Goal: Task Accomplishment & Management: Use online tool/utility

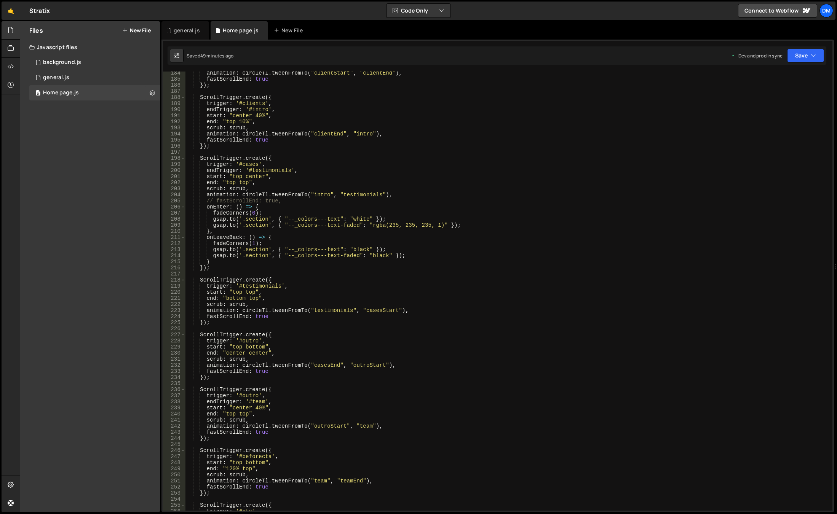
scroll to position [1116, 0]
click at [284, 355] on div "animation : circleTl . tweenFromTo ( "clientStart" , "clientEnd" ) , fastScroll…" at bounding box center [507, 295] width 644 height 451
type textarea "end: "center center","
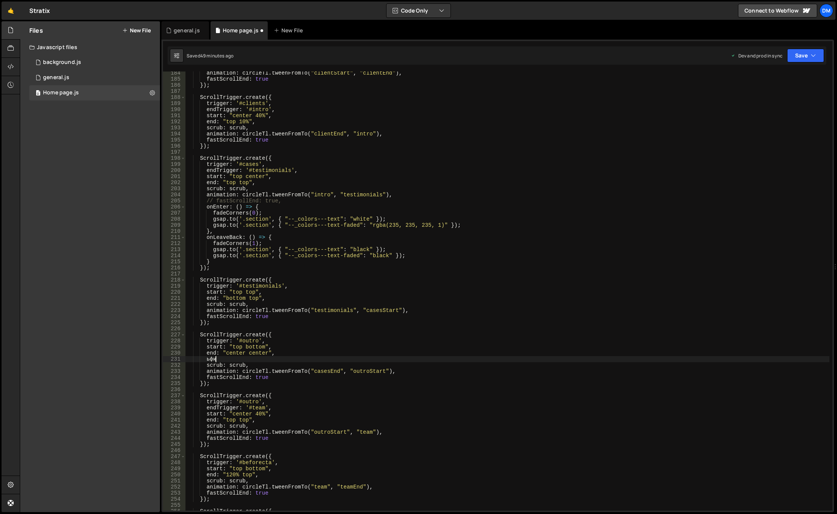
type textarea "ь"
type textarea "a"
drag, startPoint x: 824, startPoint y: 61, endPoint x: 812, endPoint y: 59, distance: 11.9
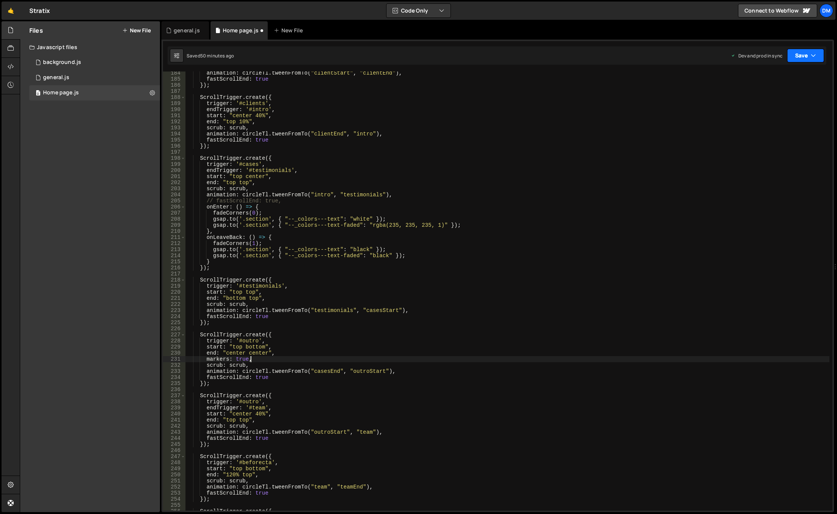
click at [824, 61] on div "Saved 50 minutes ago Dev and prod in sync Upgrade to Edit Save Save to Staging …" at bounding box center [496, 55] width 658 height 18
click at [805, 59] on button "Save" at bounding box center [805, 56] width 37 height 14
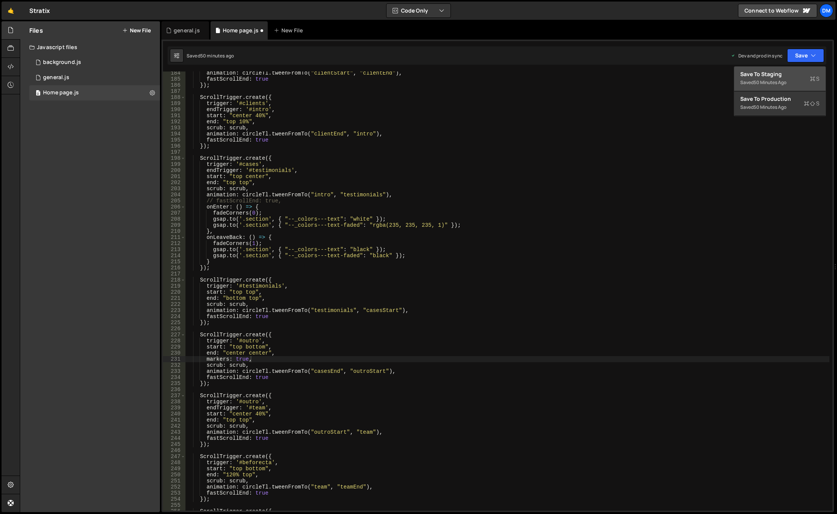
click at [788, 73] on div "Save to Staging S" at bounding box center [779, 74] width 79 height 8
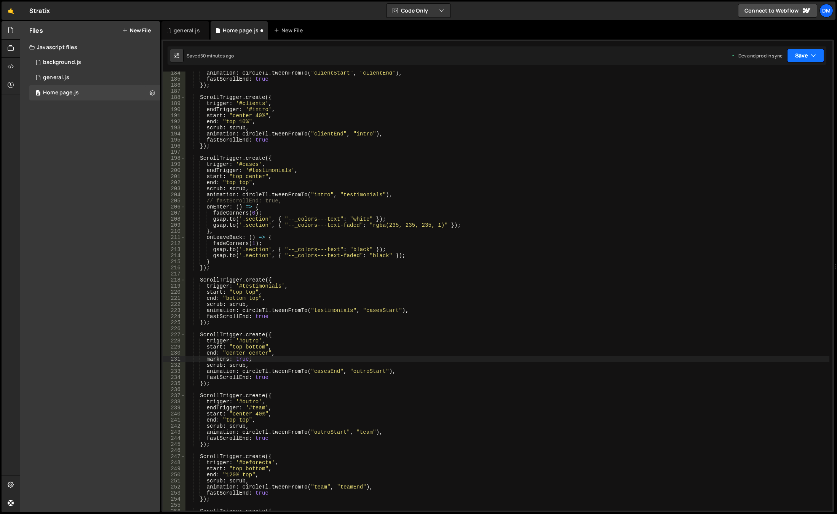
click at [800, 53] on button "Save" at bounding box center [805, 56] width 37 height 14
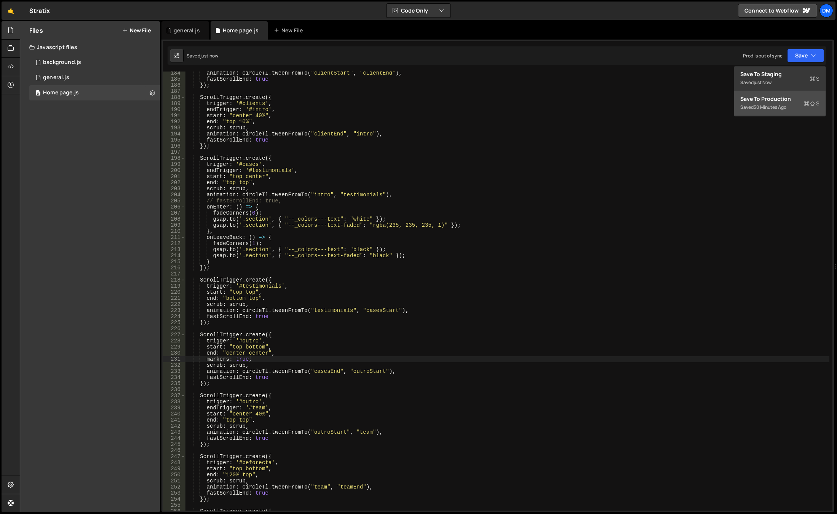
click at [770, 103] on div "Saved 50 minutes ago" at bounding box center [779, 107] width 79 height 9
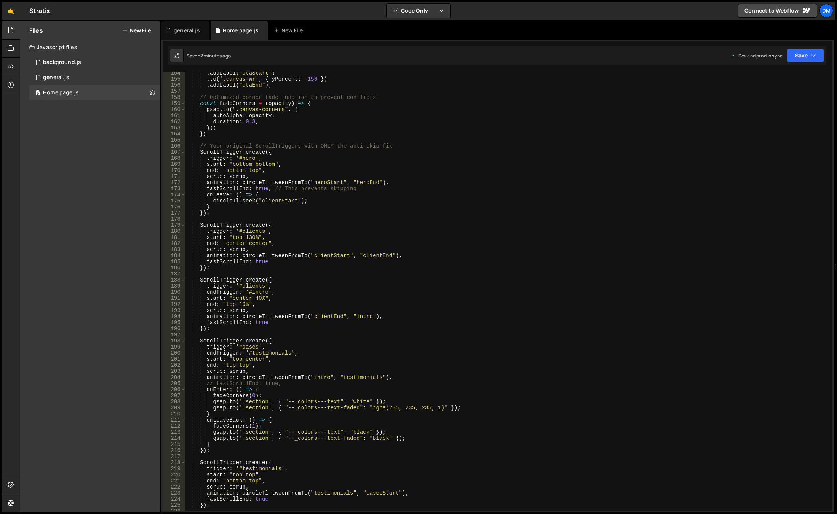
scroll to position [865, 0]
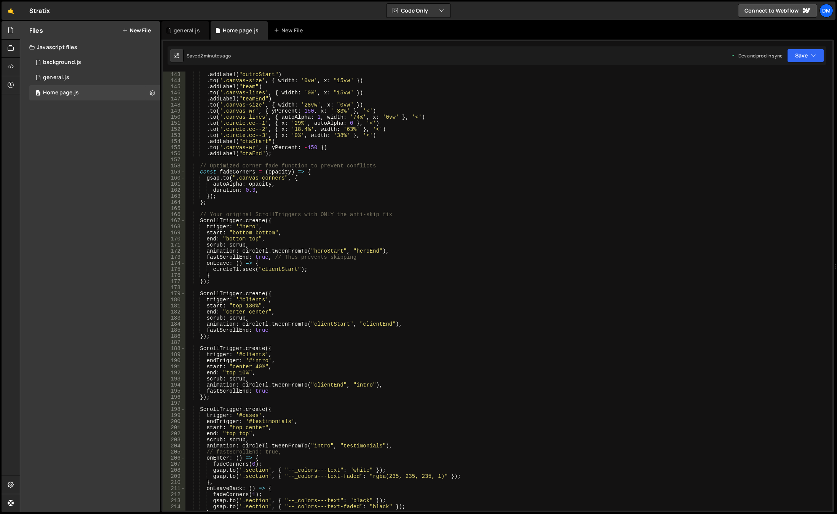
click at [317, 316] on div ". addLabel ( "outroStart" ) . to ( '.canvas-size' , { width : '0vw' , x : "15vw…" at bounding box center [507, 297] width 644 height 451
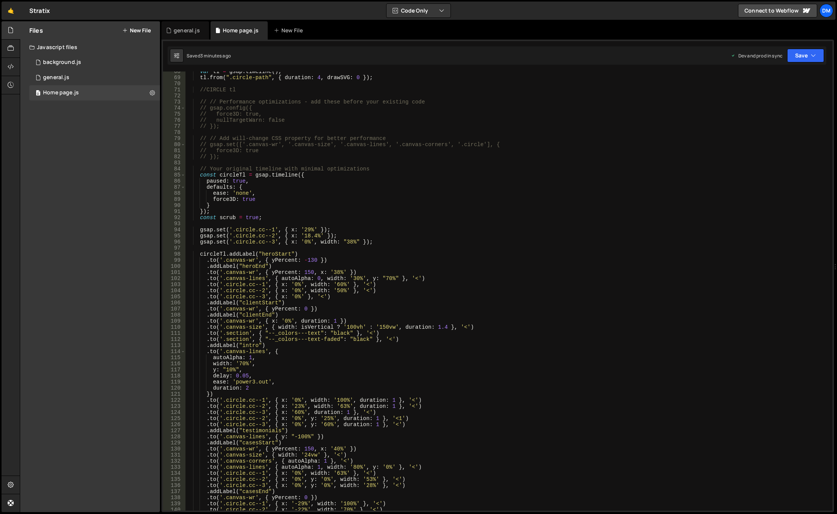
scroll to position [411, 0]
drag, startPoint x: 299, startPoint y: 326, endPoint x: 338, endPoint y: 326, distance: 38.8
click at [338, 326] on div "var tl = gsap . timeline ( ) ; tl . from ( ".circle-path" , { duration : 4 , dr…" at bounding box center [507, 294] width 644 height 451
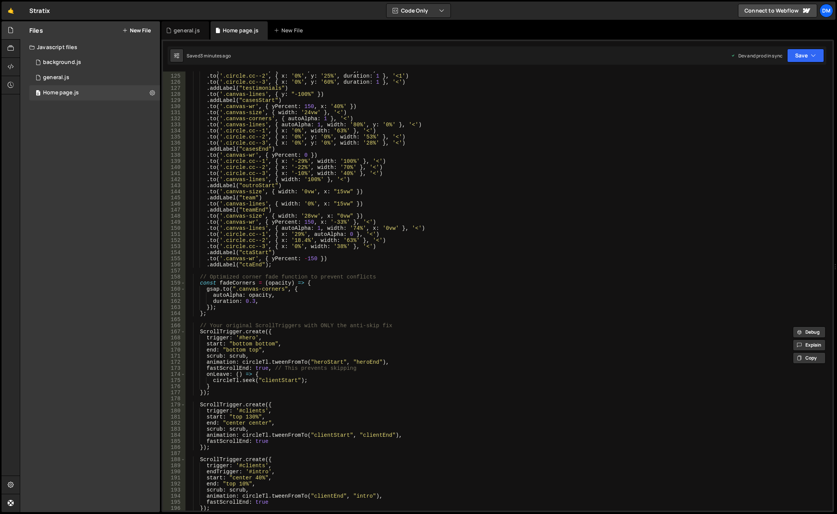
scroll to position [822, 0]
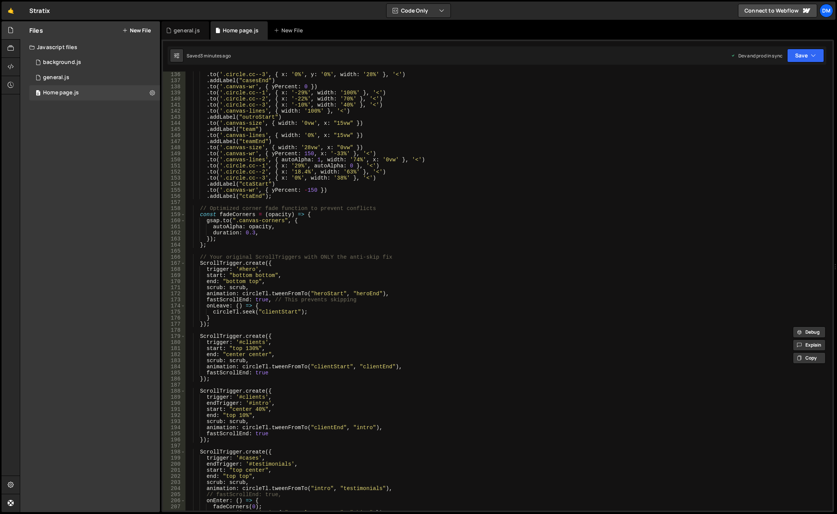
click at [221, 353] on div ". to ( '.circle.cc--3' , { x : '0%' , y : '0%' , width : '28%' } , '<' ) . addL…" at bounding box center [507, 297] width 644 height 451
paste textarea "isVertical ?"
drag, startPoint x: 253, startPoint y: 354, endPoint x: 229, endPoint y: 354, distance: 24.0
click at [229, 354] on div ". to ( '.circle.cc--3' , { x : '0%' , y : '0%' , width : '28%' } , '<' ) . addL…" at bounding box center [507, 297] width 644 height 451
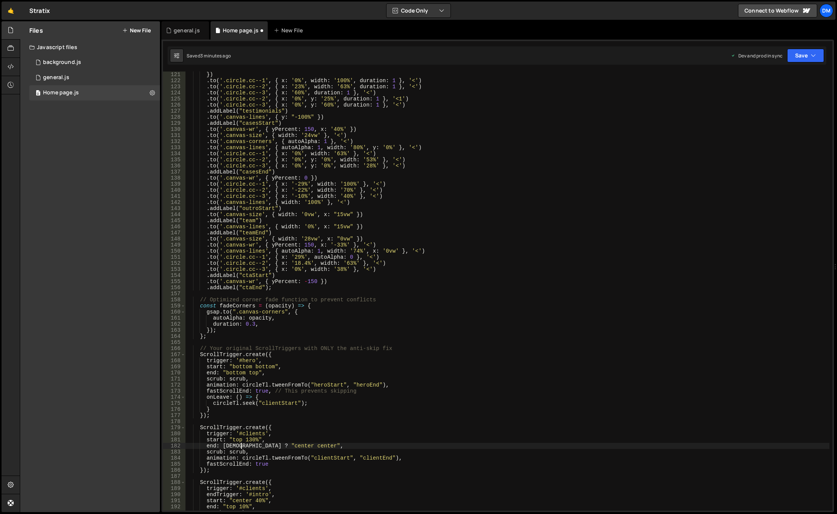
scroll to position [799, 0]
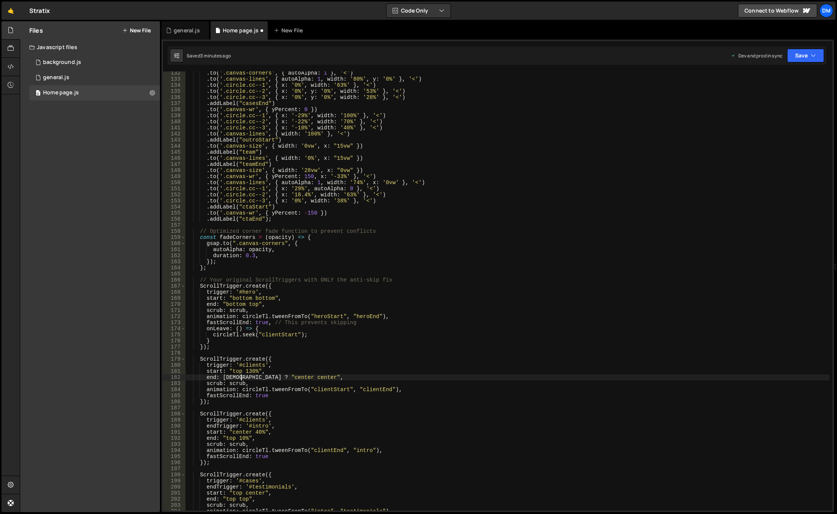
click at [299, 378] on div ". to ( '.canvas-corners' , { autoAlpha : 1 } , '<' ) . to ( '.canvas-lines' , {…" at bounding box center [507, 295] width 644 height 451
drag, startPoint x: 250, startPoint y: 377, endPoint x: 298, endPoint y: 376, distance: 48.0
click at [298, 376] on div ". to ( '.canvas-corners' , { autoAlpha : 1 } , '<' ) . to ( '.canvas-lines' , {…" at bounding box center [507, 295] width 644 height 451
drag, startPoint x: 304, startPoint y: 378, endPoint x: 310, endPoint y: 378, distance: 6.5
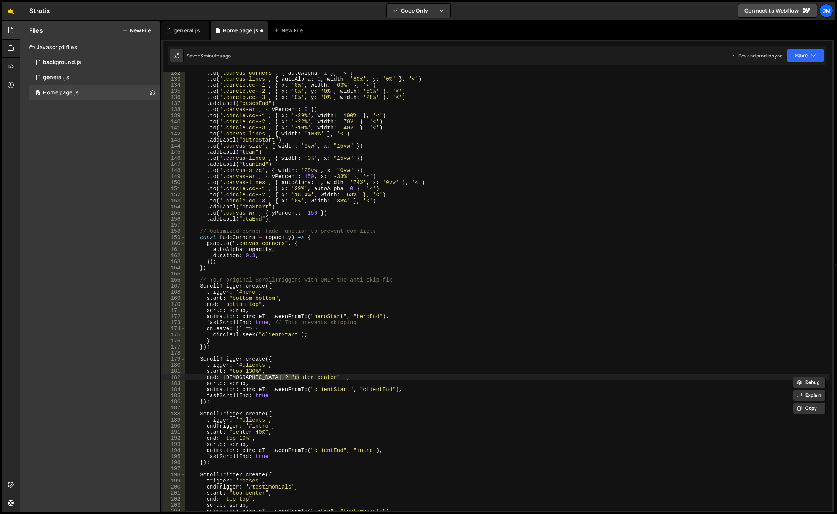
click at [304, 378] on div ". to ( '.canvas-corners' , { autoAlpha : 1 } , '<' ) . to ( '.canvas-lines' , {…" at bounding box center [507, 295] width 644 height 451
paste textarea ""center center""
click at [339, 377] on div ". to ( '.canvas-corners' , { autoAlpha : 1 } , '<' ) . to ( '.canvas-lines' , {…" at bounding box center [507, 295] width 644 height 451
click at [323, 378] on div ". to ( '.canvas-corners' , { autoAlpha : 1 } , '<' ) . to ( '.canvas-lines' , {…" at bounding box center [507, 295] width 644 height 451
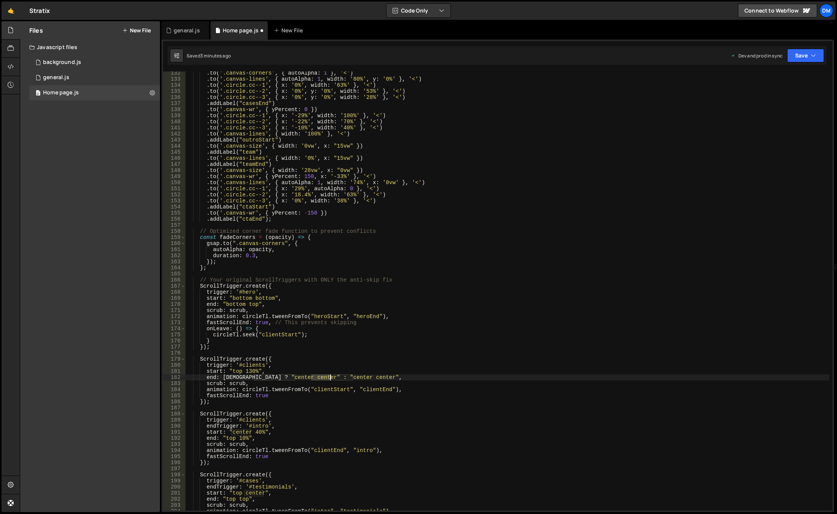
click at [323, 378] on div ". to ( '.canvas-corners' , { autoAlpha : 1 } , '<' ) . to ( '.canvas-lines' , {…" at bounding box center [507, 295] width 644 height 451
type textarea "end: isWide ? "center center" : "top center","
click at [387, 351] on div ". to ( '.canvas-corners' , { autoAlpha : 1 } , '<' ) . to ( '.canvas-lines' , {…" at bounding box center [507, 295] width 644 height 451
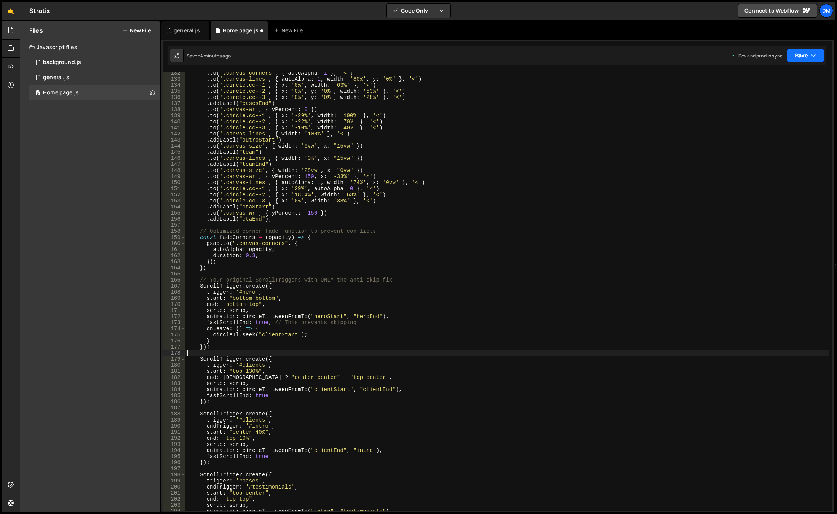
click at [799, 59] on button "Save" at bounding box center [805, 56] width 37 height 14
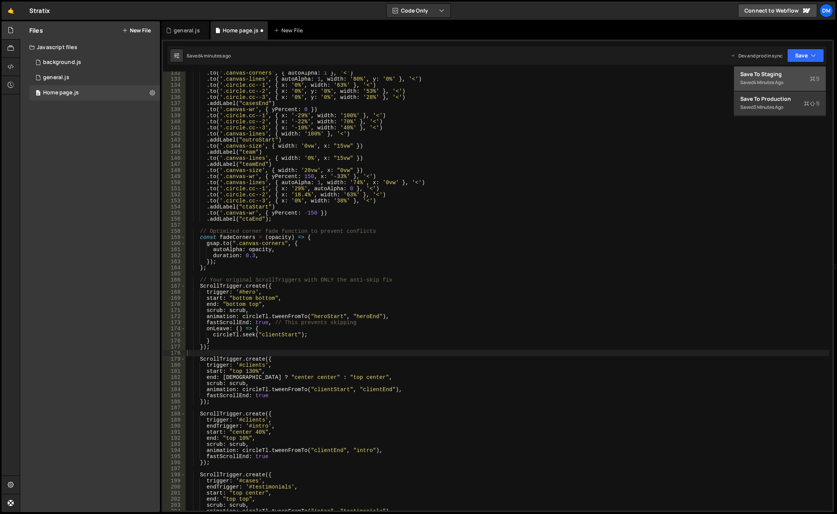
click at [789, 70] on button "Save to Staging S Saved 4 minutes ago" at bounding box center [779, 79] width 91 height 25
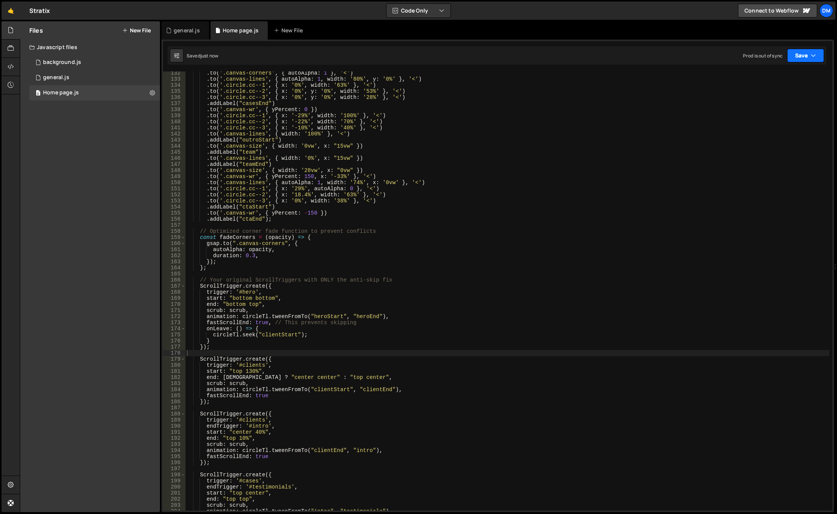
click at [807, 57] on button "Save" at bounding box center [805, 56] width 37 height 14
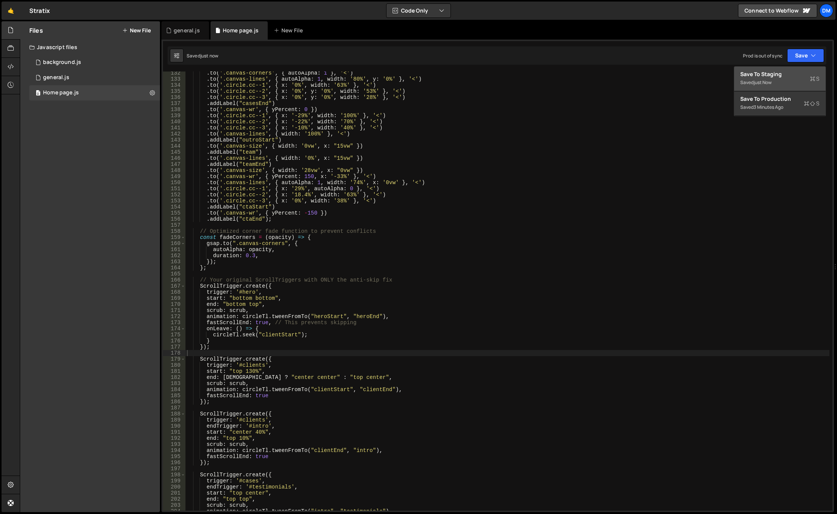
click at [777, 87] on button "Save to Staging S Saved just now" at bounding box center [779, 79] width 91 height 25
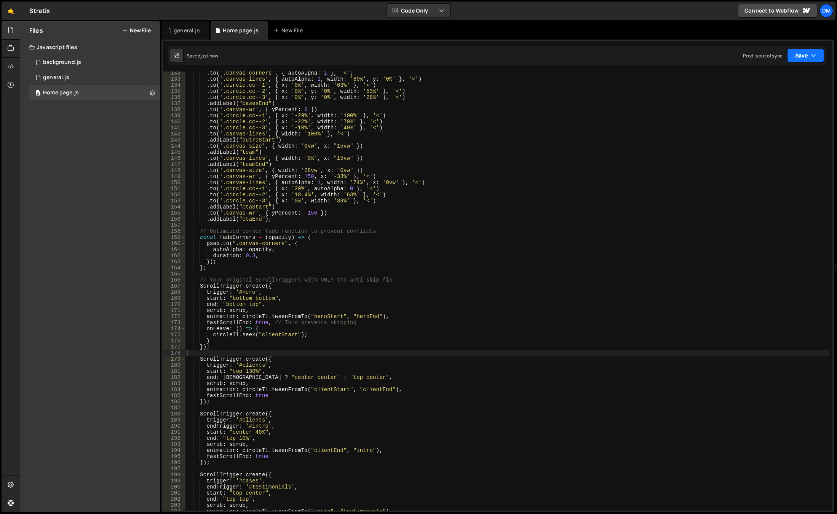
click at [799, 58] on button "Save" at bounding box center [805, 56] width 37 height 14
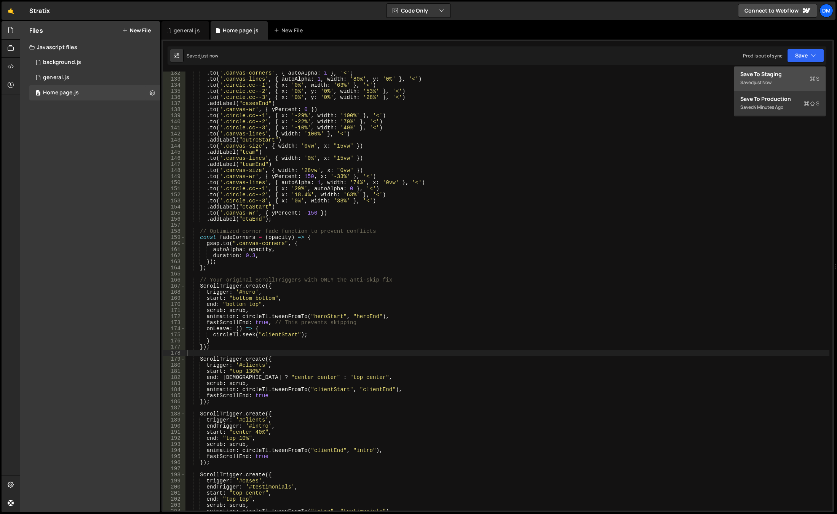
click at [778, 89] on button "Save to Staging S Saved just now" at bounding box center [779, 79] width 91 height 25
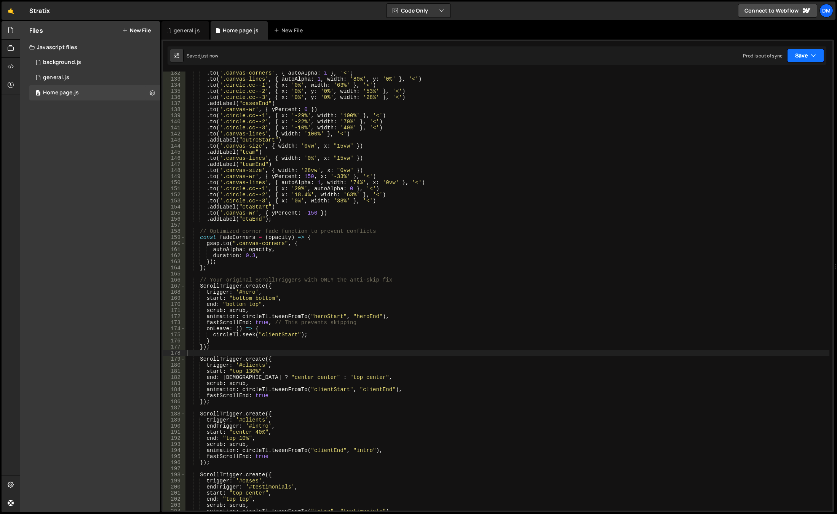
click at [799, 54] on button "Save" at bounding box center [805, 56] width 37 height 14
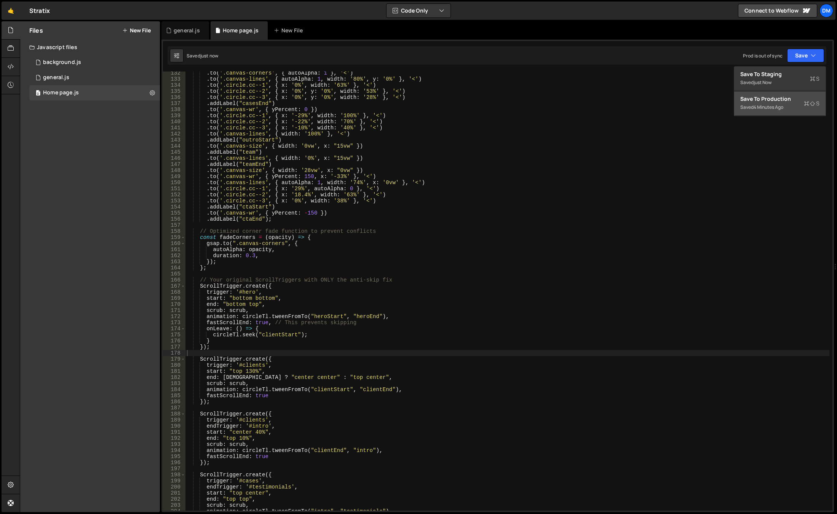
click at [770, 98] on div "Save to Production S" at bounding box center [779, 99] width 79 height 8
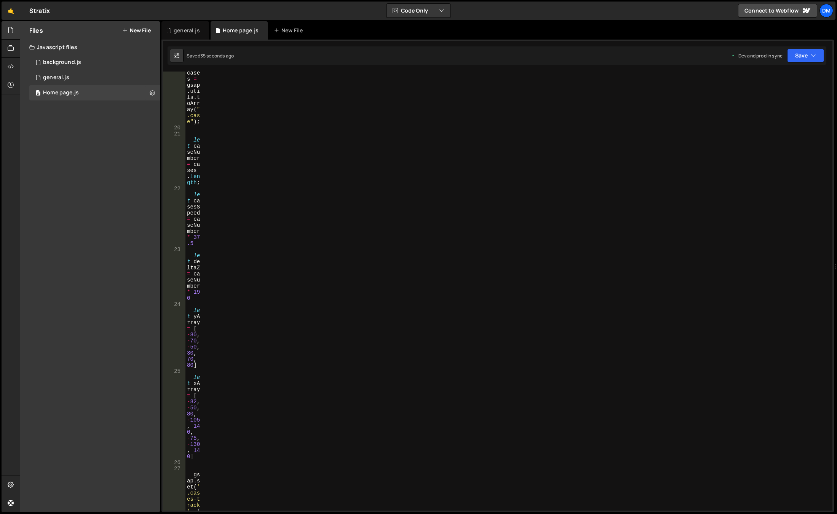
scroll to position [799, 0]
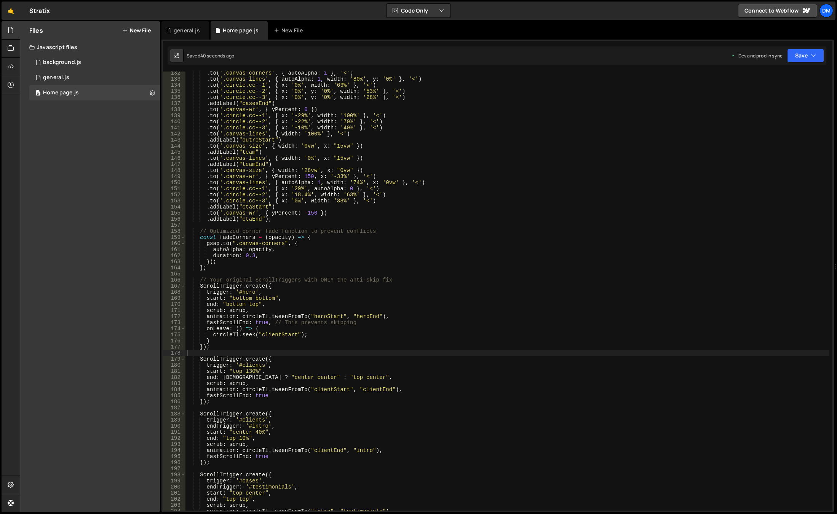
type textarea "scrub: scrub,"
click at [255, 381] on div ". to ( '.canvas-corners' , { autoAlpha : 1 } , '<' ) . to ( '.canvas-lines' , {…" at bounding box center [507, 295] width 644 height 451
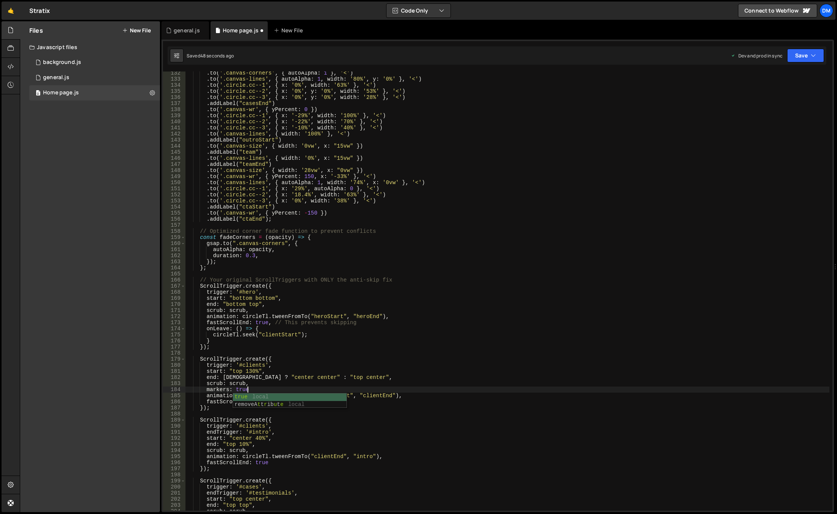
scroll to position [0, 4]
click at [719, 136] on div ". to ( '.canvas-corners' , { autoAlpha : 1 } , '<' ) . to ( '.canvas-lines' , {…" at bounding box center [507, 295] width 644 height 451
type textarea ".to('.canvas-lines', { width: '100%' }, '<')"
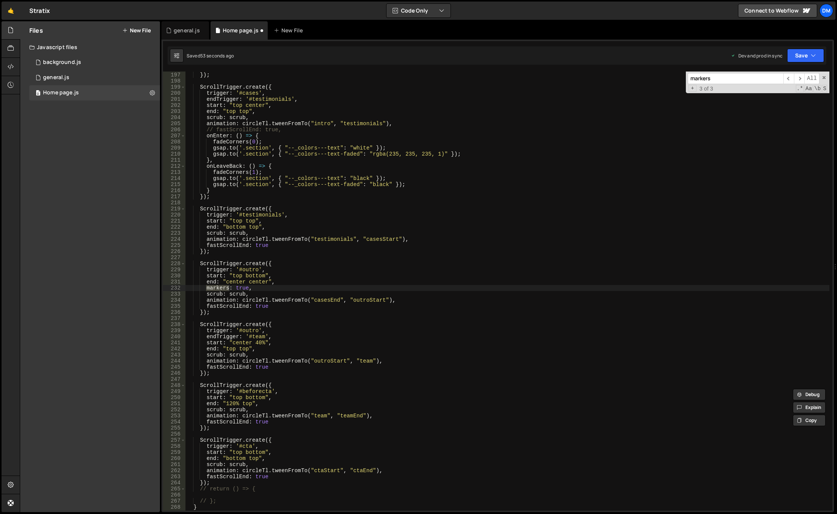
scroll to position [1193, 0]
type input "markers"
type textarea "markers: true,"
drag, startPoint x: 256, startPoint y: 287, endPoint x: 169, endPoint y: 289, distance: 86.8
click at [169, 289] on div "markers: true, 196 197 198 199 200 201 202 203 204 205 206 207 208 209 210 211 …" at bounding box center [497, 291] width 669 height 439
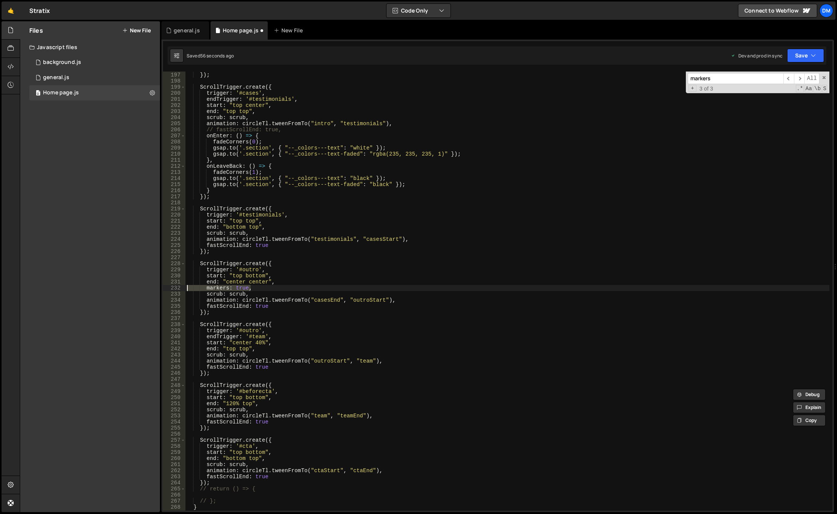
scroll to position [0, 0]
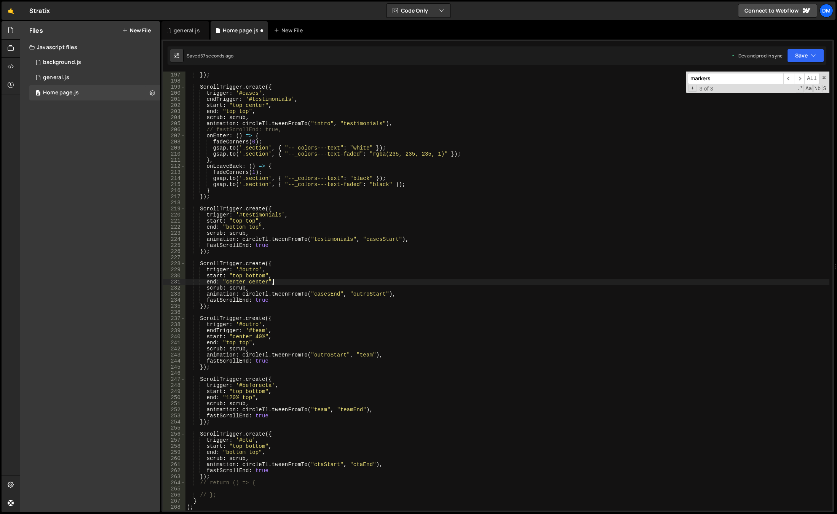
click at [728, 81] on input "markers" at bounding box center [735, 78] width 96 height 11
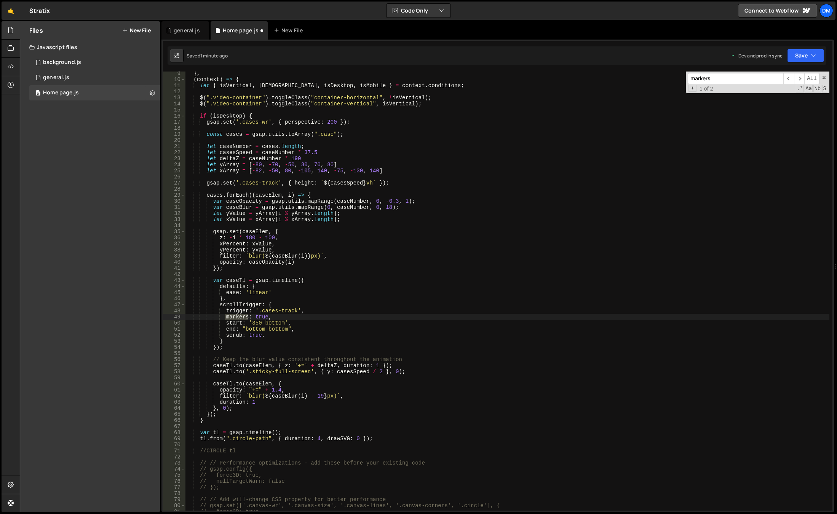
scroll to position [4, 0]
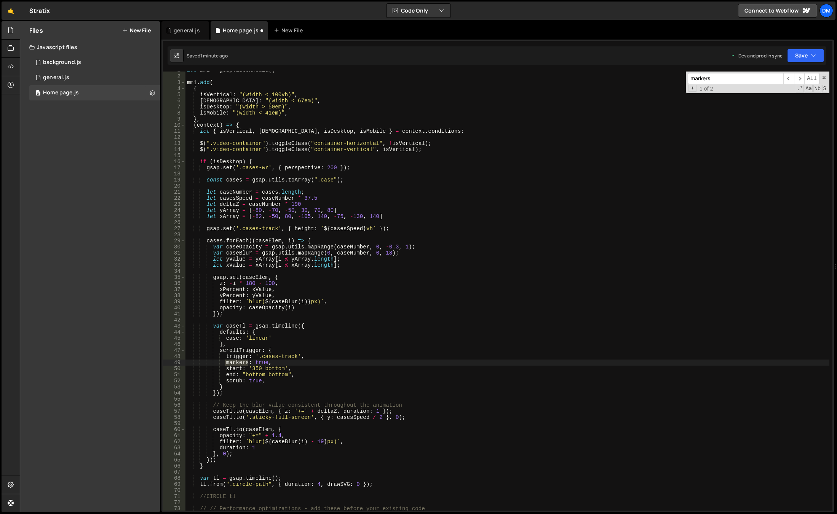
type textarea "markers: true,"
drag, startPoint x: 274, startPoint y: 363, endPoint x: 174, endPoint y: 363, distance: 100.5
click at [174, 363] on div "markers: true, 1 2 3 4 5 6 7 8 9 10 11 12 13 14 15 16 17 18 19 20 21 22 23 24 2…" at bounding box center [497, 291] width 669 height 439
type textarea "trigger: '.cases-track',"
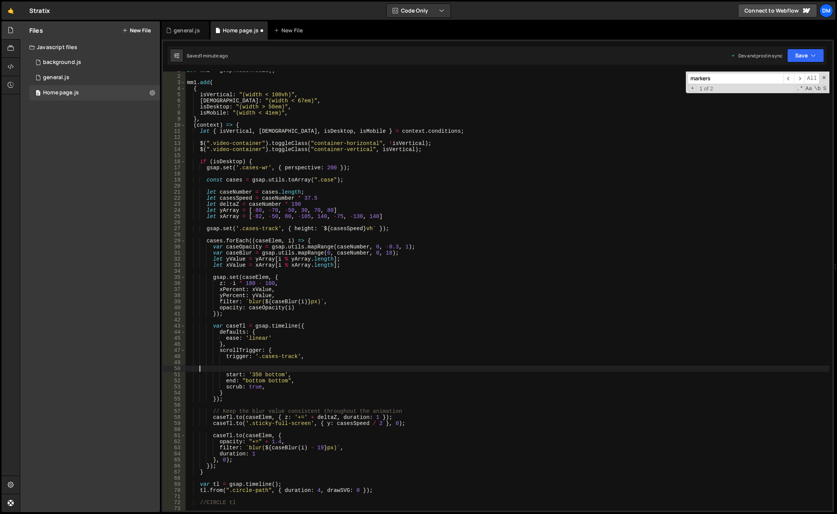
scroll to position [0, 0]
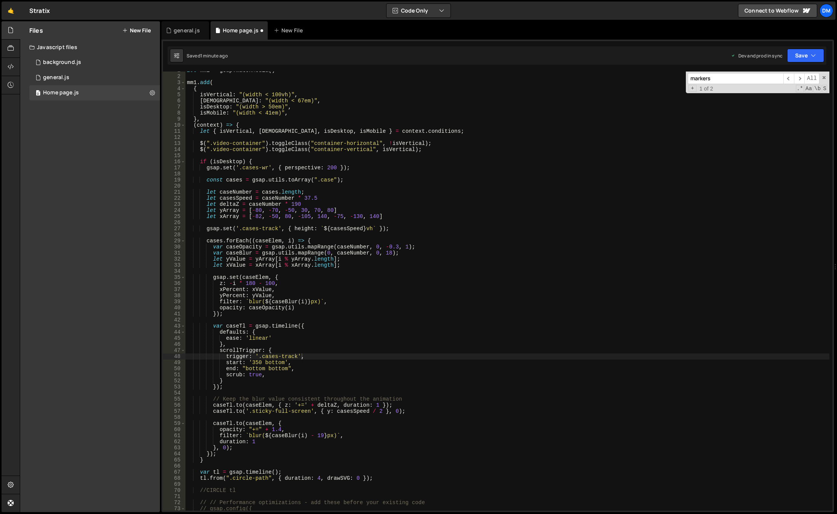
click at [738, 81] on input "markers" at bounding box center [735, 78] width 96 height 11
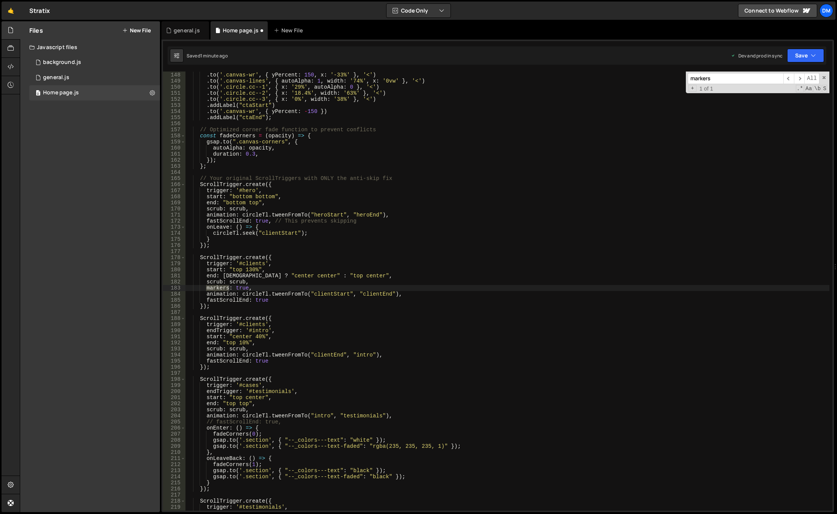
drag, startPoint x: 821, startPoint y: 78, endPoint x: 813, endPoint y: 66, distance: 14.4
click at [821, 78] on span at bounding box center [823, 77] width 5 height 5
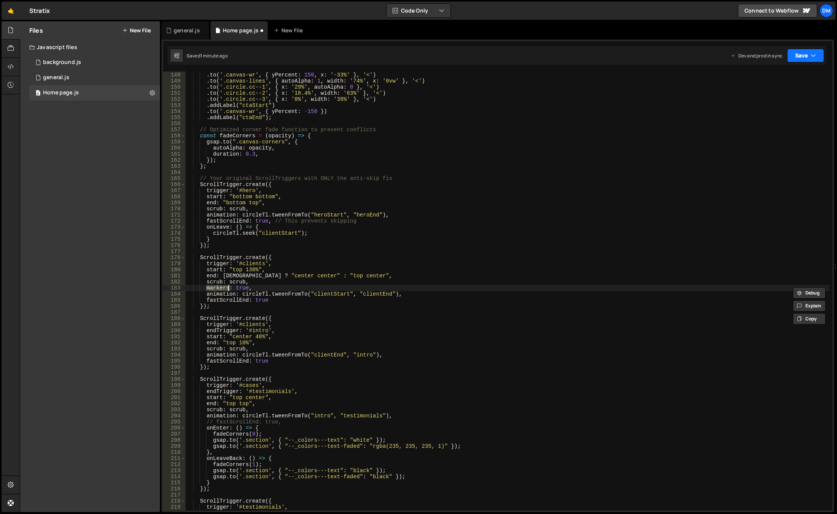
drag, startPoint x: 802, startPoint y: 61, endPoint x: 797, endPoint y: 69, distance: 9.6
click at [802, 61] on button "Save" at bounding box center [805, 56] width 37 height 14
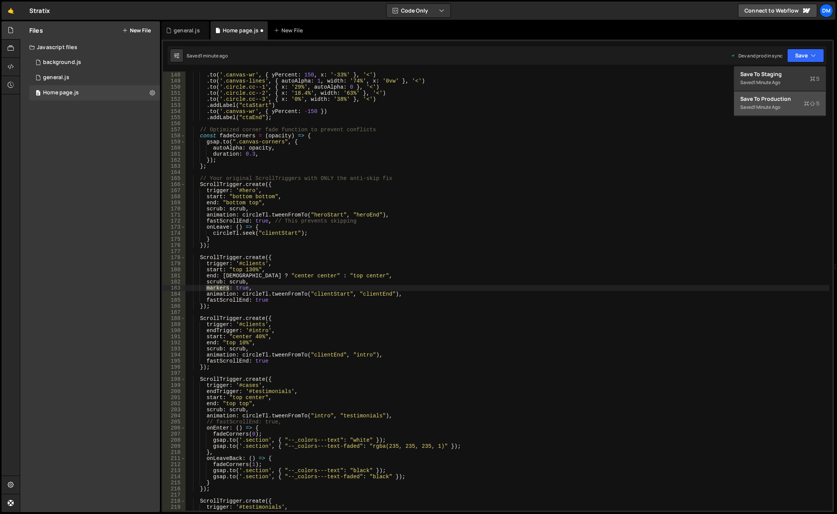
click at [767, 107] on div "1 minute ago" at bounding box center [766, 107] width 27 height 6
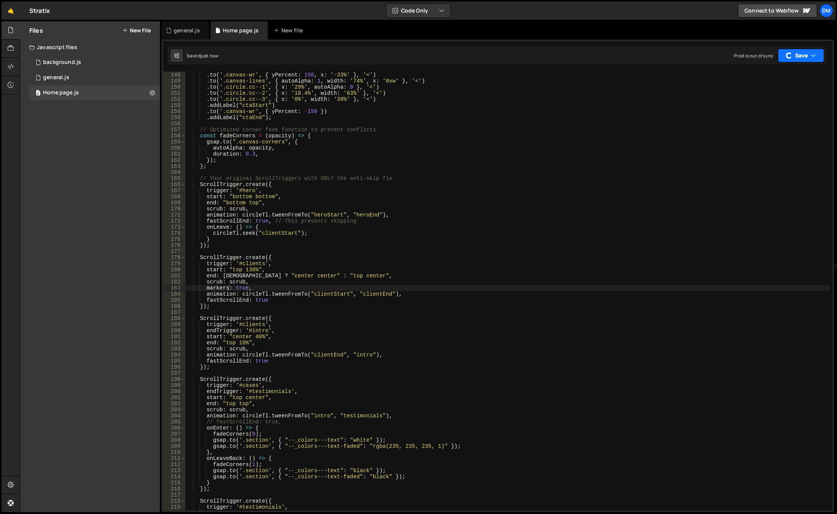
click at [796, 54] on button "Save" at bounding box center [801, 56] width 46 height 14
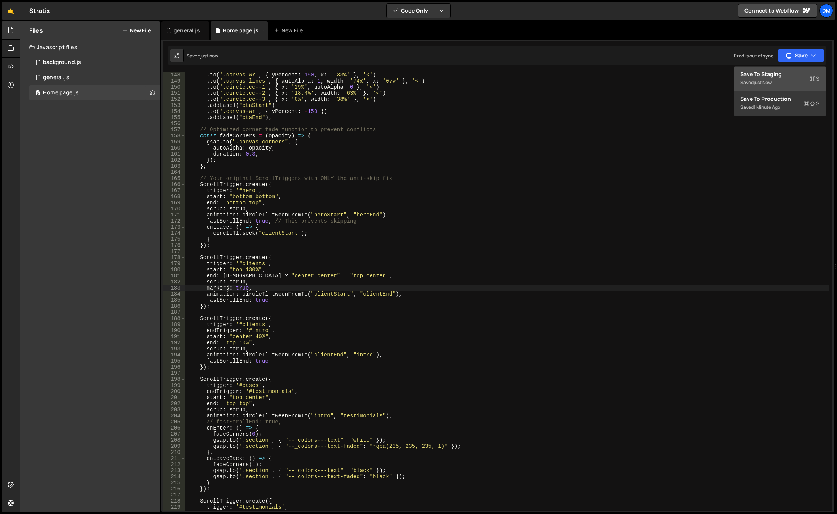
click at [759, 83] on div "just now" at bounding box center [762, 82] width 18 height 6
click at [319, 316] on div ". to ( '.canvas-size' , { width : '28vw' , x : "0vw" }) . to ( '.canvas-wr' , {…" at bounding box center [507, 291] width 644 height 451
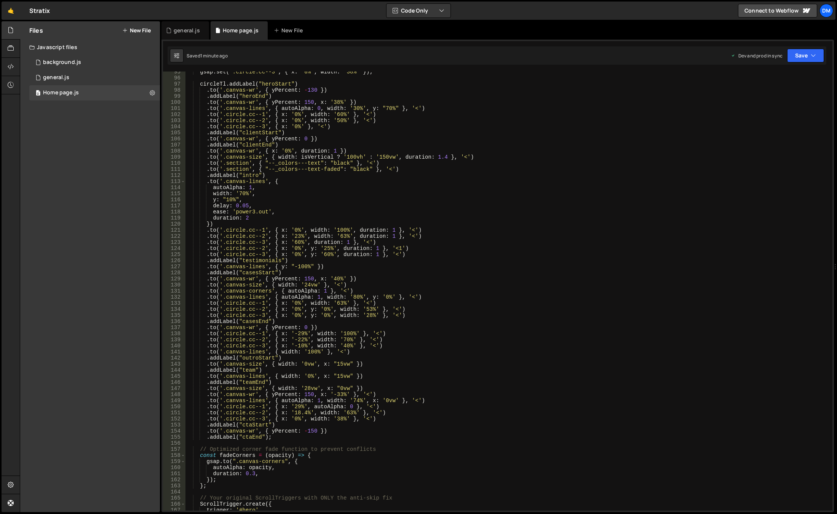
scroll to position [461, 0]
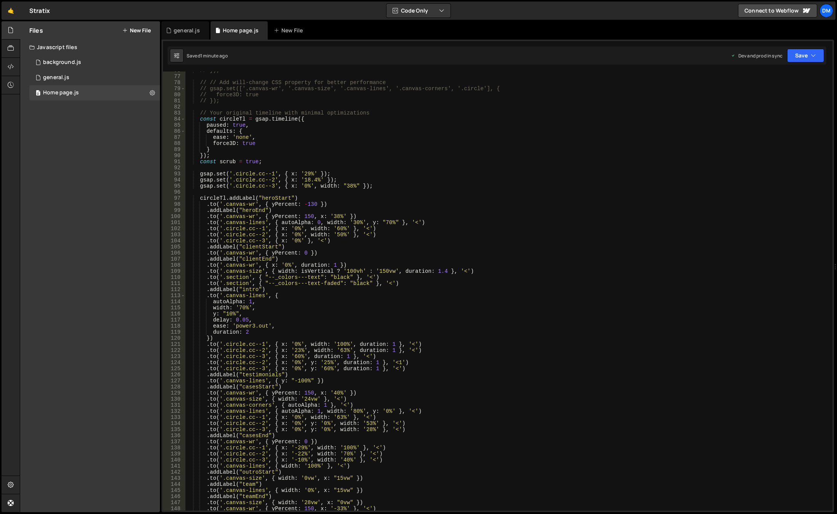
click at [301, 252] on div "// }); // // Add will-change CSS property for better performance // gsap.set(['…" at bounding box center [507, 292] width 644 height 451
click at [514, 265] on div "// }); // // Add will-change CSS property for better performance // gsap.set(['…" at bounding box center [507, 292] width 644 height 451
click at [807, 61] on button "Save" at bounding box center [805, 56] width 37 height 14
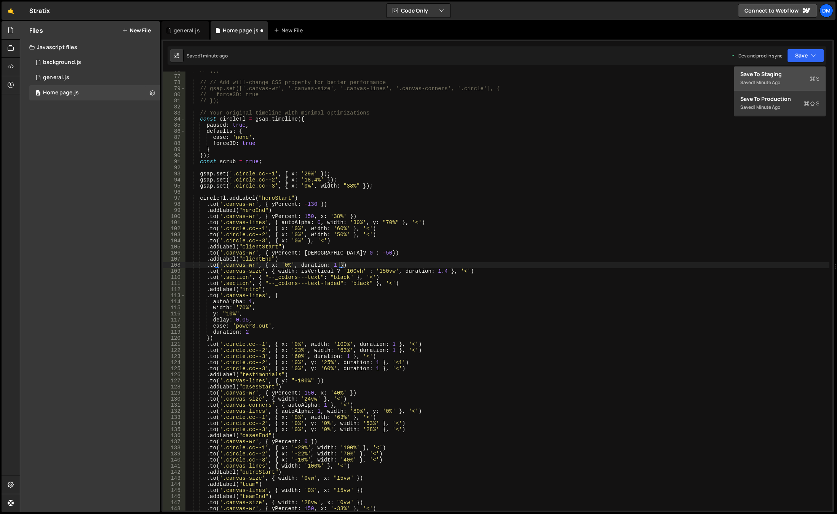
click at [779, 76] on div "Save to Staging S" at bounding box center [779, 74] width 79 height 8
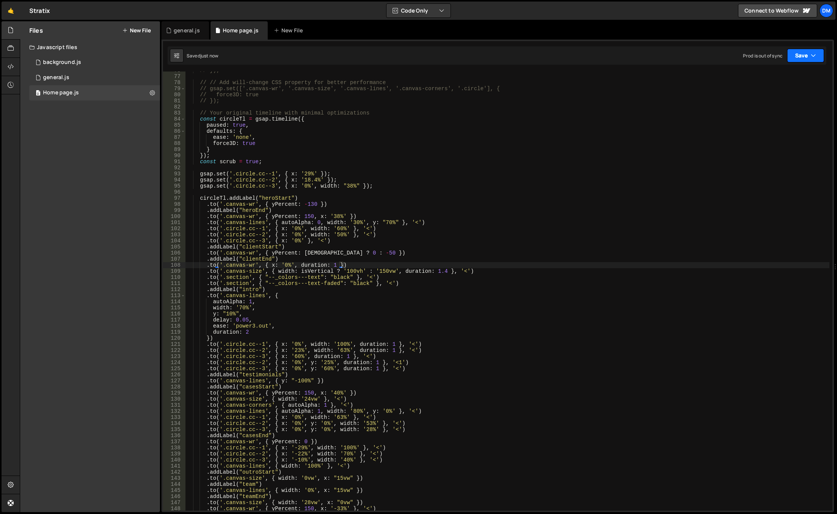
drag, startPoint x: 792, startPoint y: 59, endPoint x: 791, endPoint y: 63, distance: 4.2
click at [792, 59] on button "Save" at bounding box center [805, 56] width 37 height 14
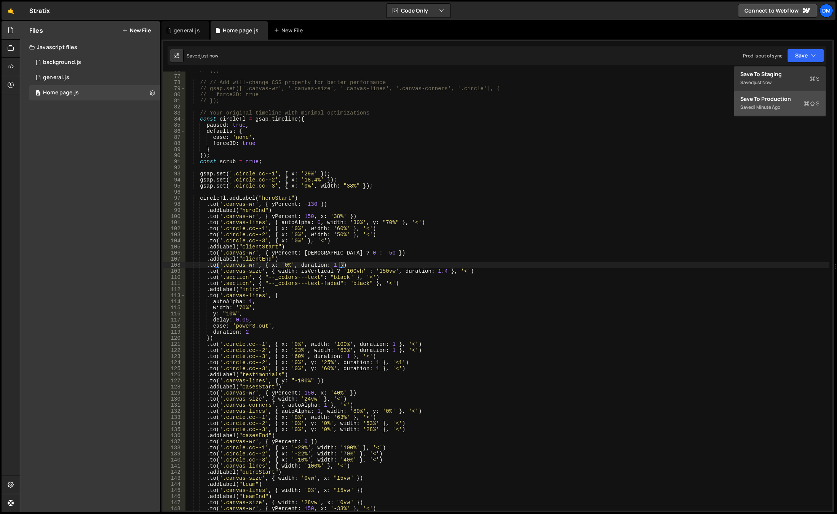
click at [768, 103] on div "Saved 1 minute ago" at bounding box center [779, 107] width 79 height 9
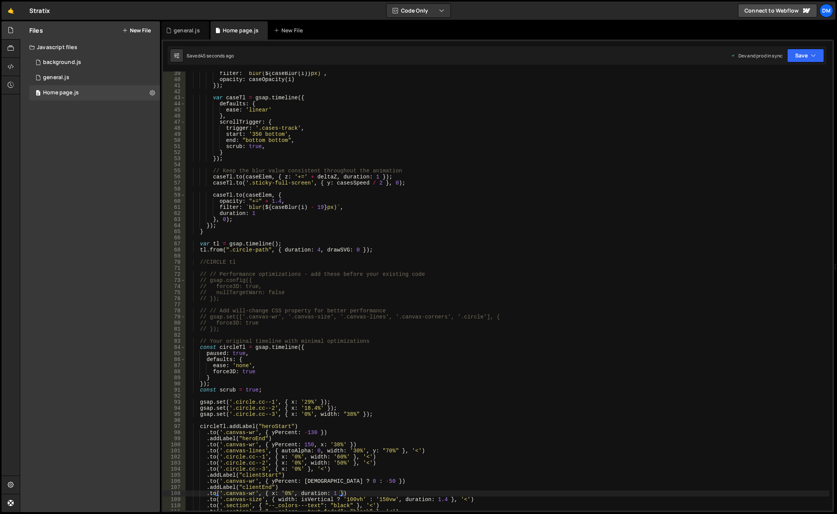
scroll to position [392, 0]
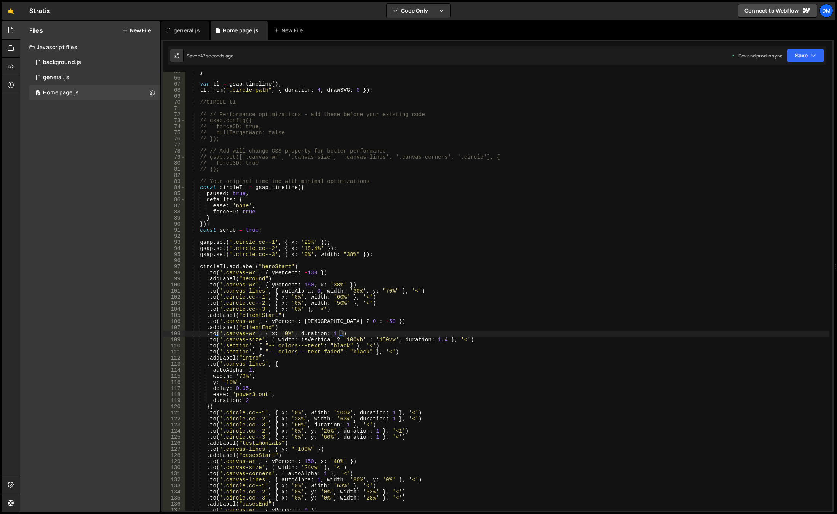
click at [344, 322] on div "} var tl = gsap . timeline ( ) ; tl . from ( ".circle-path" , { duration : 4 , …" at bounding box center [507, 294] width 644 height 451
click at [346, 322] on div "} var tl = gsap . timeline ( ) ; tl . from ( ".circle-path" , { duration : 4 , …" at bounding box center [507, 294] width 644 height 451
click at [500, 275] on div "} var tl = gsap . timeline ( ) ; tl . from ( ".circle-path" , { duration : 4 , …" at bounding box center [507, 294] width 644 height 451
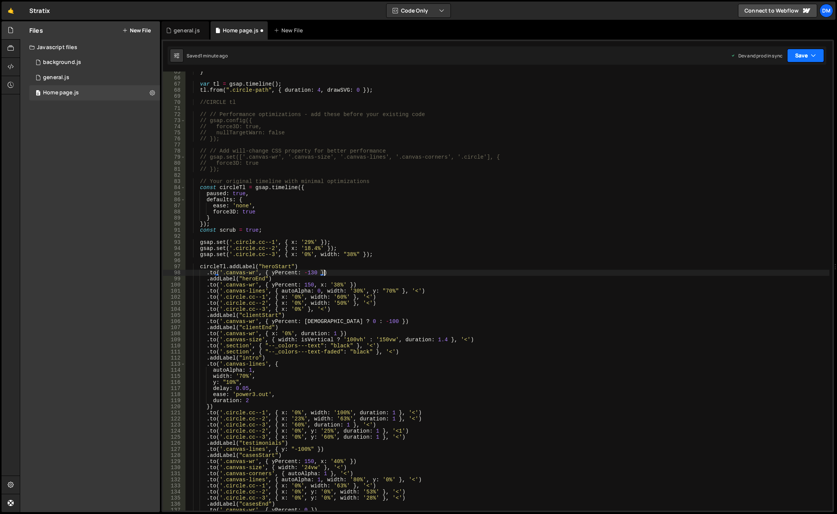
click at [804, 59] on button "Save" at bounding box center [805, 56] width 37 height 14
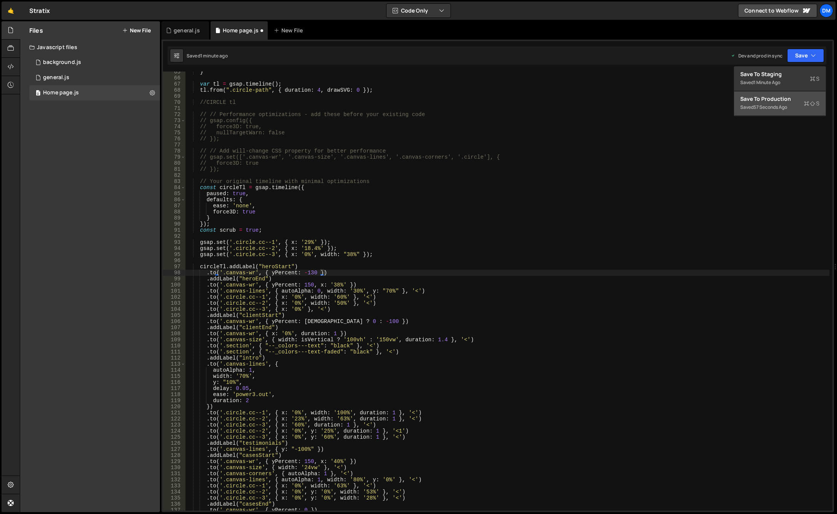
click at [773, 99] on div "Save to Production S" at bounding box center [779, 99] width 79 height 8
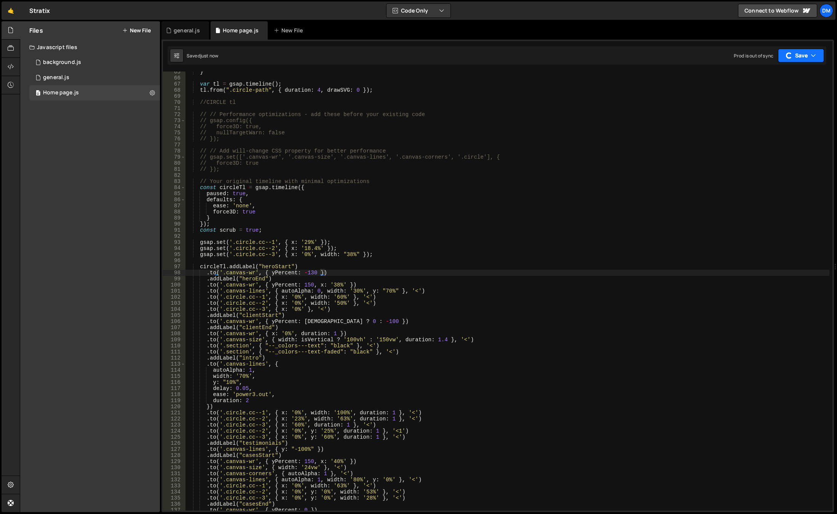
drag, startPoint x: 796, startPoint y: 57, endPoint x: 789, endPoint y: 70, distance: 14.8
click at [796, 57] on button "Save" at bounding box center [801, 56] width 46 height 14
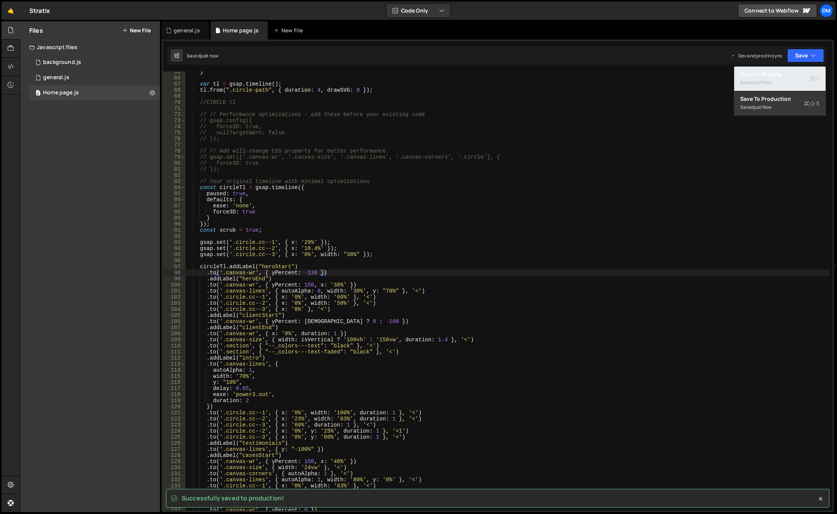
drag, startPoint x: 778, startPoint y: 80, endPoint x: 393, endPoint y: 114, distance: 386.7
click at [778, 80] on div "Saved just now" at bounding box center [779, 82] width 79 height 9
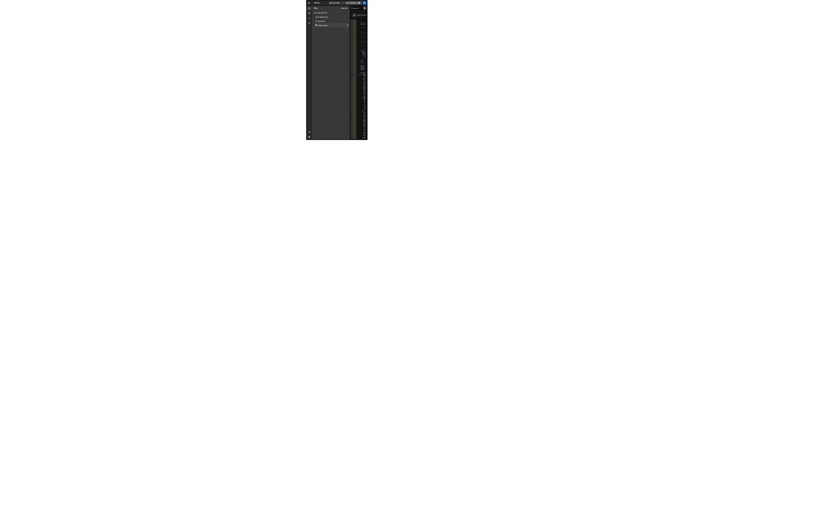
scroll to position [392, 0]
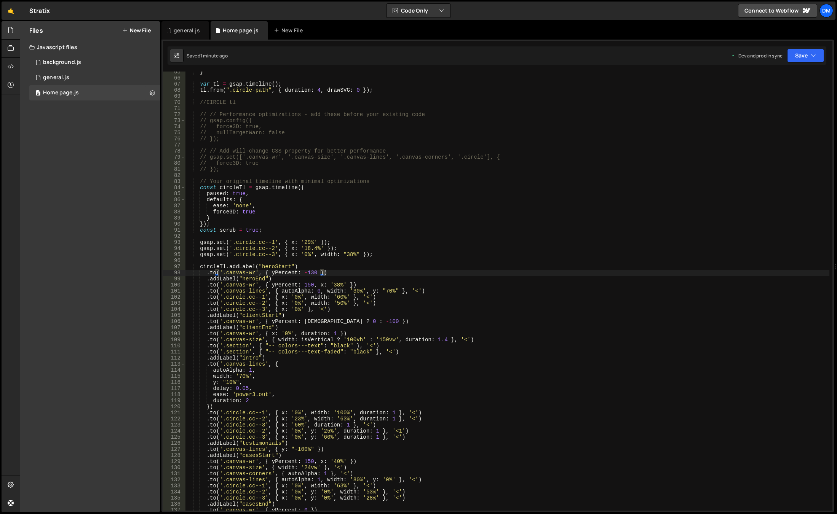
drag, startPoint x: 344, startPoint y: 248, endPoint x: 345, endPoint y: 253, distance: 4.6
click at [344, 248] on div "} var tl = gsap . timeline ( ) ; tl . from ( ".circle-path" , { duration : 4 , …" at bounding box center [507, 294] width 644 height 451
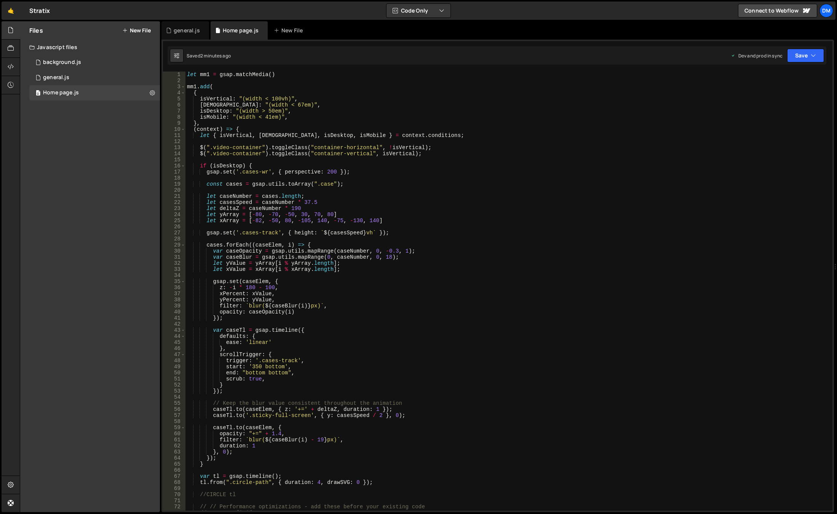
scroll to position [0, 0]
click at [220, 112] on div "let mm1 = gsap . matchMedia ( ) mm1 . add ( { isVertical : "(width < 100vh)" , …" at bounding box center [507, 297] width 644 height 451
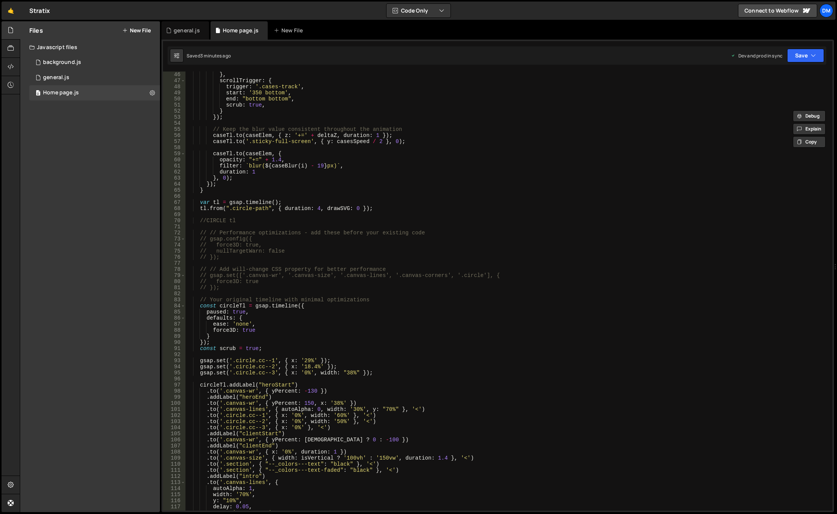
scroll to position [320, 0]
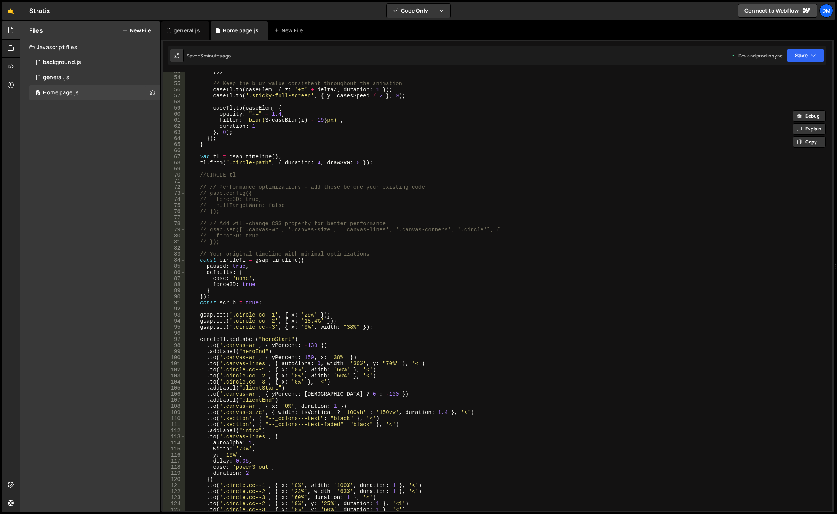
click at [327, 382] on div "}) ; // Keep the blur value consistent throughout the animation caseTl . to ( c…" at bounding box center [507, 294] width 644 height 451
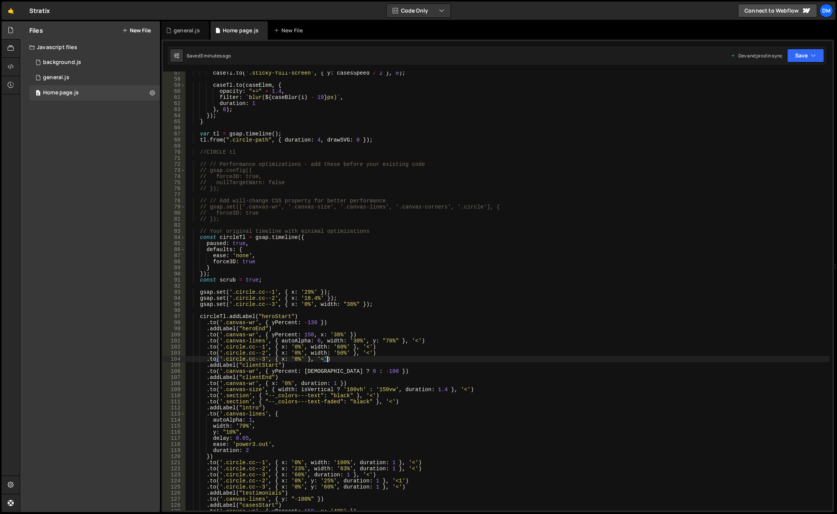
scroll to position [343, 0]
click at [321, 373] on div "caseTl . to ( '.sticky-full-screen' , { y : casesSpeed / 2 } , 0 ) ; caseTl . t…" at bounding box center [507, 295] width 644 height 451
click at [473, 325] on div "caseTl . to ( '.sticky-full-screen' , { y : casesSpeed / 2 } , 0 ) ; caseTl . t…" at bounding box center [507, 295] width 644 height 451
click at [815, 56] on button "Save" at bounding box center [805, 56] width 37 height 14
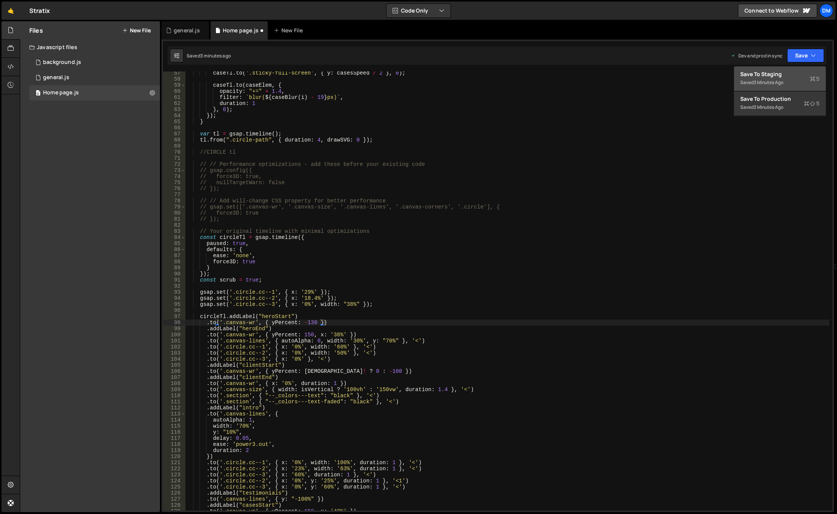
click at [793, 73] on div "Save to Staging S" at bounding box center [779, 74] width 79 height 8
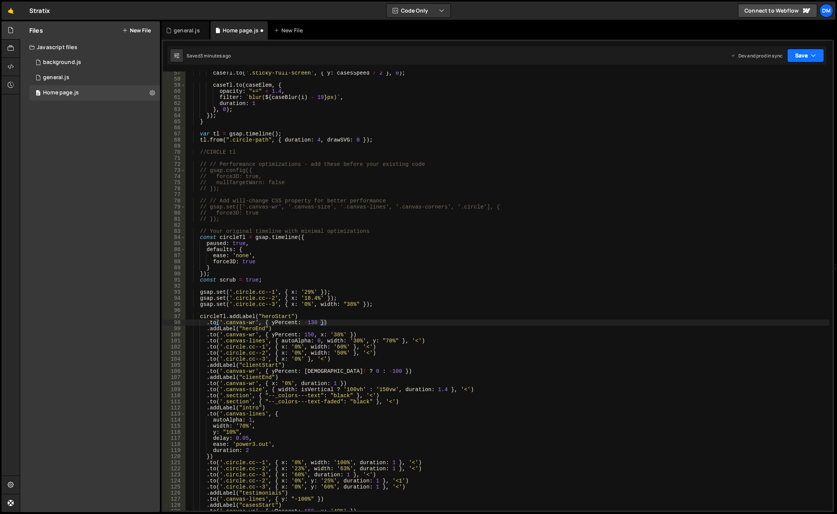
click at [808, 57] on button "Save" at bounding box center [805, 56] width 37 height 14
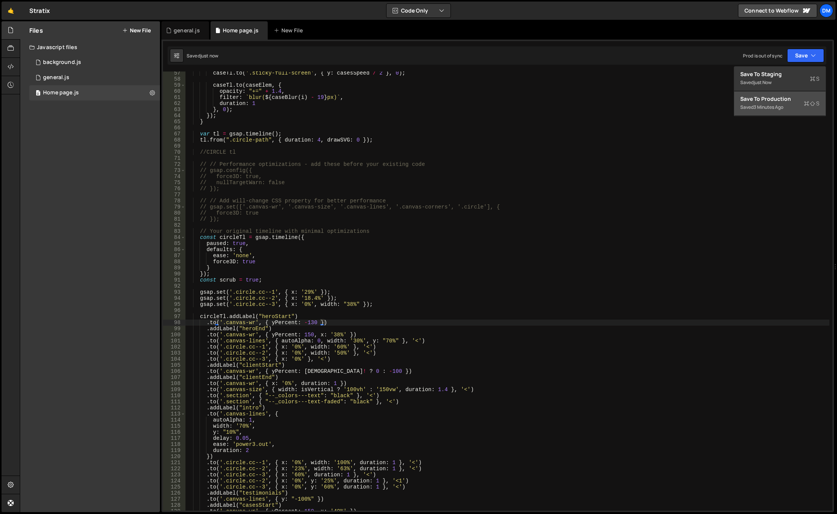
click at [774, 106] on div "3 minutes ago" at bounding box center [768, 107] width 30 height 6
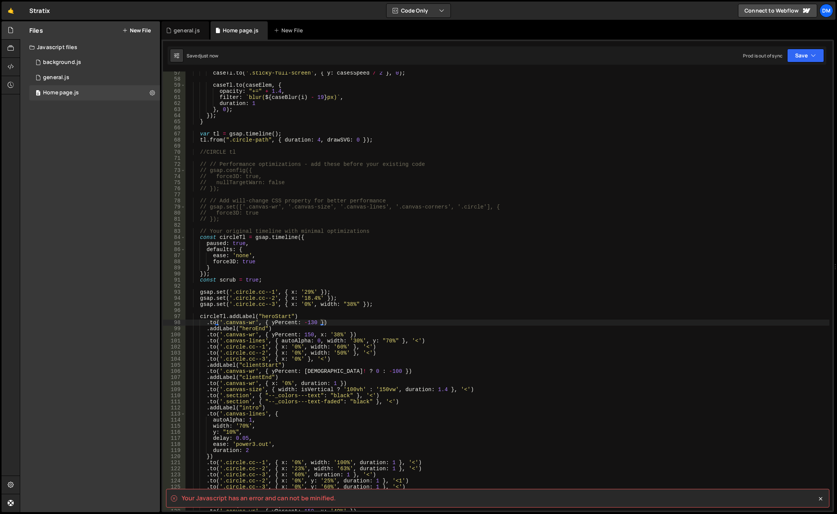
drag, startPoint x: 321, startPoint y: 369, endPoint x: 340, endPoint y: 396, distance: 32.7
click at [321, 369] on div "caseTl . to ( '.sticky-full-screen' , { y : casesSpeed / 2 } , 0 ) ; caseTl . t…" at bounding box center [507, 295] width 644 height 451
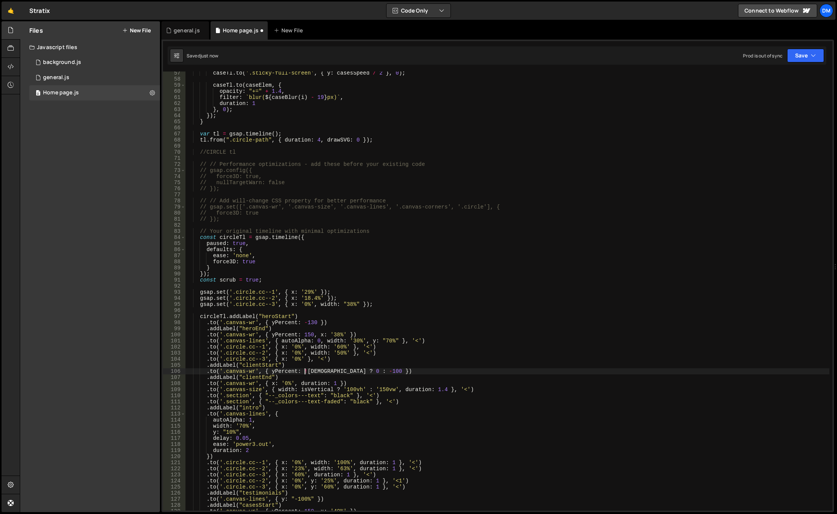
scroll to position [0, 8]
click at [809, 53] on button "Save" at bounding box center [805, 56] width 37 height 14
click at [763, 104] on div "3 minutes ago" at bounding box center [768, 107] width 30 height 6
click at [792, 59] on button "Save" at bounding box center [801, 56] width 46 height 14
click at [772, 79] on div "Saved just now" at bounding box center [779, 82] width 79 height 9
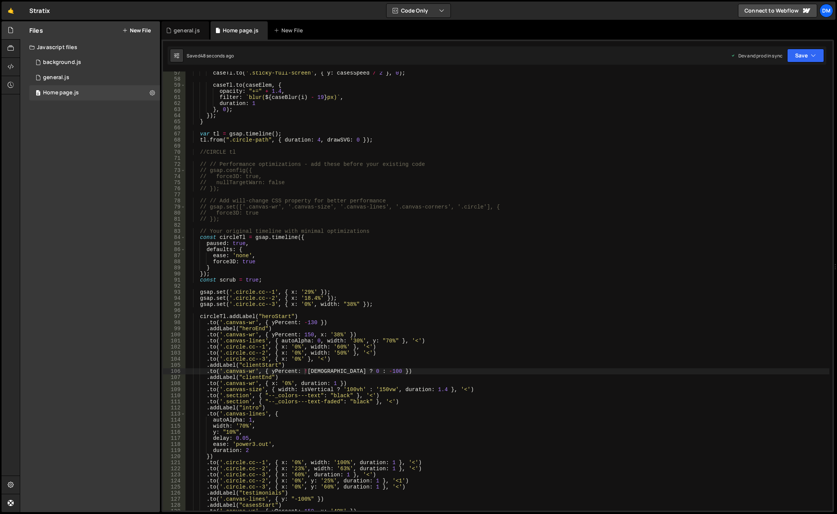
click at [353, 333] on div "caseTl . to ( '.sticky-full-screen' , { y : casesSpeed / 2 } , 0 ) ; caseTl . t…" at bounding box center [507, 295] width 644 height 451
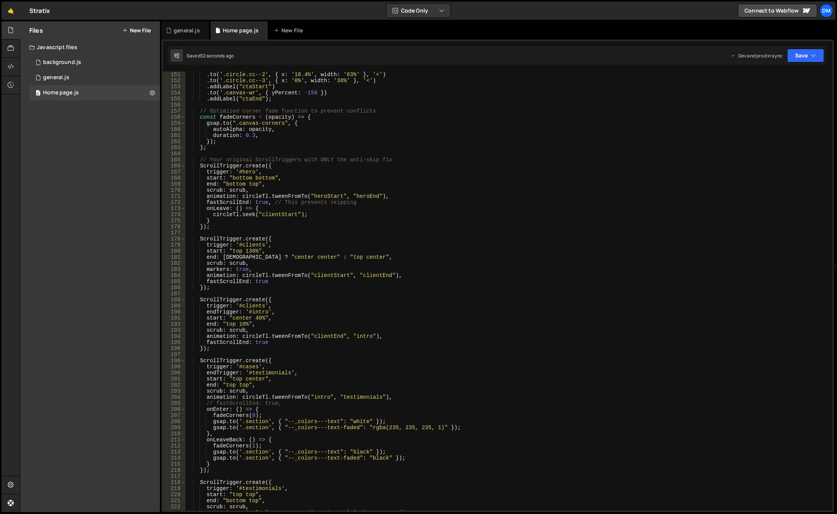
scroll to position [868, 0]
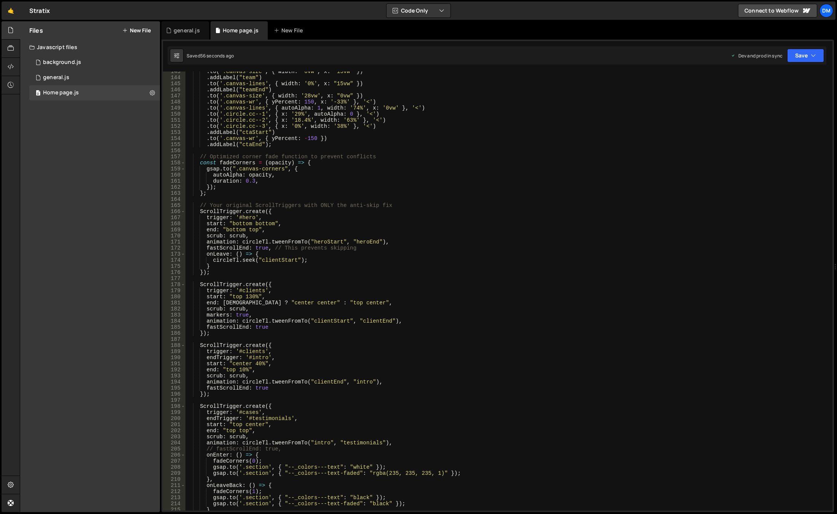
drag, startPoint x: 222, startPoint y: 303, endPoint x: 246, endPoint y: 305, distance: 24.1
click at [222, 303] on div ". to ( '.canvas-size' , { width : '0vw' , x : "15vw" }) . addLabel ( "team" ) .…" at bounding box center [507, 294] width 644 height 451
type textarea "end: !isWide ? "center center" : "top center","
click at [361, 276] on div ". to ( '.canvas-size' , { width : '0vw' , x : "15vw" }) . addLabel ( "team" ) .…" at bounding box center [507, 294] width 644 height 451
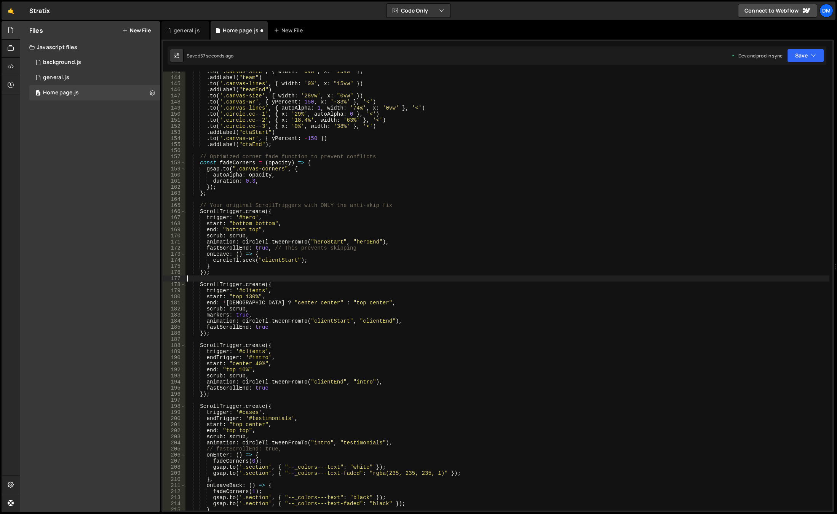
scroll to position [0, 0]
click at [620, 171] on div ". to ( '.canvas-size' , { width : '0vw' , x : "15vw" }) . addLabel ( "team" ) .…" at bounding box center [507, 294] width 644 height 451
click at [813, 59] on icon "button" at bounding box center [812, 56] width 5 height 8
click at [783, 110] on div "Saved 1 minute ago" at bounding box center [779, 107] width 79 height 9
click at [800, 57] on button "Save" at bounding box center [801, 56] width 46 height 14
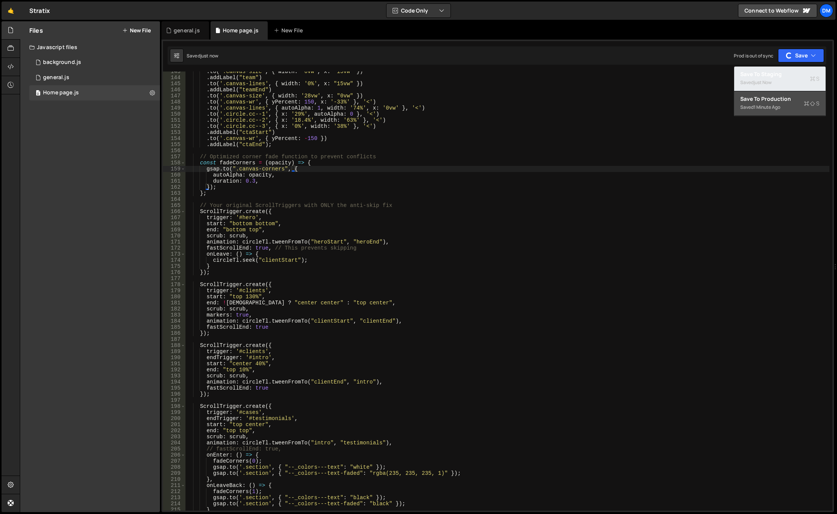
click at [784, 74] on div "Save to Staging S" at bounding box center [779, 74] width 79 height 8
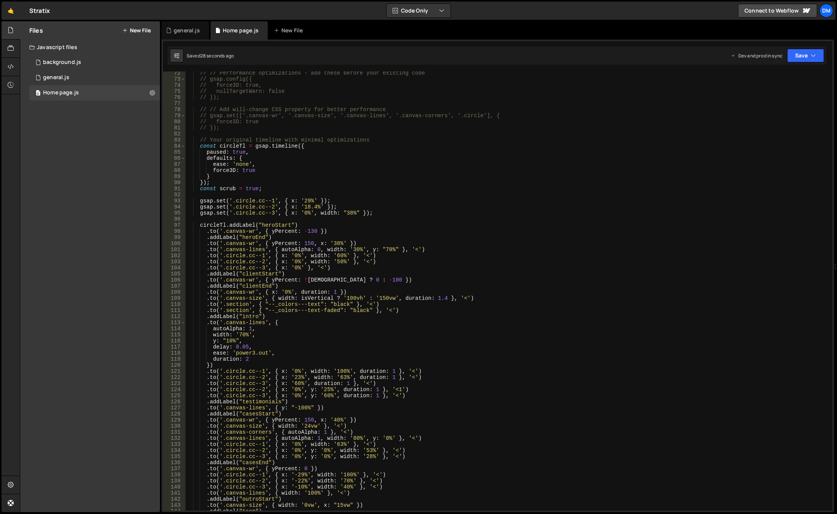
scroll to position [411, 0]
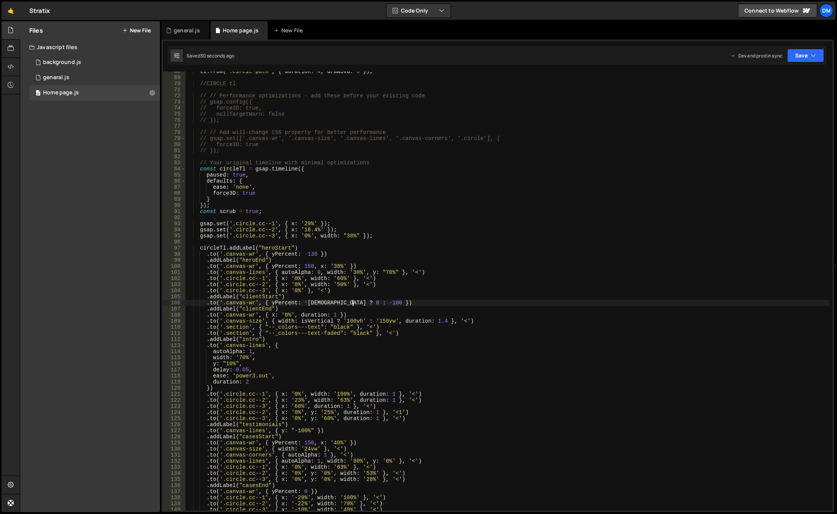
click at [353, 302] on div "tl . from ( ".circle-path" , { duration : 4 , drawSVG : 0 }) ; //CIRCLE tl // /…" at bounding box center [507, 294] width 644 height 451
drag, startPoint x: 625, startPoint y: 222, endPoint x: 632, endPoint y: 216, distance: 8.7
click at [625, 222] on div "tl . from ( ".circle-path" , { duration : 4 , drawSVG : 0 }) ; //CIRCLE tl // /…" at bounding box center [507, 294] width 644 height 451
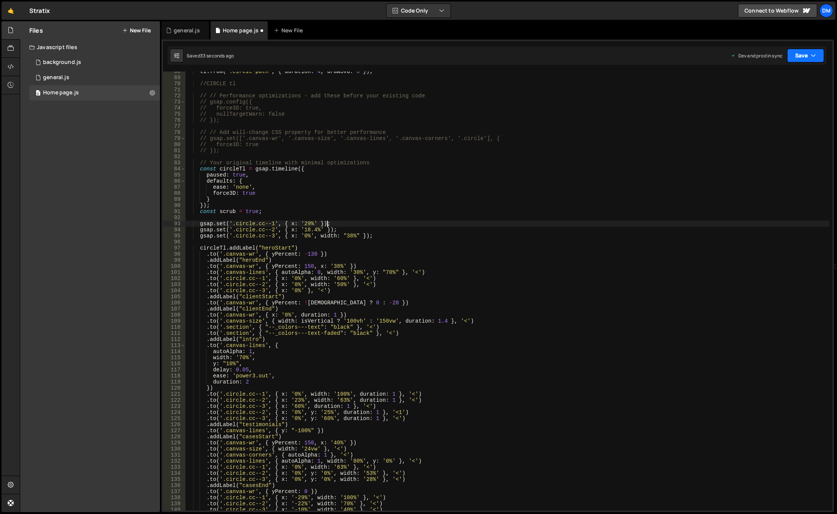
scroll to position [0, 10]
click at [812, 56] on icon "button" at bounding box center [812, 56] width 5 height 8
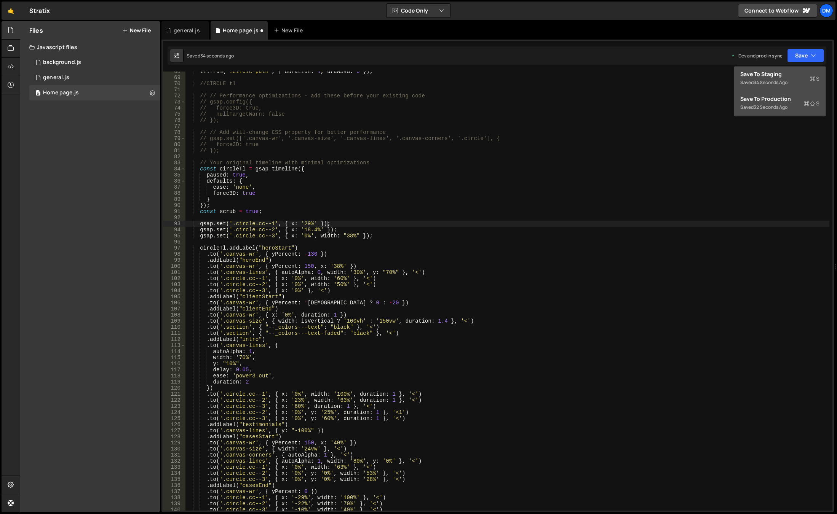
click at [805, 71] on div "Save to Staging S" at bounding box center [779, 74] width 79 height 8
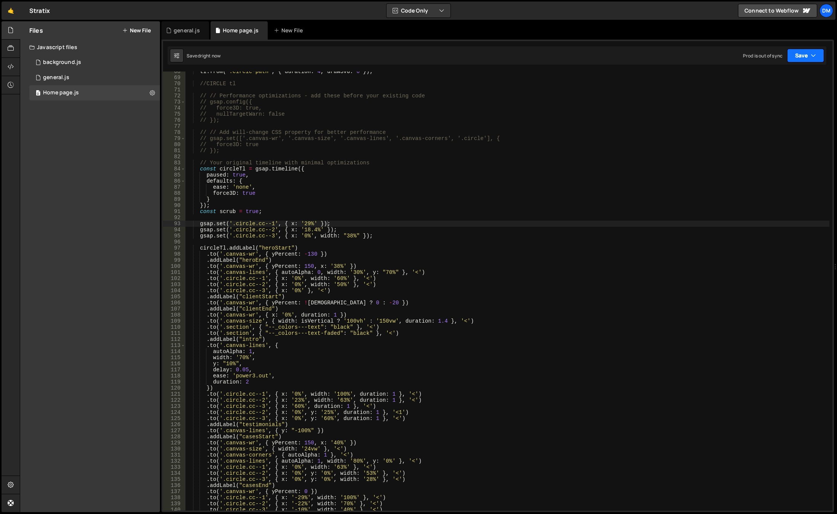
drag, startPoint x: 819, startPoint y: 55, endPoint x: 815, endPoint y: 65, distance: 11.6
click at [819, 55] on button "Save" at bounding box center [805, 56] width 37 height 14
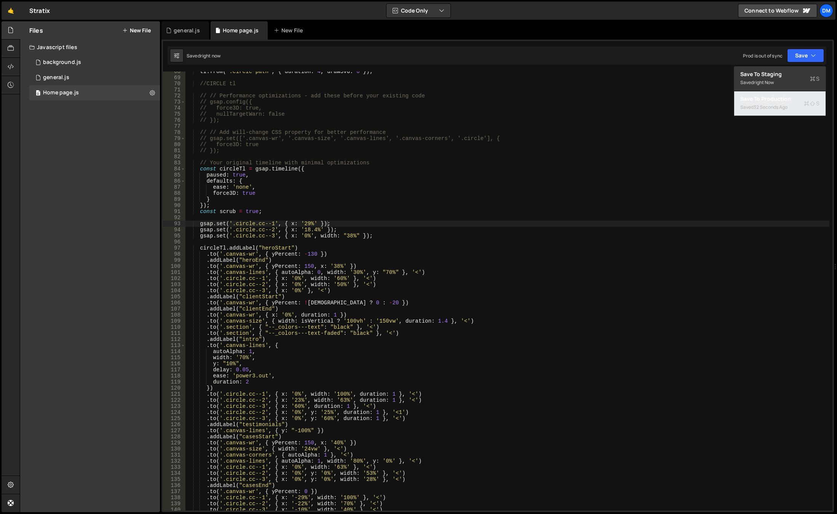
drag, startPoint x: 792, startPoint y: 101, endPoint x: 736, endPoint y: 136, distance: 66.0
click at [792, 101] on div "Save to Production S" at bounding box center [779, 99] width 79 height 8
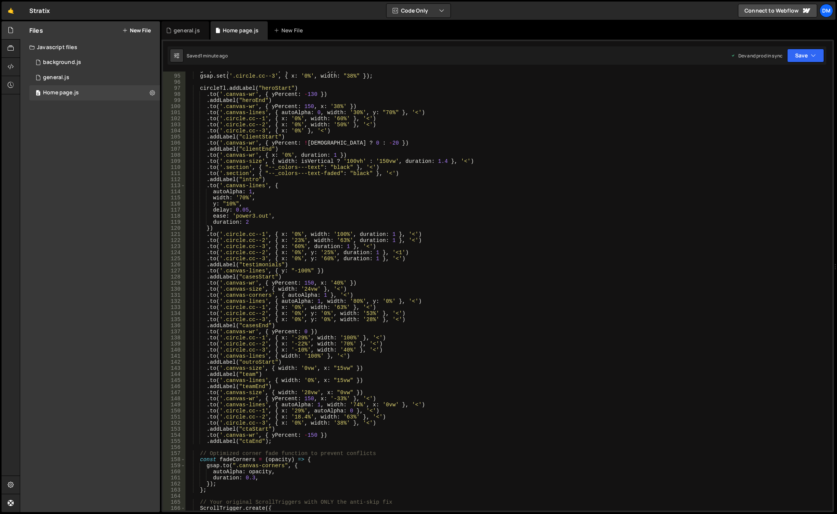
scroll to position [502, 0]
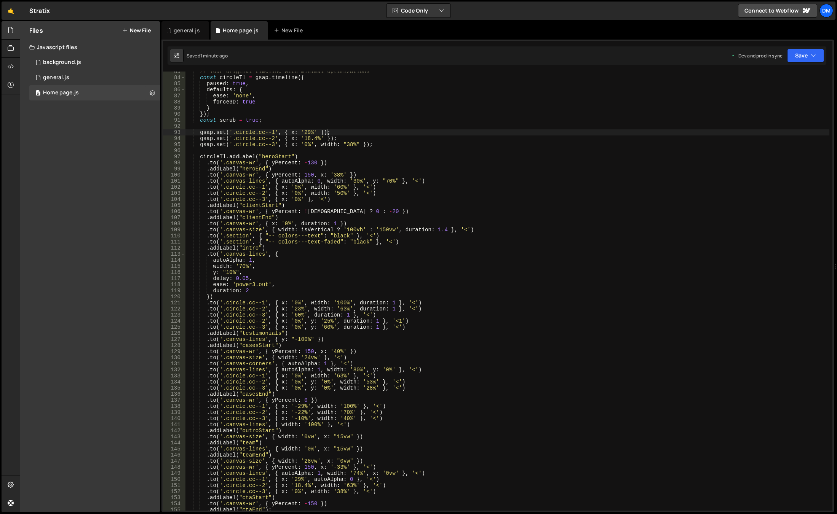
click at [353, 212] on div "// Your original timeline with minimal optimizations const circleTl = gsap . ti…" at bounding box center [507, 294] width 644 height 451
drag, startPoint x: 811, startPoint y: 56, endPoint x: 807, endPoint y: 61, distance: 5.9
click at [811, 56] on icon "button" at bounding box center [812, 56] width 5 height 8
click at [792, 79] on div "Saved 1 minute ago" at bounding box center [779, 82] width 79 height 9
drag, startPoint x: 809, startPoint y: 57, endPoint x: 787, endPoint y: 89, distance: 39.1
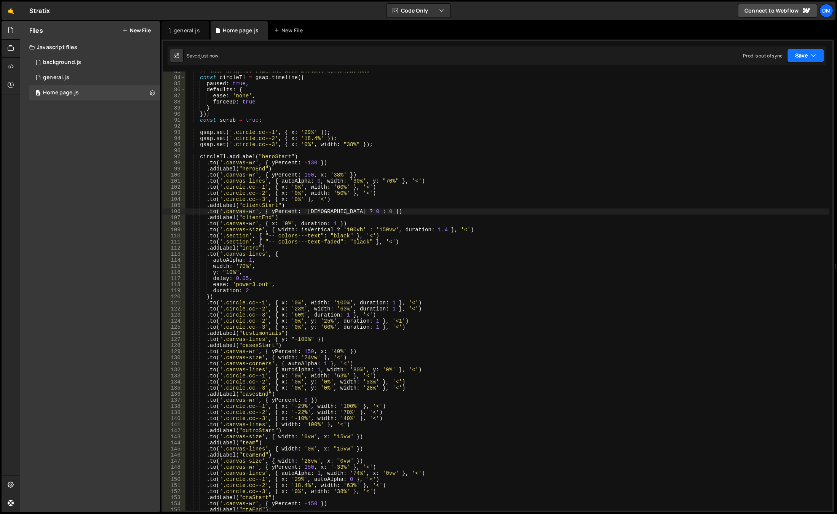
click at [808, 57] on button "Save" at bounding box center [805, 56] width 37 height 14
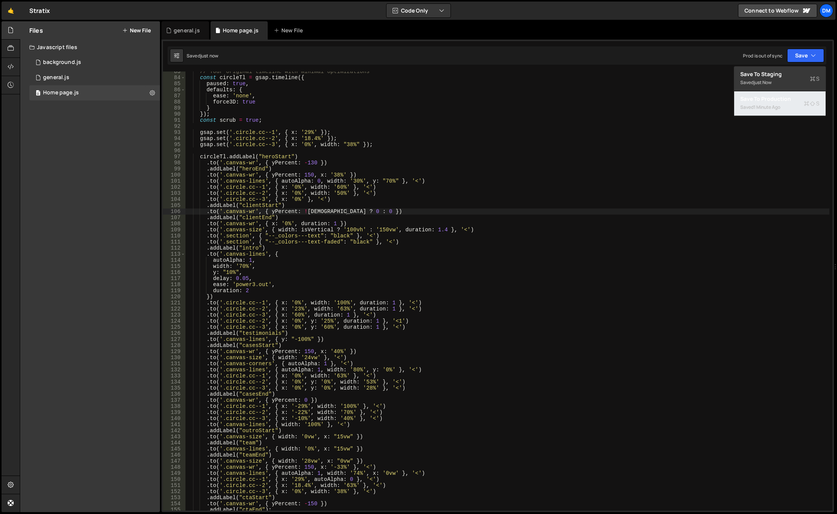
click at [777, 105] on div "1 minute ago" at bounding box center [766, 107] width 27 height 6
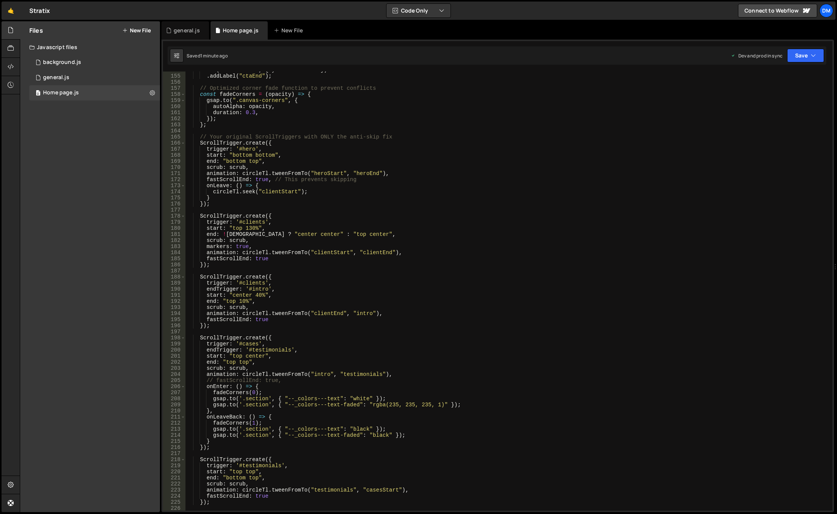
scroll to position [891, 0]
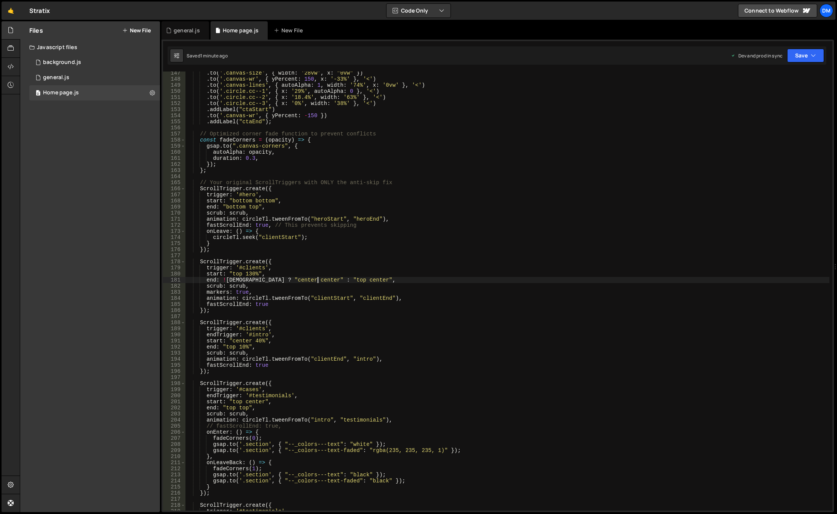
click at [319, 281] on div ". to ( '.canvas-size' , { width : '28vw' , x : "0vw" }) . to ( '.canvas-wr' , {…" at bounding box center [507, 295] width 644 height 451
click at [458, 171] on div ". to ( '.canvas-size' , { width : '28vw' , x : "0vw" }) . to ( '.canvas-wr' , {…" at bounding box center [507, 295] width 644 height 451
click at [796, 56] on button "Save" at bounding box center [805, 56] width 37 height 14
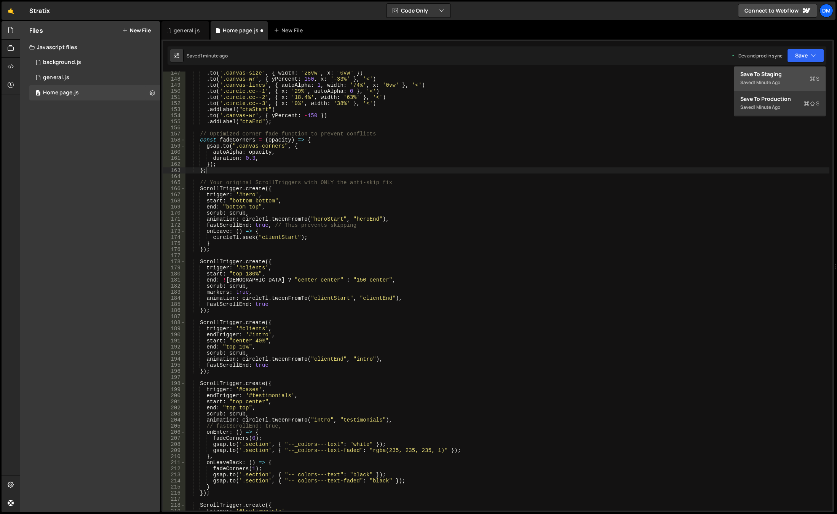
click at [794, 72] on div "Save to Staging S" at bounding box center [779, 74] width 79 height 8
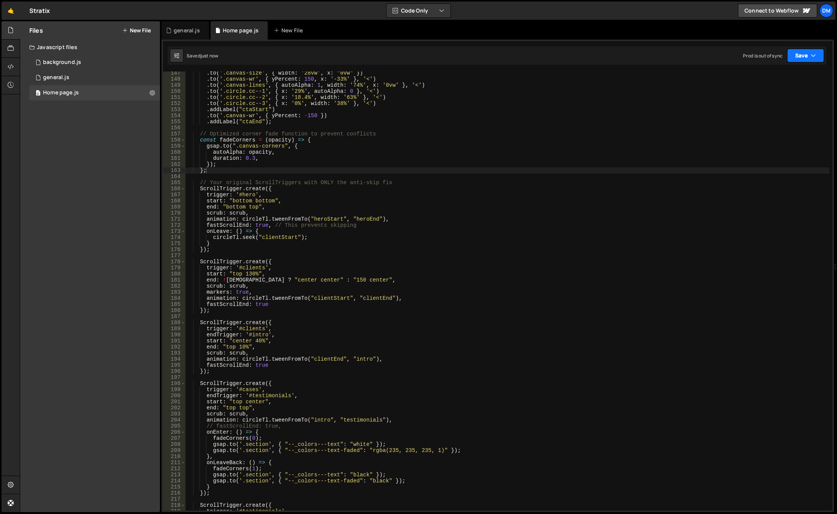
click at [805, 56] on button "Save" at bounding box center [805, 56] width 37 height 14
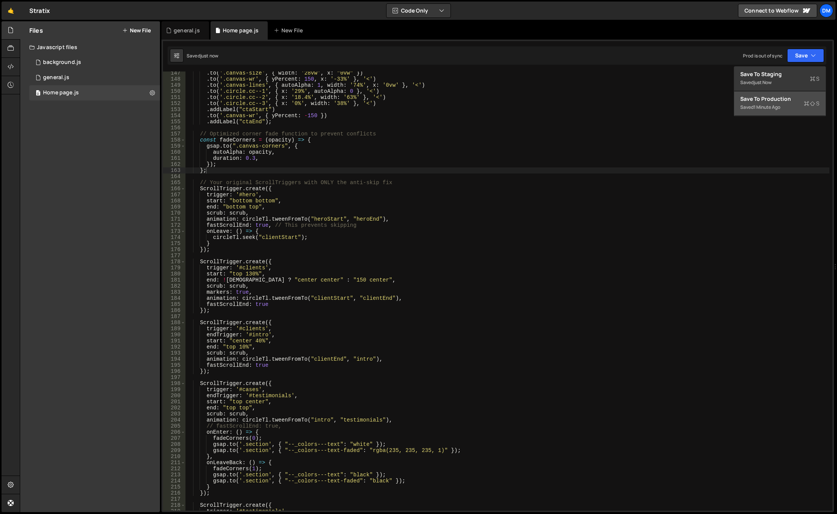
click at [790, 101] on div "Save to Production S" at bounding box center [779, 99] width 79 height 8
drag, startPoint x: 228, startPoint y: 273, endPoint x: 236, endPoint y: 283, distance: 12.7
click at [228, 273] on div ". to ( '.canvas-size' , { width : '28vw' , x : "0vw" }) . to ( '.canvas-wr' , {…" at bounding box center [507, 295] width 644 height 451
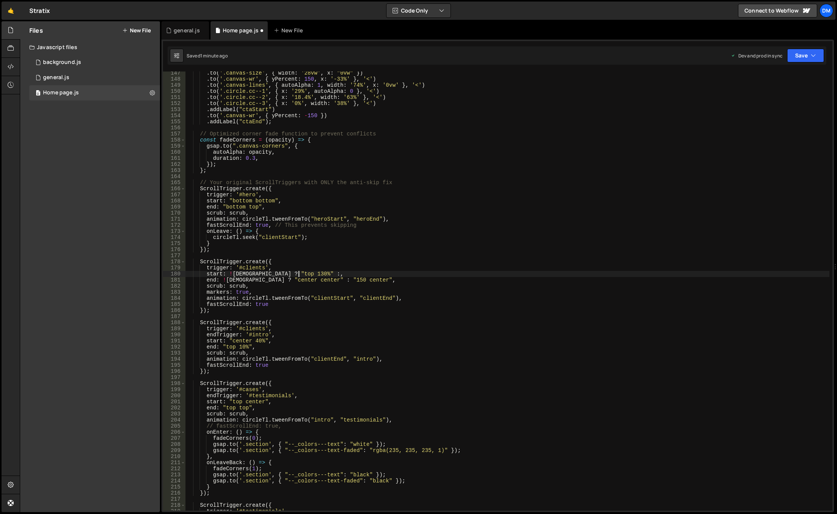
scroll to position [0, 8]
drag, startPoint x: 311, startPoint y: 279, endPoint x: 349, endPoint y: 281, distance: 38.1
click at [349, 281] on div ". to ( '.canvas-size' , { width : '28vw' , x : "0vw" }) . to ( '.canvas-wr' , {…" at bounding box center [507, 295] width 644 height 451
click at [299, 273] on div ". to ( '.canvas-size' , { width : '28vw' , x : "0vw" }) . to ( '.canvas-wr' , {…" at bounding box center [507, 295] width 644 height 451
click at [301, 273] on div ". to ( '.canvas-size' , { width : '28vw' , x : "0vw" }) . to ( '.canvas-wr' , {…" at bounding box center [507, 295] width 644 height 451
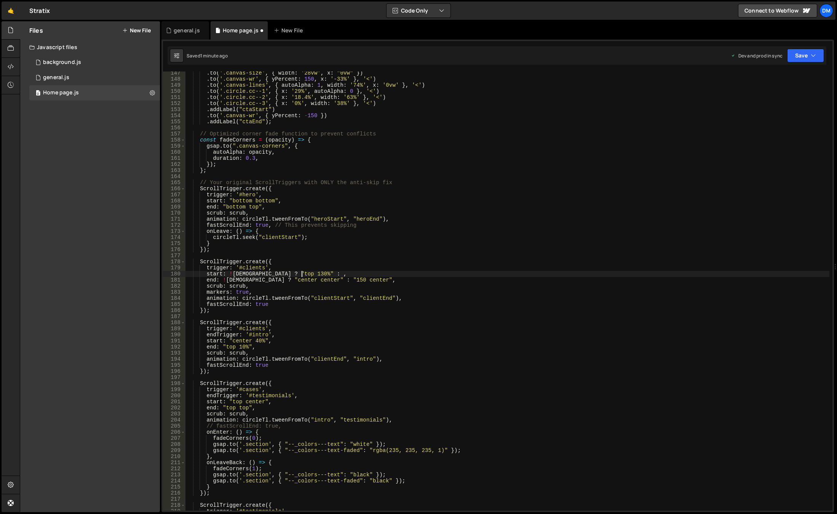
paste textarea ""150 center""
click at [328, 275] on div ". to ( '.canvas-size' , { width : '28vw' , x : "0vw" }) . to ( '.canvas-wr' , {…" at bounding box center [507, 295] width 644 height 451
type textarea "start: !isWide ? "top 130%" : "150 bottom","
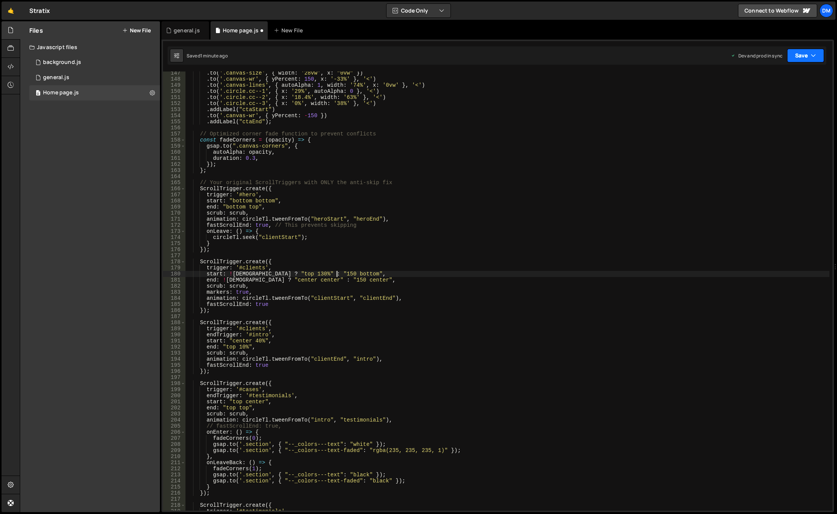
click at [808, 52] on button "Save" at bounding box center [805, 56] width 37 height 14
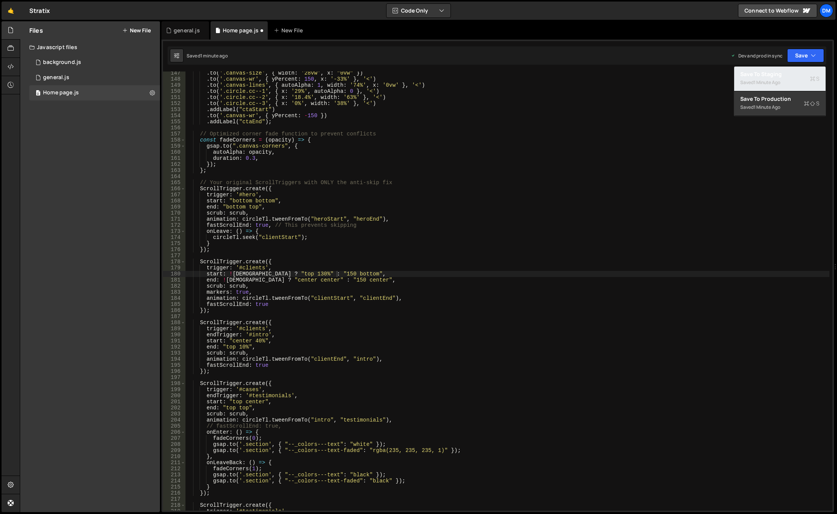
click at [782, 73] on div "Save to Staging S" at bounding box center [779, 74] width 79 height 8
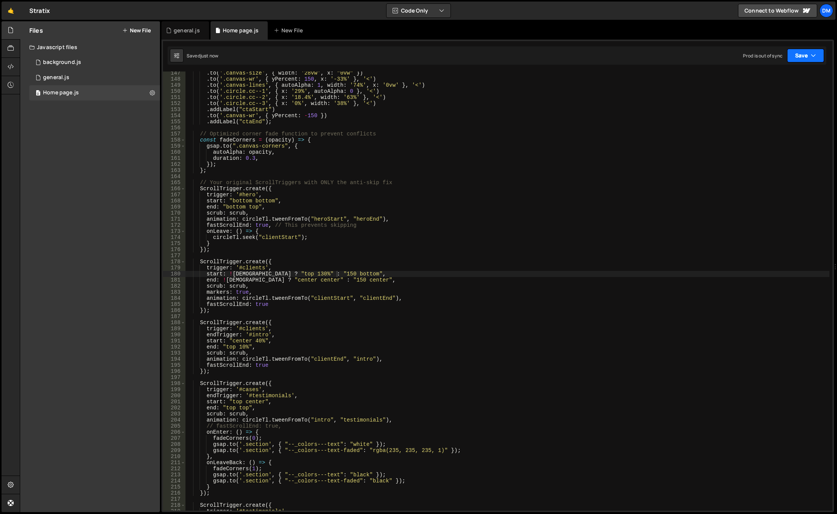
click at [801, 53] on button "Save" at bounding box center [805, 56] width 37 height 14
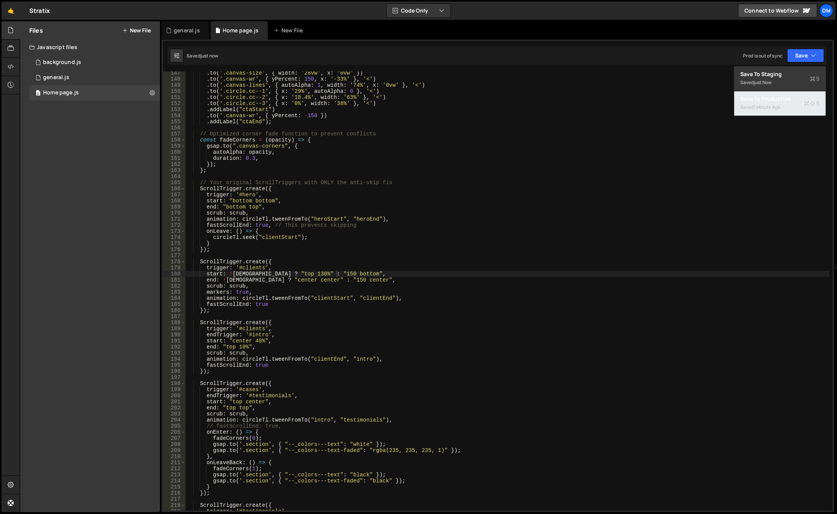
click at [784, 107] on div "Saved 1 minute ago" at bounding box center [779, 107] width 79 height 9
click at [343, 315] on div ". to ( '.canvas-size' , { width : '28vw' , x : "0vw" }) . to ( '.canvas-wr' , {…" at bounding box center [507, 295] width 644 height 451
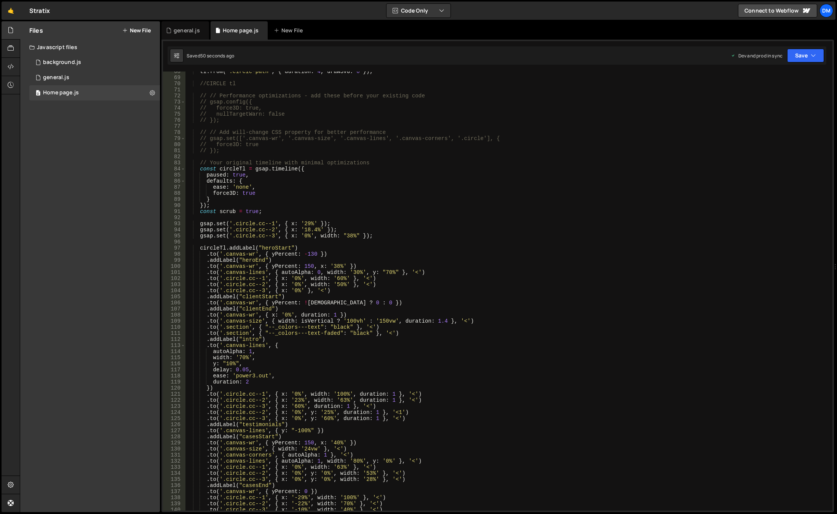
scroll to position [434, 0]
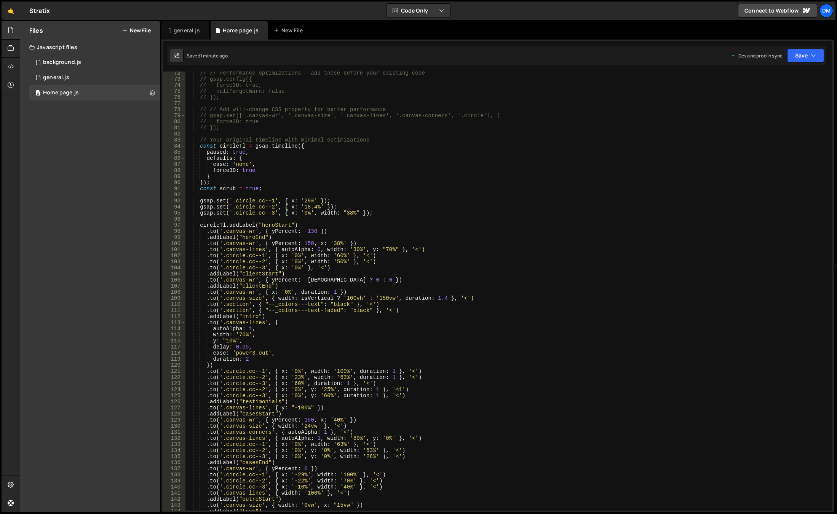
click at [301, 241] on div "// // Performance optimizations - add these before your existing code // gsap.c…" at bounding box center [507, 295] width 644 height 451
type textarea ".to('.canvas-wr', { yPercent: !isWide ? 150 : 50, x: '38%' })"
click at [478, 193] on div "// // Performance optimizations - add these before your existing code // gsap.c…" at bounding box center [507, 295] width 644 height 451
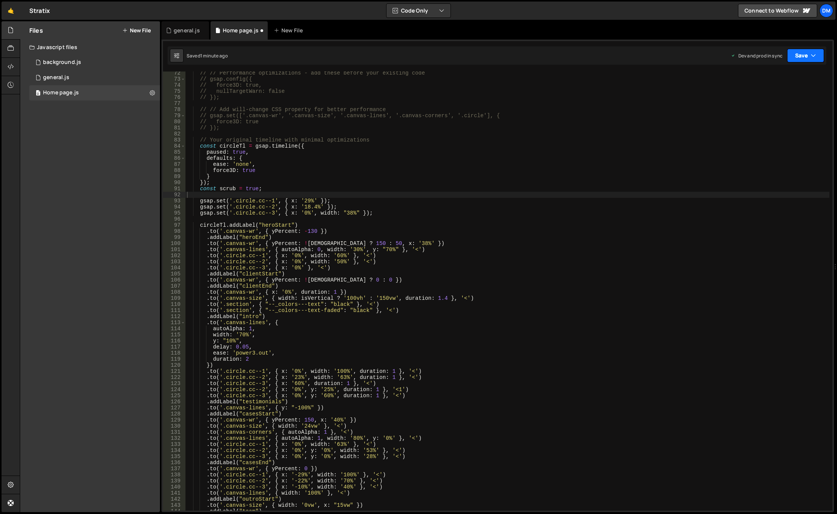
click at [805, 52] on button "Save" at bounding box center [805, 56] width 37 height 14
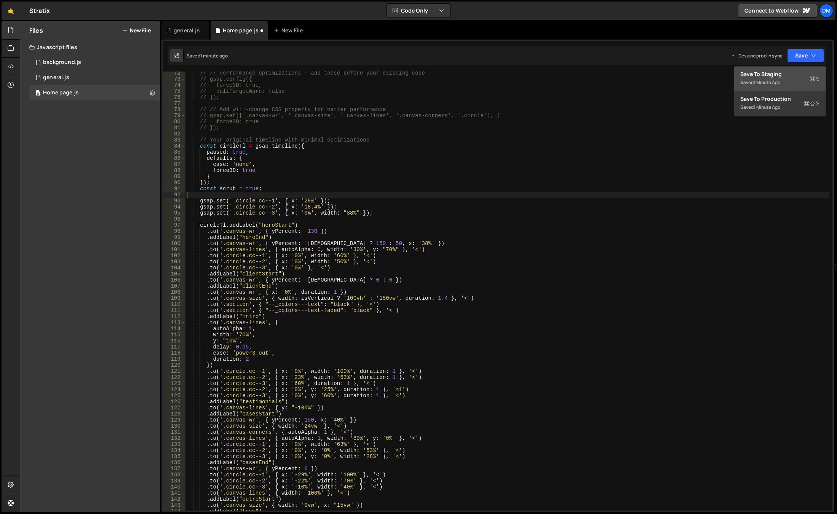
click at [787, 75] on div "Save to Staging S" at bounding box center [779, 74] width 79 height 8
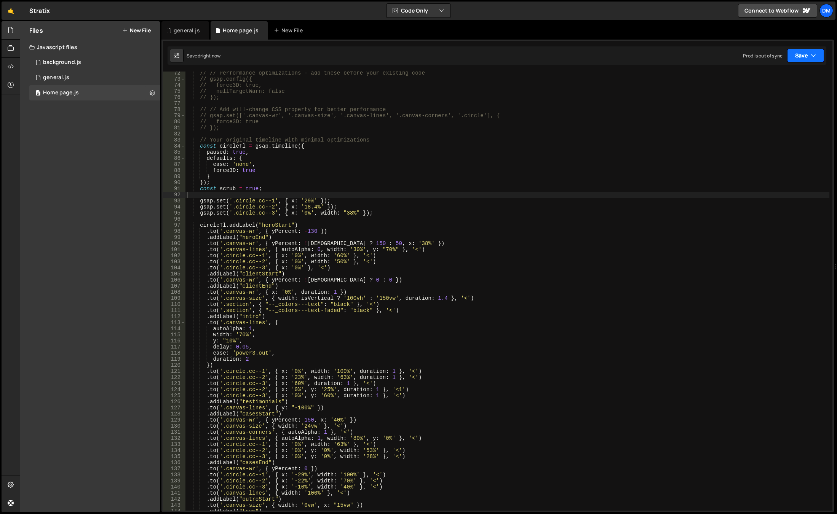
click at [797, 56] on button "Save" at bounding box center [805, 56] width 37 height 14
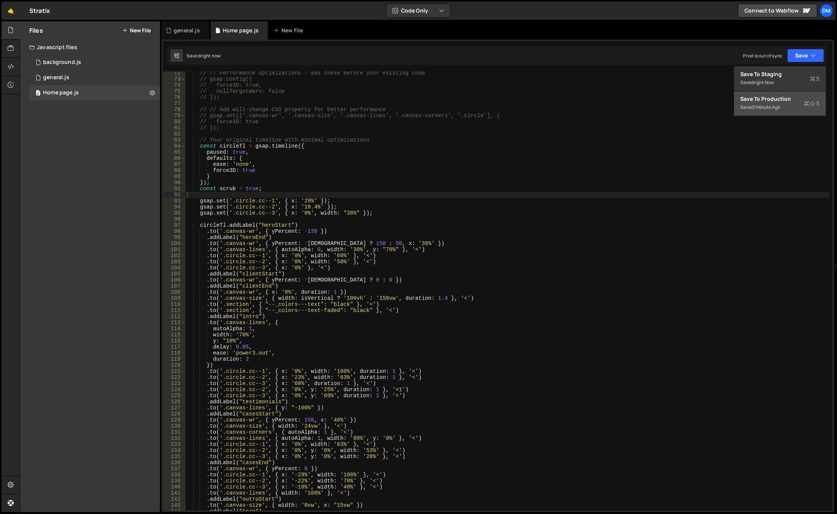
click at [777, 99] on div "Save to Production S" at bounding box center [779, 99] width 79 height 8
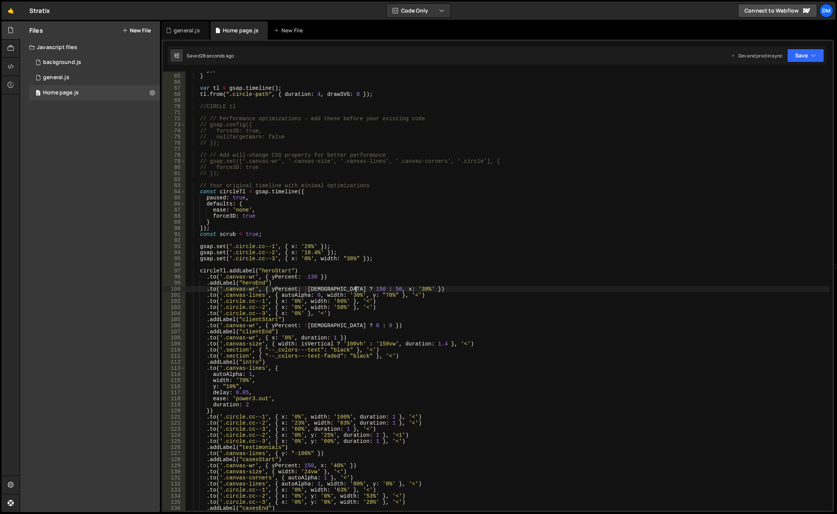
click at [356, 289] on div "}) ; } var tl = gsap . timeline ( ) ; tl . from ( ".circle-path" , { duration :…" at bounding box center [507, 292] width 644 height 451
click at [803, 57] on button "Save" at bounding box center [805, 56] width 37 height 14
click at [775, 77] on div "Save to Staging S" at bounding box center [779, 74] width 79 height 8
click at [803, 55] on button "Save" at bounding box center [805, 56] width 37 height 14
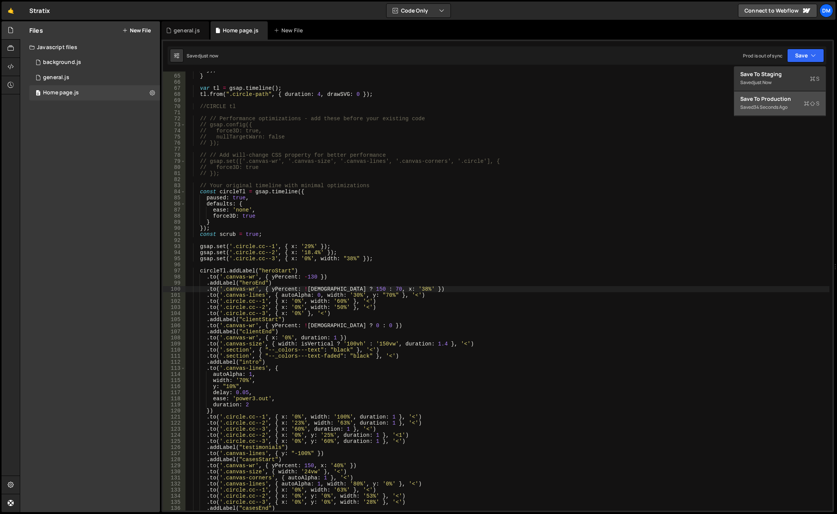
click at [773, 102] on div "Save to Production S" at bounding box center [779, 99] width 79 height 8
click at [355, 289] on div "}) ; } var tl = gsap . timeline ( ) ; tl . from ( ".circle-path" , { duration :…" at bounding box center [507, 292] width 644 height 451
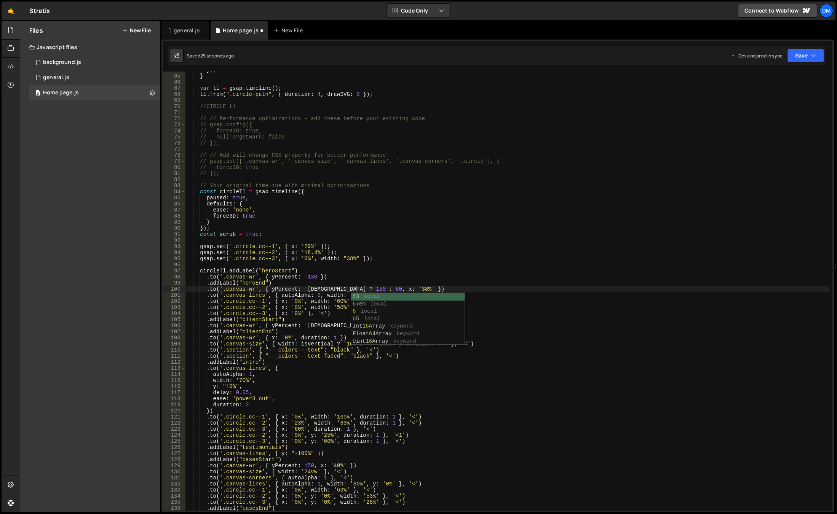
drag, startPoint x: 672, startPoint y: 204, endPoint x: 694, endPoint y: 150, distance: 58.4
click at [670, 204] on div "}) ; } var tl = gsap . timeline ( ) ; tl . from ( ".circle-path" , { duration :…" at bounding box center [507, 292] width 644 height 451
click at [800, 55] on button "Save" at bounding box center [805, 56] width 37 height 14
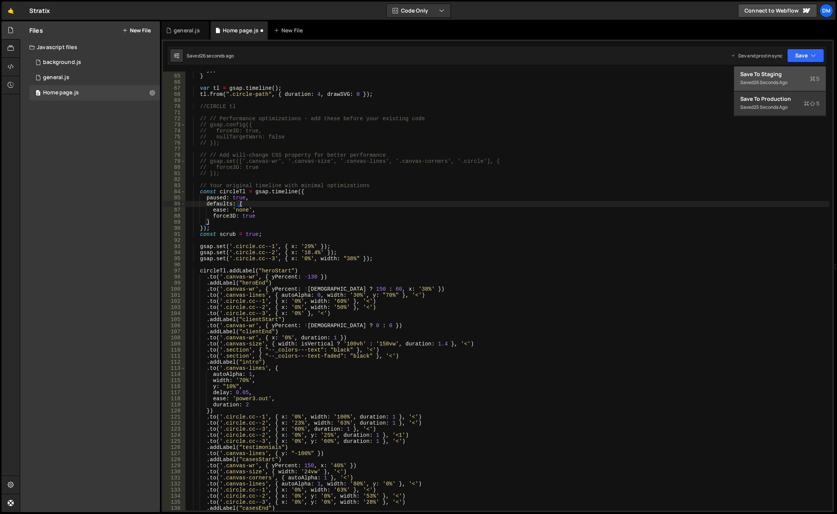
click at [786, 73] on div "Save to Staging S" at bounding box center [779, 74] width 79 height 8
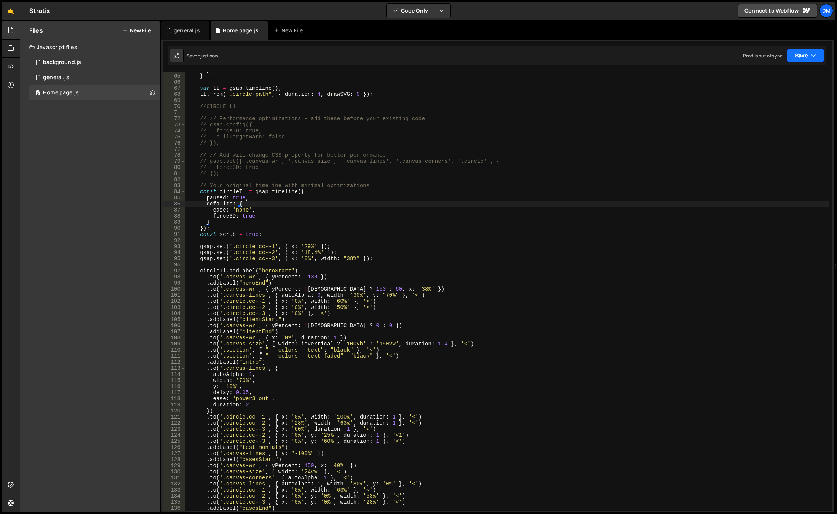
click at [803, 55] on button "Save" at bounding box center [805, 56] width 37 height 14
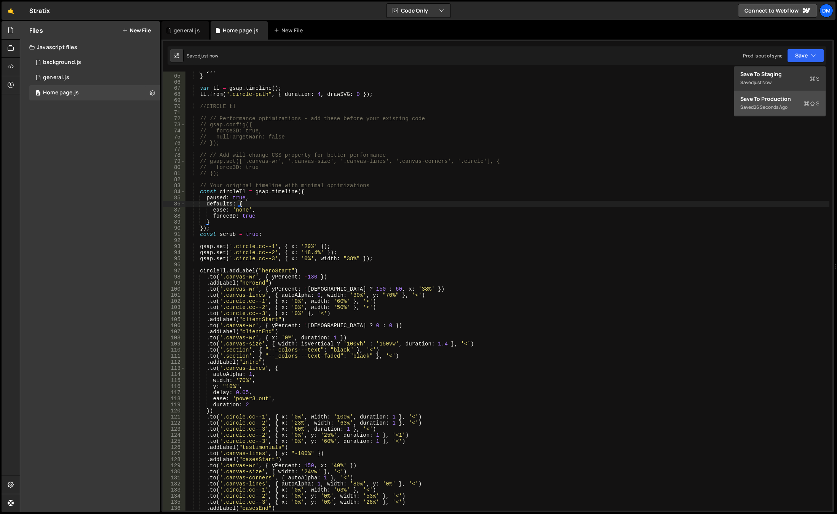
click at [778, 98] on div "Save to Production S" at bounding box center [779, 99] width 79 height 8
click at [356, 289] on div "}) ; } var tl = gsap . timeline ( ) ; tl . from ( ".circle-path" , { duration :…" at bounding box center [507, 292] width 644 height 451
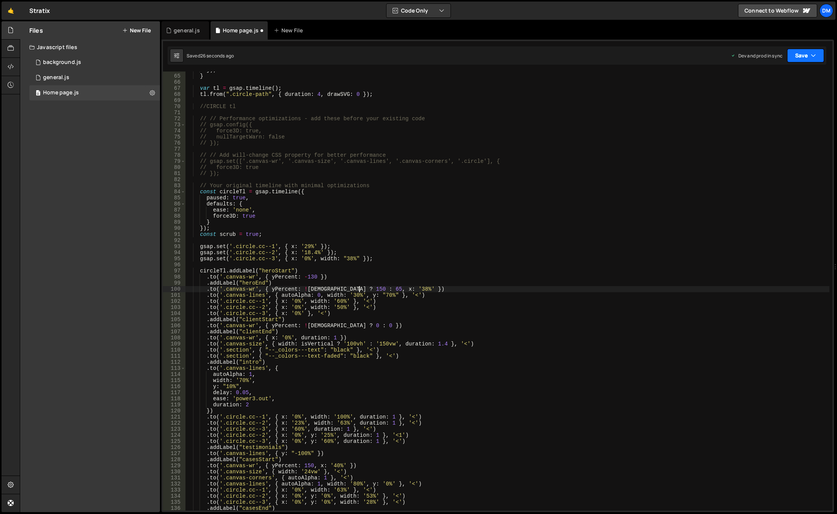
click at [805, 61] on button "Save" at bounding box center [805, 56] width 37 height 14
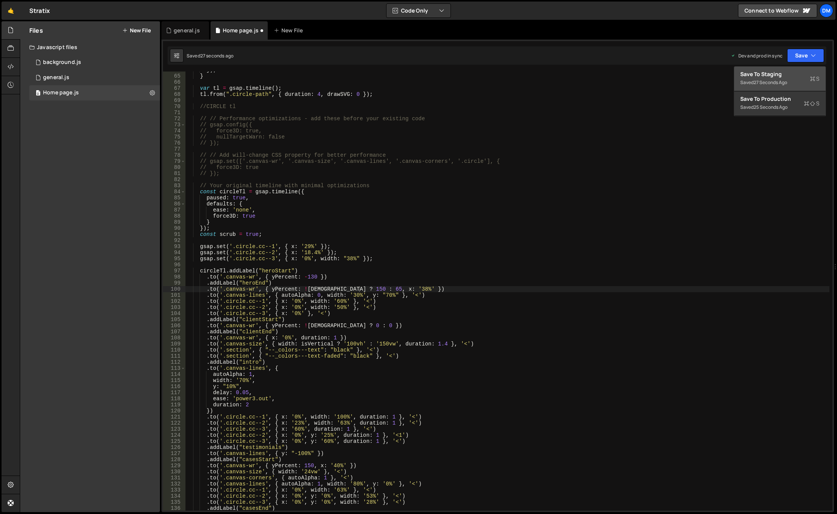
click at [781, 74] on div "Save to Staging S" at bounding box center [779, 74] width 79 height 8
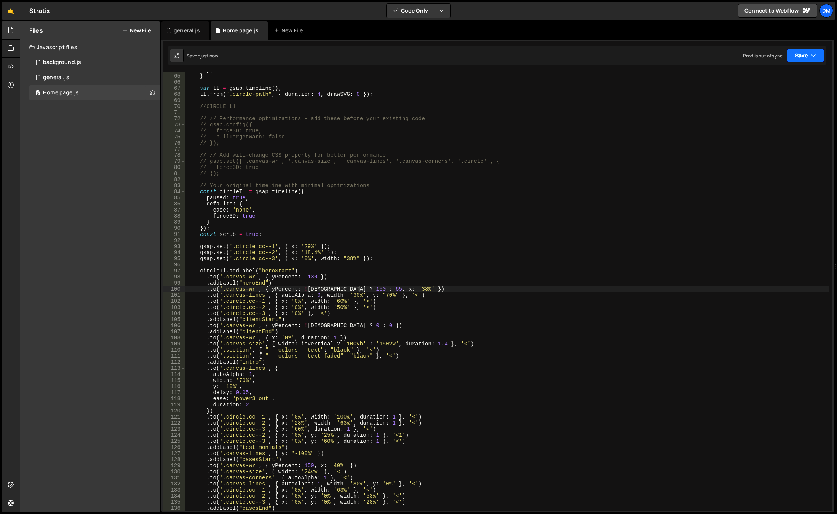
click at [807, 53] on button "Save" at bounding box center [805, 56] width 37 height 14
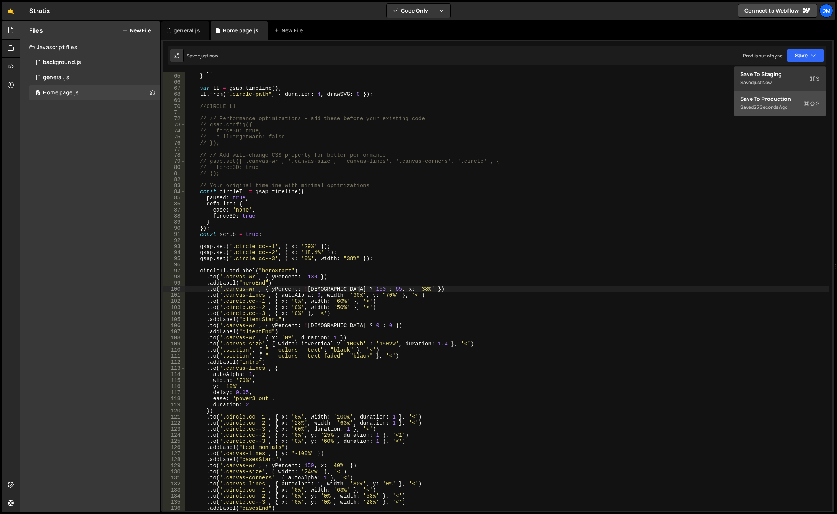
click at [784, 95] on button "Save to Production S Saved 25 seconds ago" at bounding box center [779, 103] width 91 height 25
drag, startPoint x: 377, startPoint y: 283, endPoint x: 362, endPoint y: 291, distance: 16.9
click at [377, 283] on div "}) ; } var tl = gsap . timeline ( ) ; tl . from ( ".circle-path" , { duration :…" at bounding box center [507, 292] width 644 height 451
click at [359, 289] on div "}) ; } var tl = gsap . timeline ( ) ; tl . from ( ".circle-path" , { duration :…" at bounding box center [507, 292] width 644 height 451
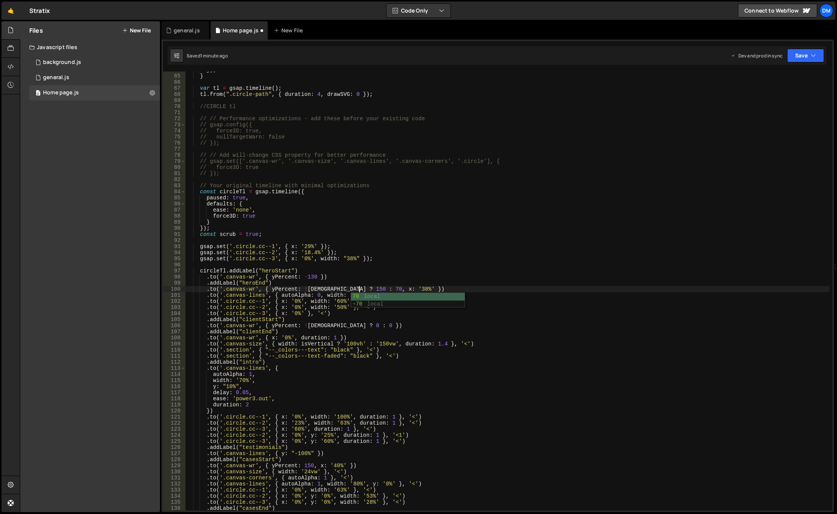
click at [410, 217] on div "}) ; } var tl = gsap . timeline ( ) ; tl . from ( ".circle-path" , { duration :…" at bounding box center [507, 292] width 644 height 451
type textarea "force3D: true"
click at [809, 55] on button "Save" at bounding box center [805, 56] width 37 height 14
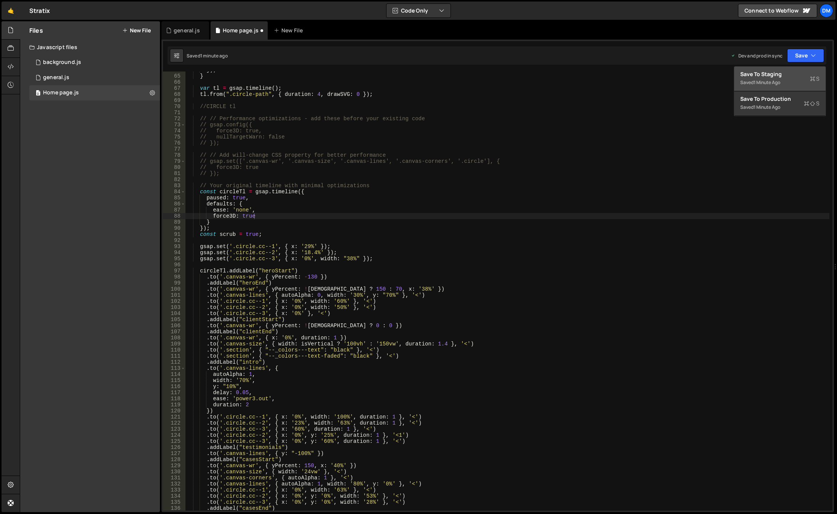
click at [795, 71] on div "Save to Staging S" at bounding box center [779, 74] width 79 height 8
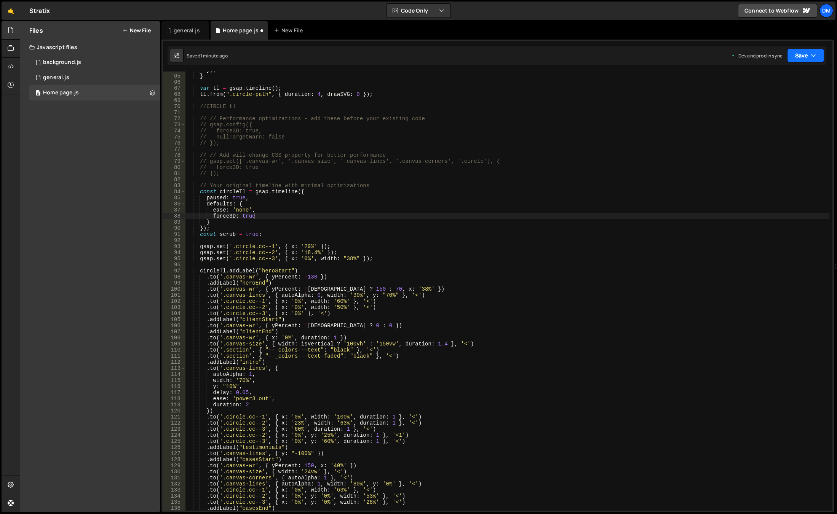
click at [807, 55] on button "Save" at bounding box center [805, 56] width 37 height 14
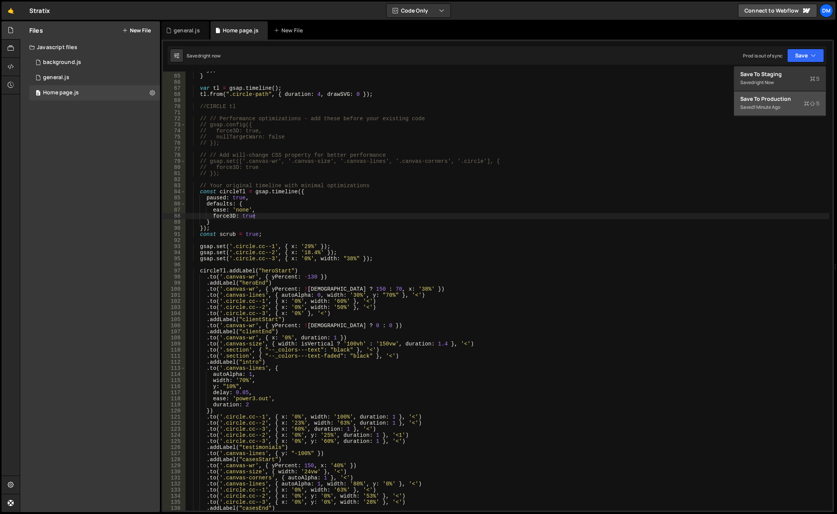
click at [781, 97] on div "Save to Production S" at bounding box center [779, 99] width 79 height 8
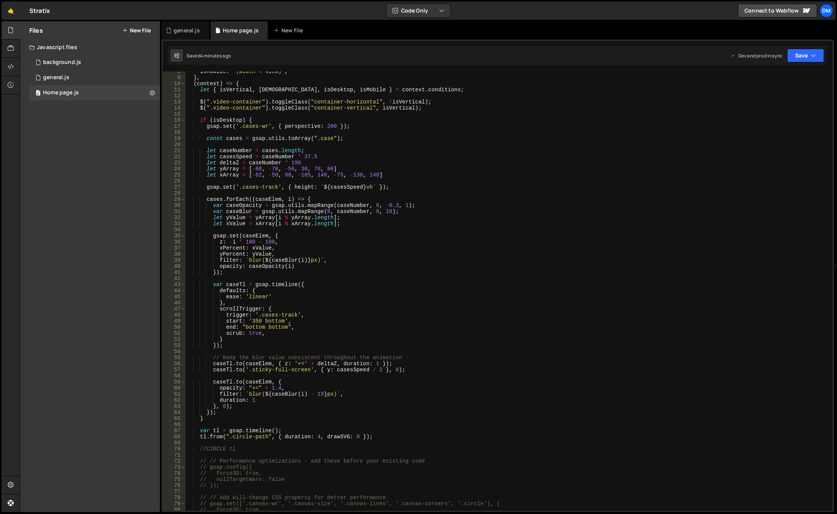
scroll to position [0, 0]
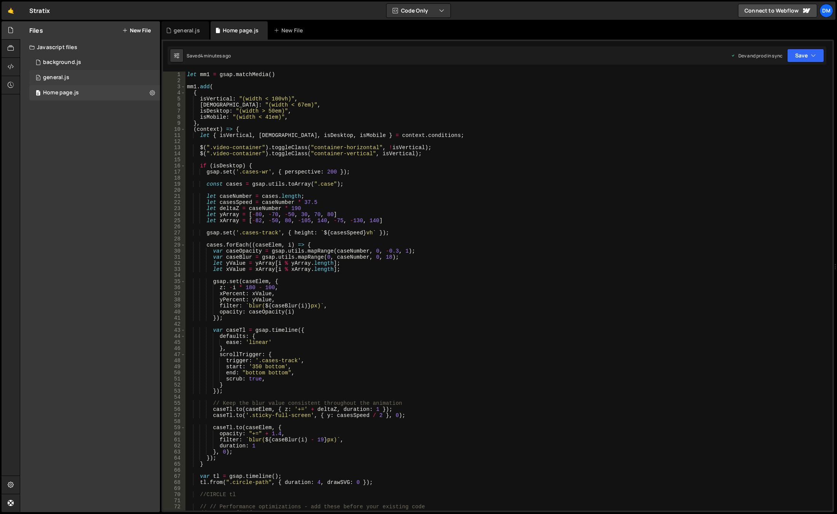
click at [70, 75] on div "0 general.js 0" at bounding box center [94, 77] width 131 height 15
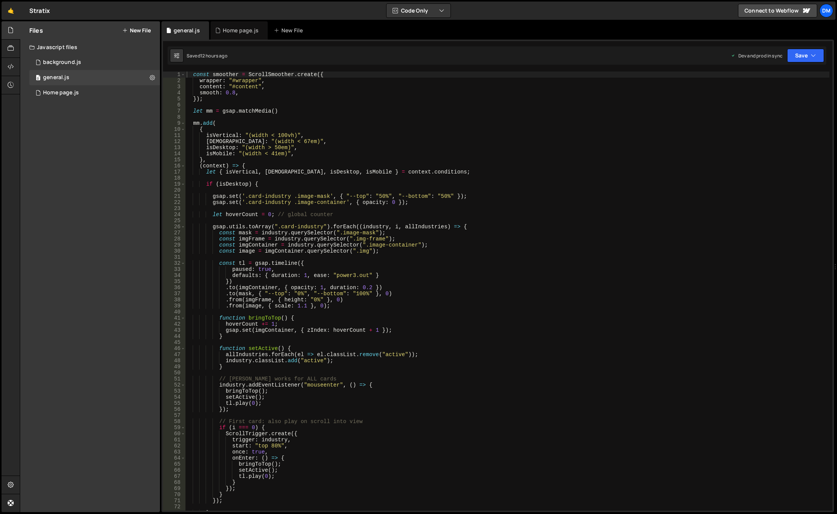
type textarea "});"
click at [239, 101] on div "const smoother = ScrollSmoother . create ({ wrapper : "#wrapper" , content : "#…" at bounding box center [507, 297] width 644 height 451
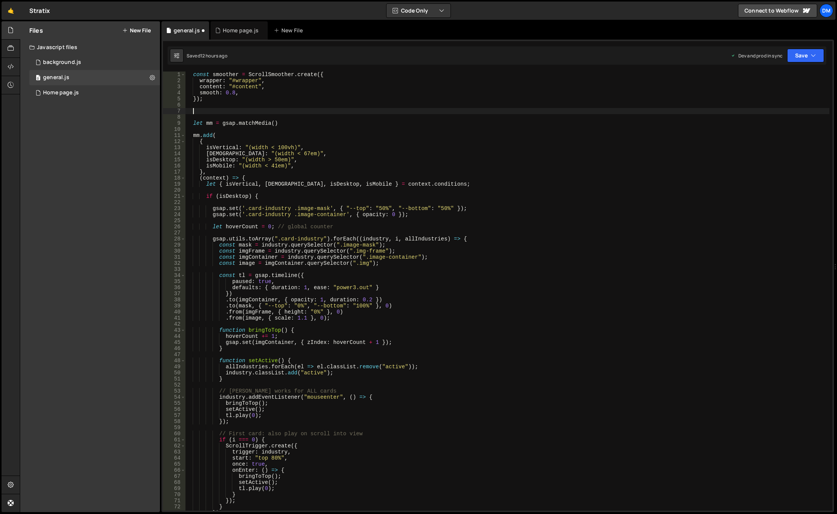
paste textarea "ScrollTrigger.config({ ignoreMobileResize: true })"
drag, startPoint x: 811, startPoint y: 55, endPoint x: 799, endPoint y: 67, distance: 17.0
click at [811, 55] on icon "button" at bounding box center [812, 56] width 5 height 8
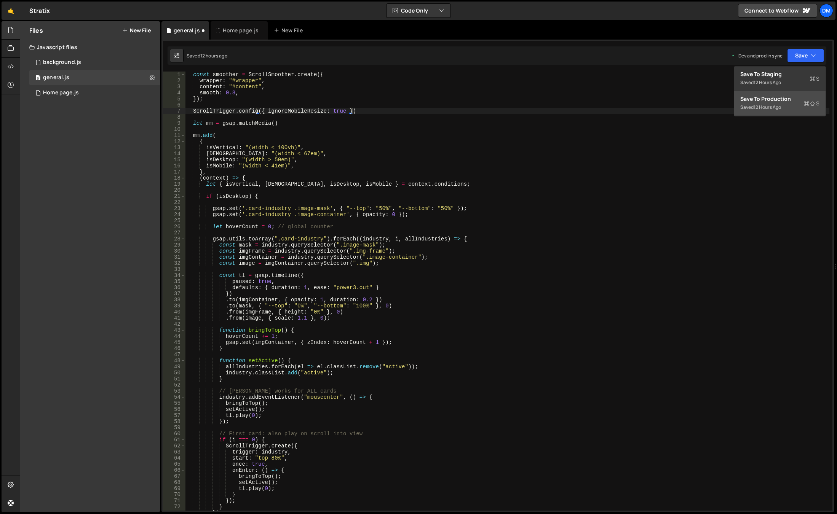
click at [778, 99] on div "Save to Production S" at bounding box center [779, 99] width 79 height 8
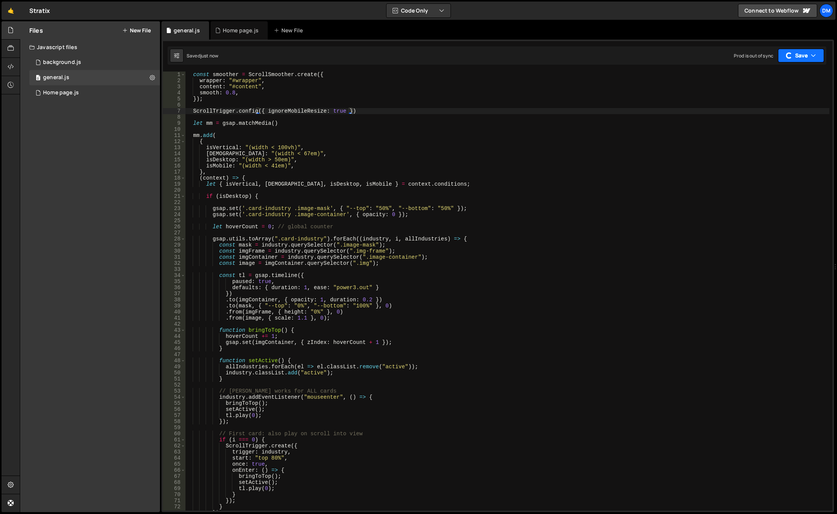
click at [792, 57] on button "Save" at bounding box center [801, 56] width 46 height 14
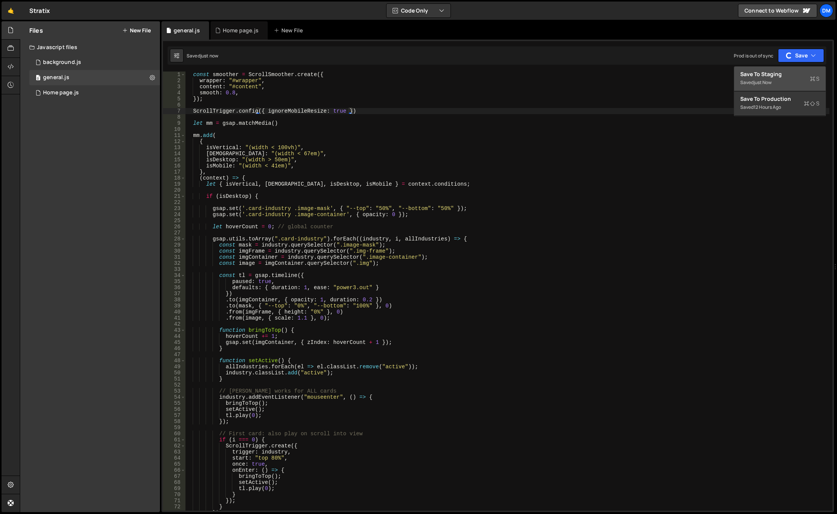
click at [771, 80] on div "just now" at bounding box center [762, 82] width 18 height 6
click at [383, 113] on div "const smoother = ScrollSmoother . create ({ wrapper : "#wrapper" , content : "#…" at bounding box center [507, 297] width 644 height 451
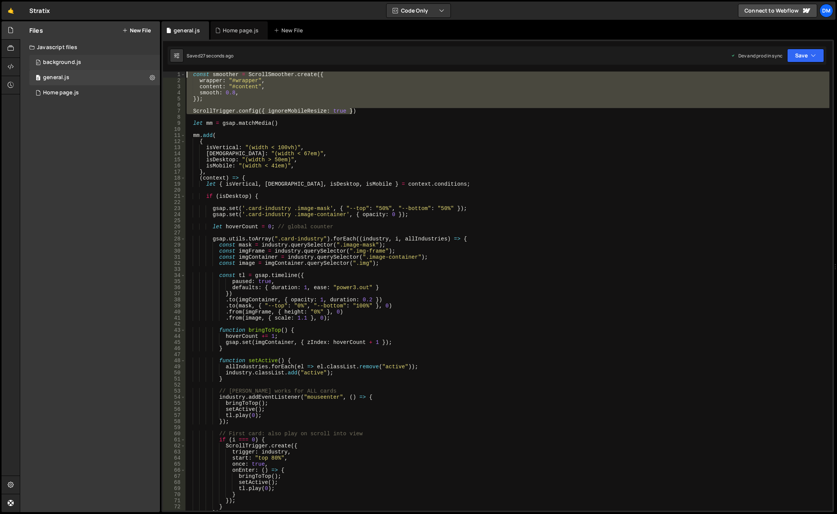
drag, startPoint x: 367, startPoint y: 110, endPoint x: 133, endPoint y: 60, distance: 239.4
click at [133, 60] on div "Files New File Javascript files 0 background.js 0 0 general.js 0 0 Home page.js…" at bounding box center [428, 266] width 817 height 491
type textarea "// const smoother = ScrollSmoother.create({ // wrapper: "#wrapper","
click at [797, 53] on button "Save" at bounding box center [805, 56] width 37 height 14
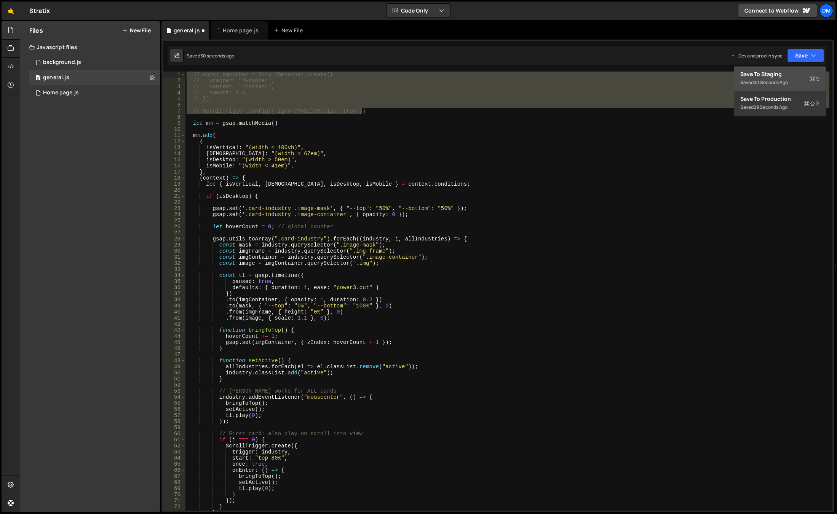
click at [788, 78] on div "Save to Staging S" at bounding box center [779, 74] width 79 height 8
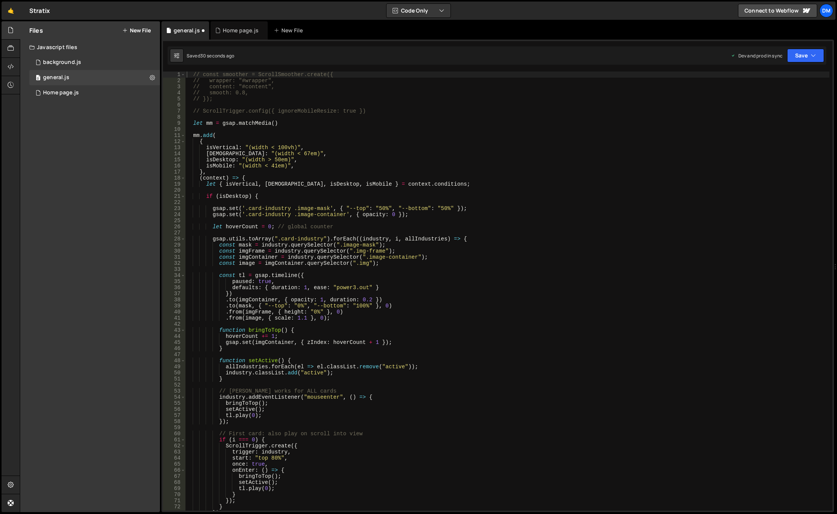
click at [803, 48] on div "Saved 30 seconds ago Dev and prod in sync Upgrade to Edit Save Save to Staging …" at bounding box center [496, 55] width 658 height 18
click at [789, 61] on button "Save" at bounding box center [805, 56] width 37 height 14
click at [772, 104] on div "Saved 31 seconds ago" at bounding box center [779, 107] width 79 height 9
click at [451, 116] on div "// const smoother = ScrollSmoother.create({ // wrapper: "#wrapper", // content:…" at bounding box center [507, 297] width 644 height 451
click at [376, 113] on div "// const smoother = ScrollSmoother.create({ // wrapper: "#wrapper", // content:…" at bounding box center [507, 297] width 644 height 451
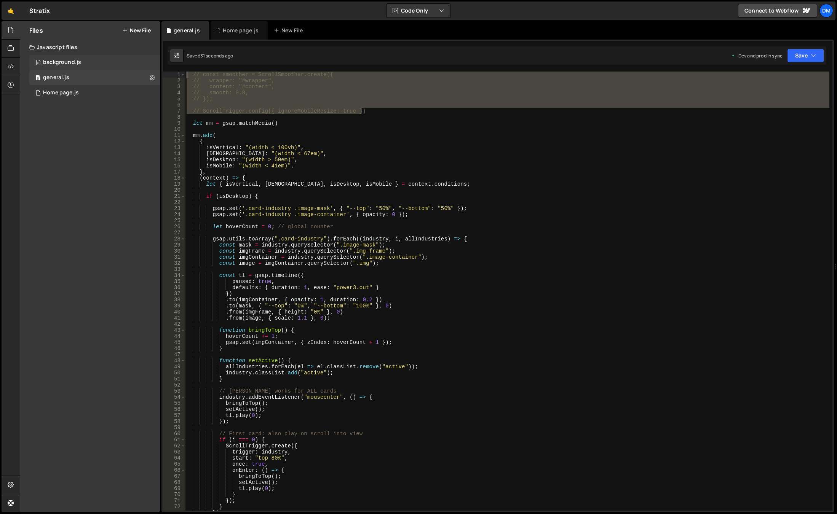
drag, startPoint x: 383, startPoint y: 111, endPoint x: 146, endPoint y: 61, distance: 241.6
click at [146, 61] on div "Files New File Javascript files 0 background.js 0 0 general.js 0 0 Home page.js…" at bounding box center [428, 266] width 817 height 491
click at [813, 56] on icon "button" at bounding box center [812, 56] width 5 height 8
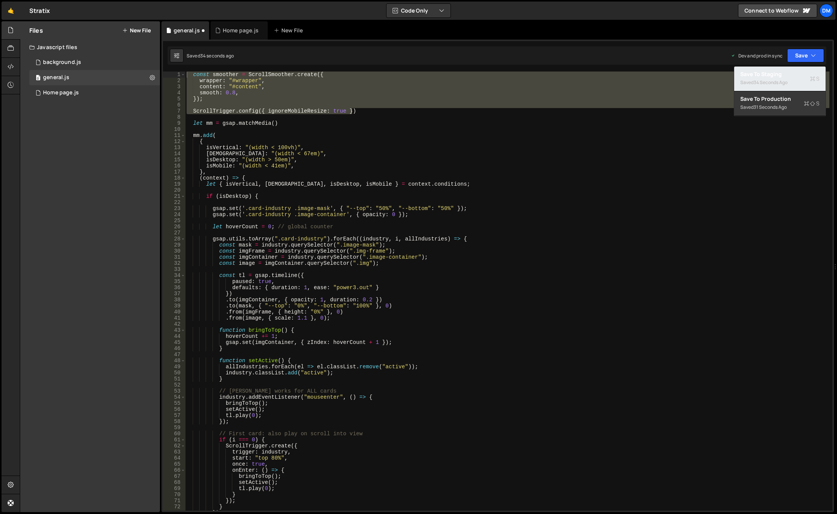
click at [792, 76] on div "Save to Staging S" at bounding box center [779, 74] width 79 height 8
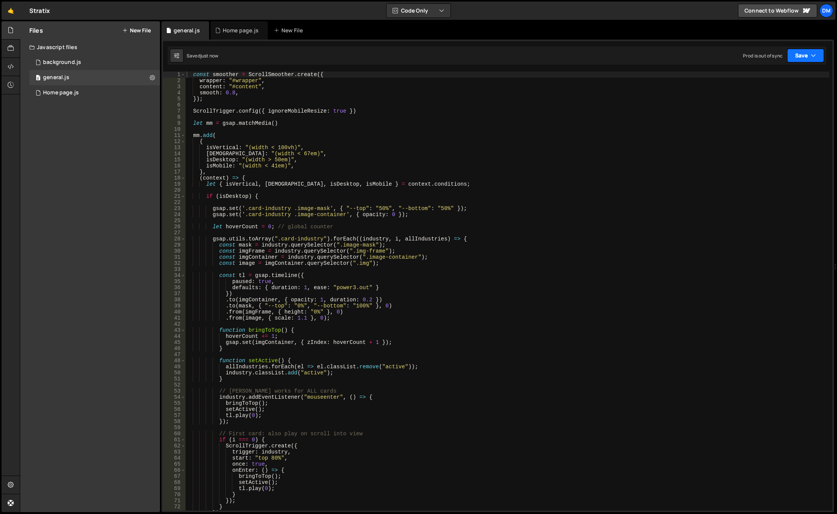
click at [803, 53] on button "Save" at bounding box center [805, 56] width 37 height 14
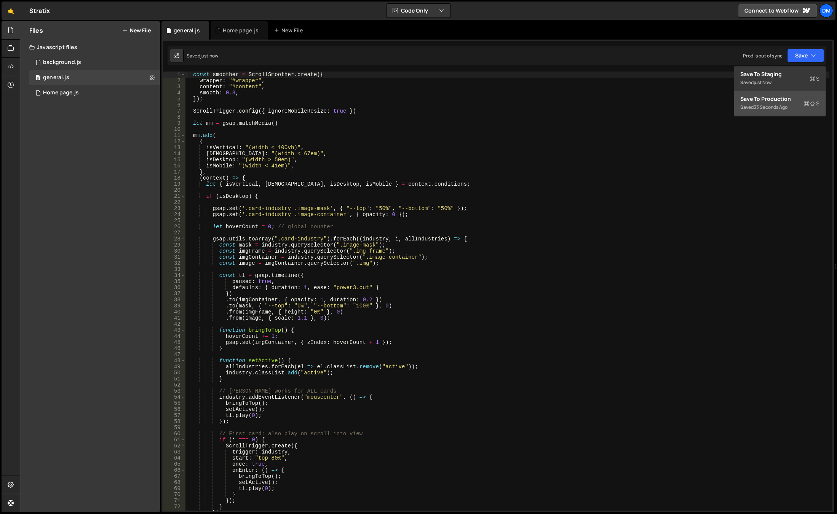
click at [772, 105] on div "33 seconds ago" at bounding box center [770, 107] width 34 height 6
click at [275, 75] on div "const smoother = ScrollSmoother . create ({ wrapper : "#wrapper" , content : "#…" at bounding box center [507, 297] width 644 height 451
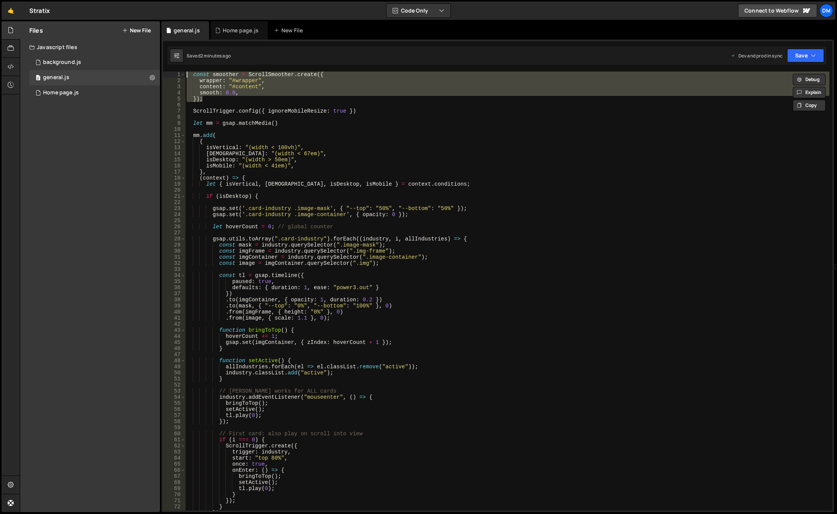
drag, startPoint x: 222, startPoint y: 100, endPoint x: 164, endPoint y: 70, distance: 64.7
click at [164, 70] on div "force3D: true 1 2 3 4 5 6 7 8 9 10 11 12 13 14 15 16 17 18 19 20 21 22 23 24 25…" at bounding box center [497, 276] width 672 height 473
paste textarea "}"
type textarea "}"
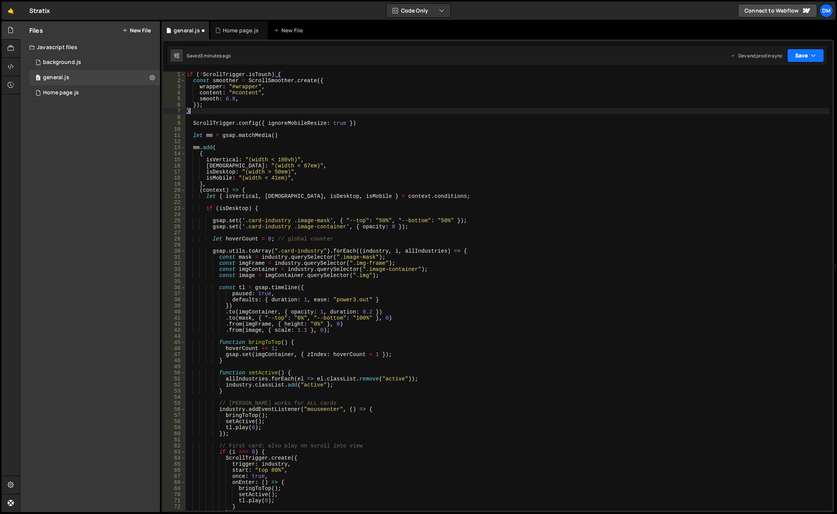
click at [795, 56] on button "Save" at bounding box center [805, 56] width 37 height 14
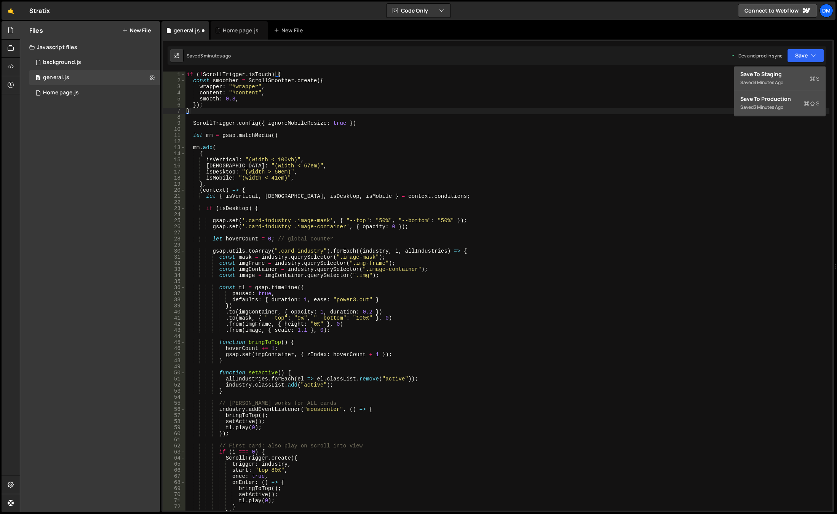
click at [793, 74] on div "Save to Staging S" at bounding box center [779, 74] width 79 height 8
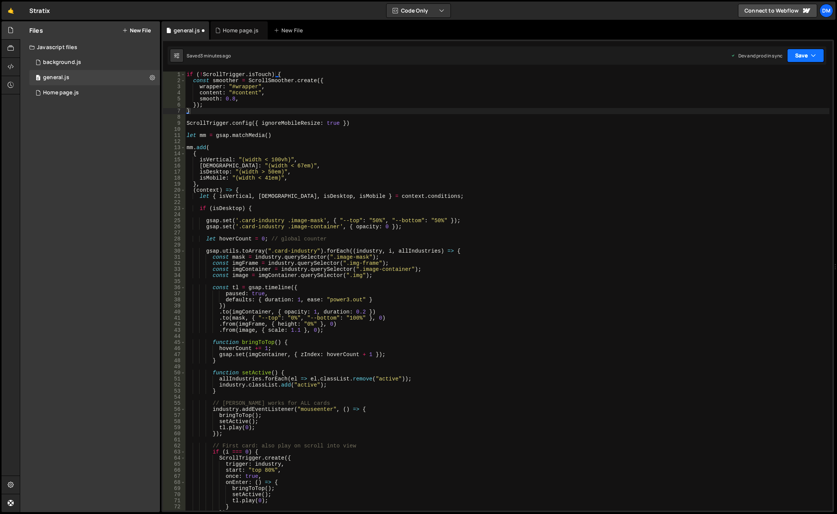
click at [806, 54] on button "Save" at bounding box center [805, 56] width 37 height 14
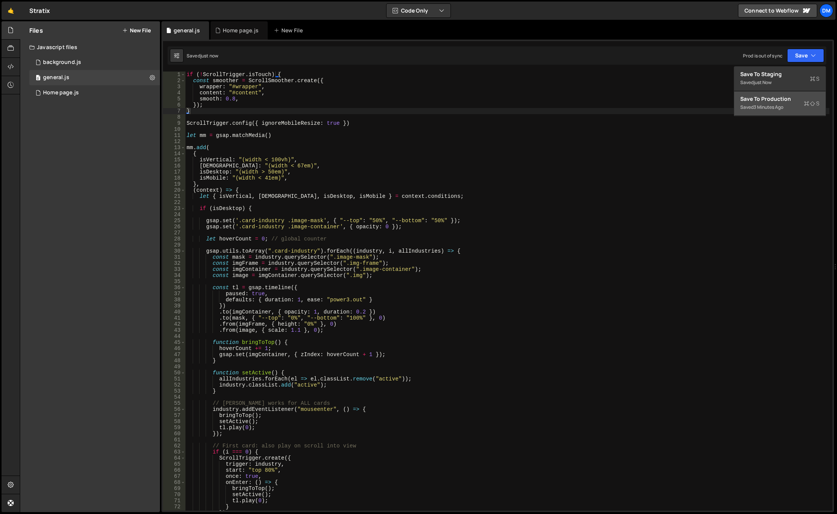
click at [765, 104] on div "3 minutes ago" at bounding box center [768, 107] width 30 height 6
click at [66, 95] on div "Home page.js" at bounding box center [61, 92] width 36 height 7
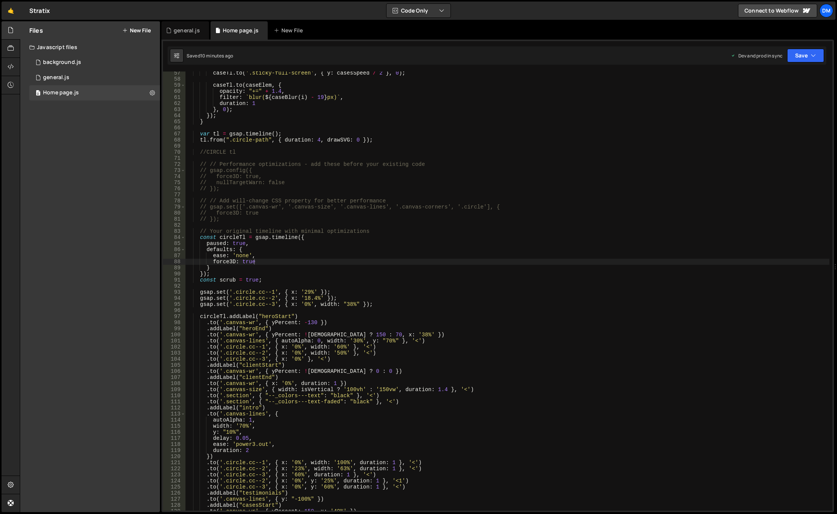
scroll to position [411, 0]
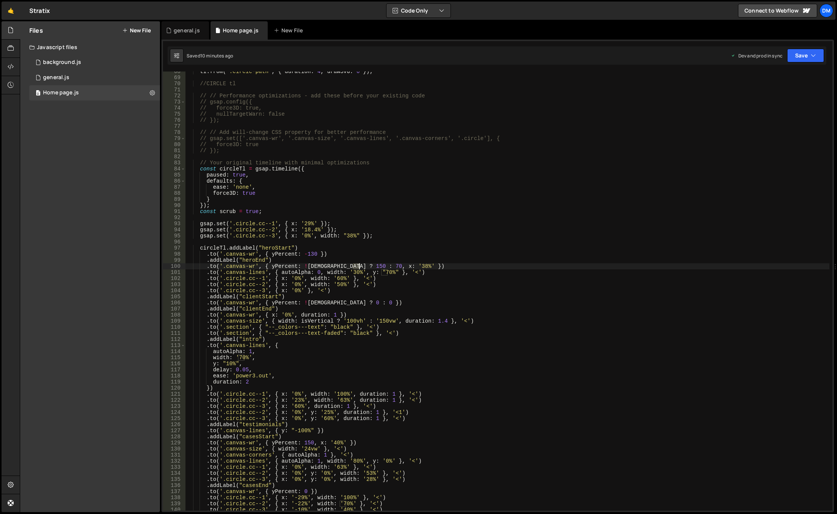
drag, startPoint x: 352, startPoint y: 267, endPoint x: 358, endPoint y: 266, distance: 5.7
click at [358, 266] on div "tl . from ( ".circle-path" , { duration : 4 , drawSVG : 0 }) ; //CIRCLE tl // /…" at bounding box center [507, 294] width 644 height 451
click at [390, 222] on div "tl . from ( ".circle-path" , { duration : 4 , drawSVG : 0 }) ; //CIRCLE tl // /…" at bounding box center [507, 294] width 644 height 451
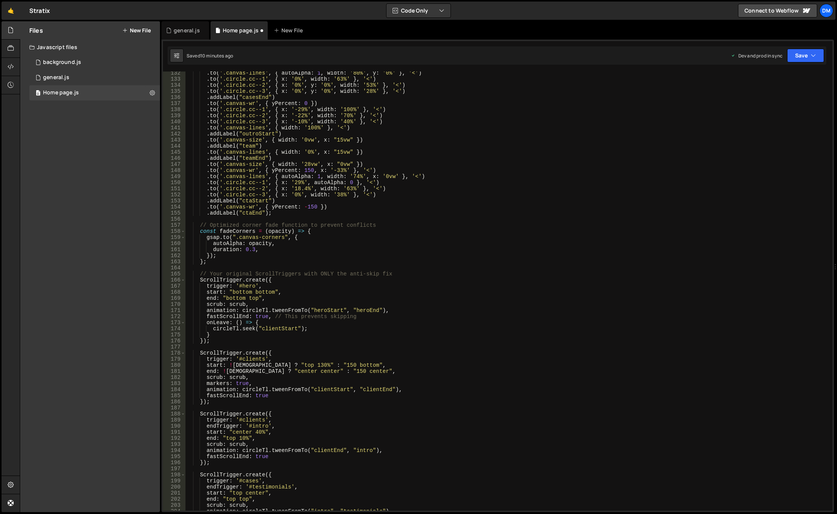
scroll to position [868, 0]
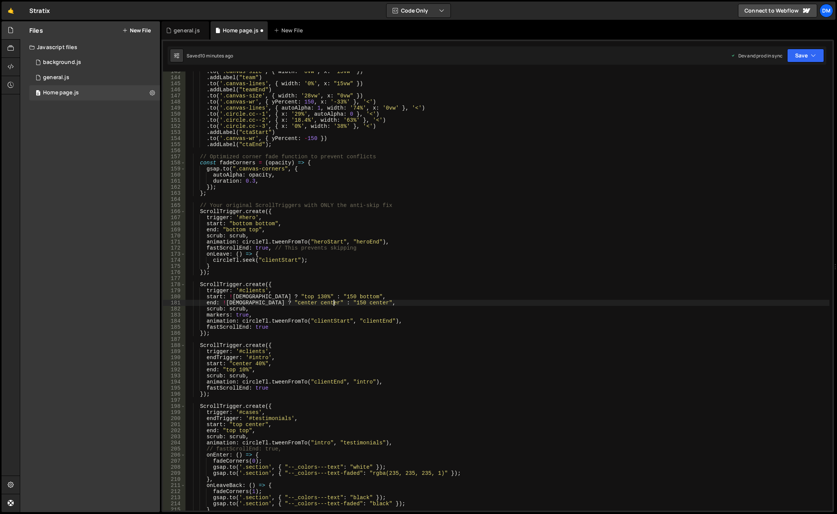
click at [334, 304] on div ". to ( '.canvas-size' , { width : '0vw' , x : "15vw" }) . addLabel ( "team" ) .…" at bounding box center [507, 294] width 644 height 451
click at [376, 267] on div ". to ( '.canvas-size' , { width : '0vw' , x : "15vw" }) . addLabel ( "team" ) .…" at bounding box center [507, 294] width 644 height 451
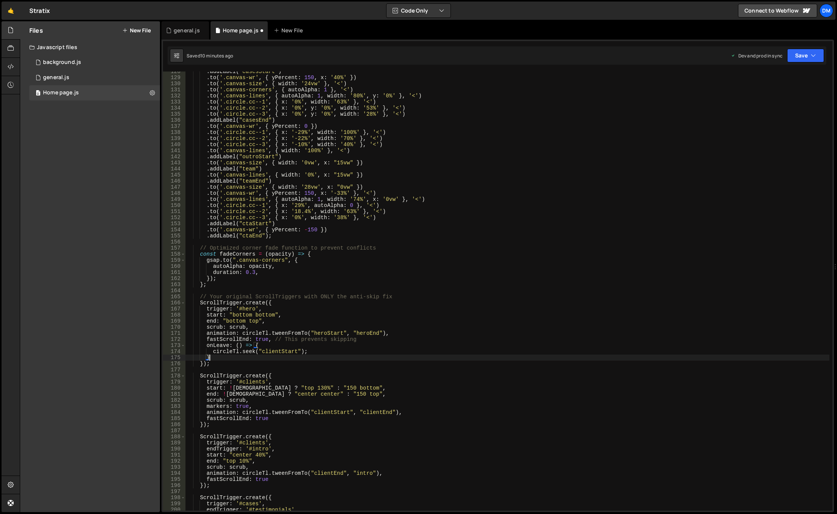
scroll to position [776, 0]
click at [318, 395] on div ". addLabel ( "casesStart" ) . to ( '.canvas-wr' , { yPercent : 150 , x : '40%' …" at bounding box center [507, 294] width 644 height 451
click at [373, 303] on div ". addLabel ( "casesStart" ) . to ( '.canvas-wr' , { yPercent : 150 , x : '40%' …" at bounding box center [507, 294] width 644 height 451
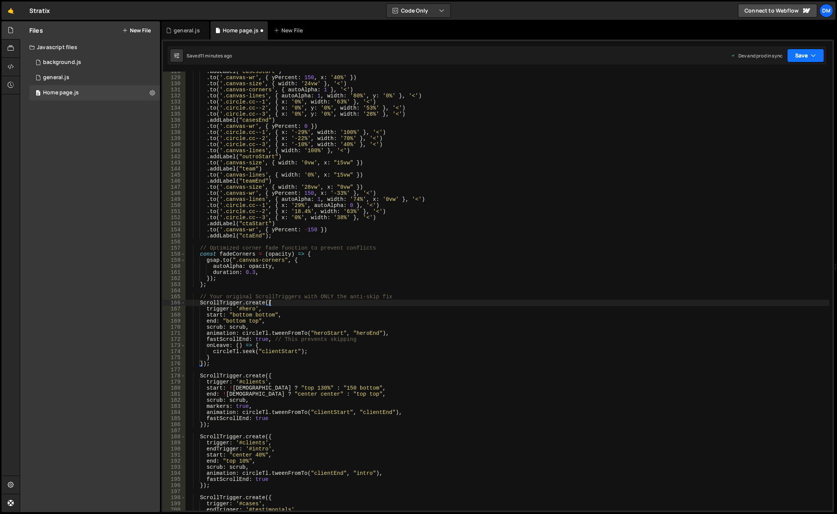
click at [791, 58] on button "Save" at bounding box center [805, 56] width 37 height 14
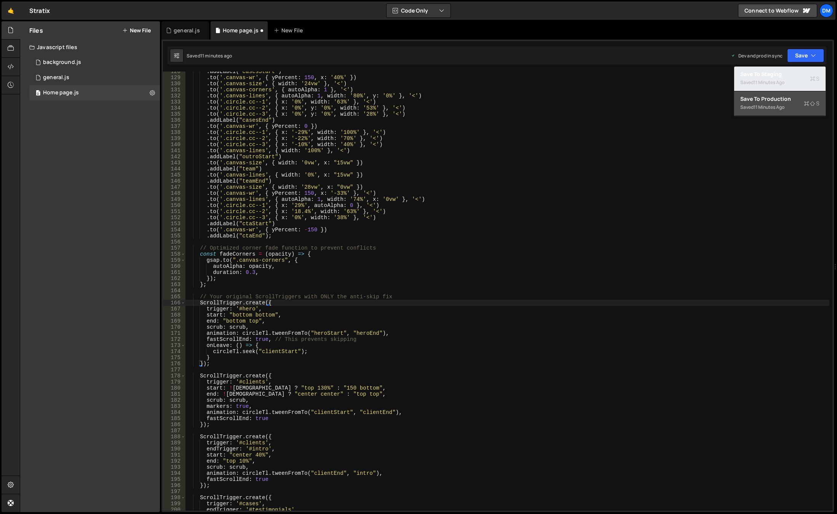
click at [776, 78] on div "Saved 11 minutes ago" at bounding box center [779, 82] width 79 height 9
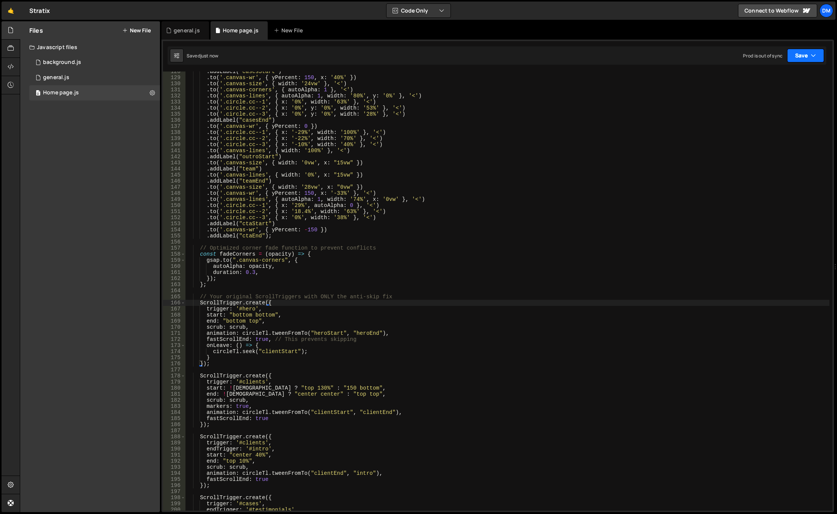
click at [797, 56] on button "Save" at bounding box center [805, 56] width 37 height 14
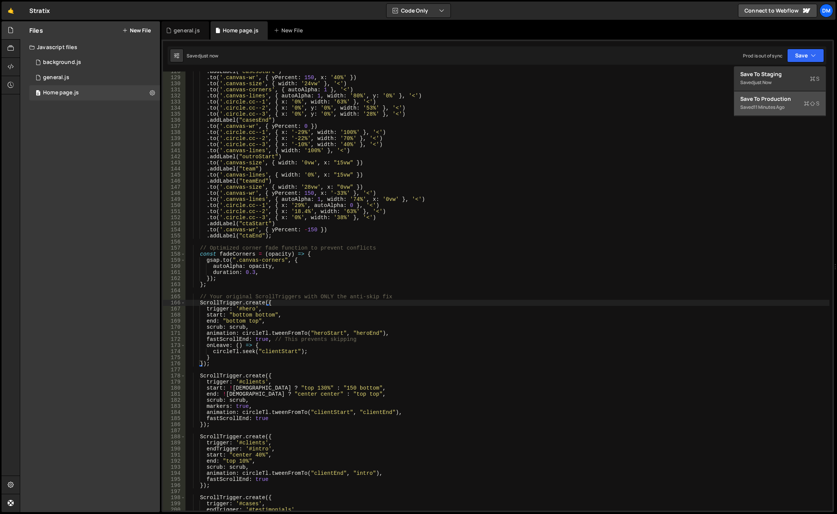
click at [781, 94] on button "Save to Production S Saved 11 minutes ago" at bounding box center [779, 103] width 91 height 25
drag, startPoint x: 444, startPoint y: 329, endPoint x: 438, endPoint y: 336, distance: 10.0
click at [444, 329] on div ". addLabel ( "casesStart" ) . to ( '.canvas-wr' , { yPercent : 150 , x : '40%' …" at bounding box center [507, 294] width 644 height 451
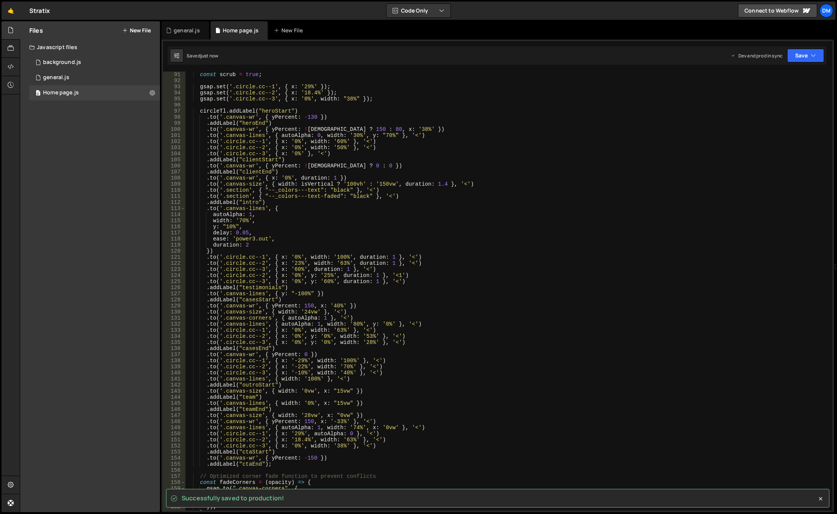
scroll to position [457, 0]
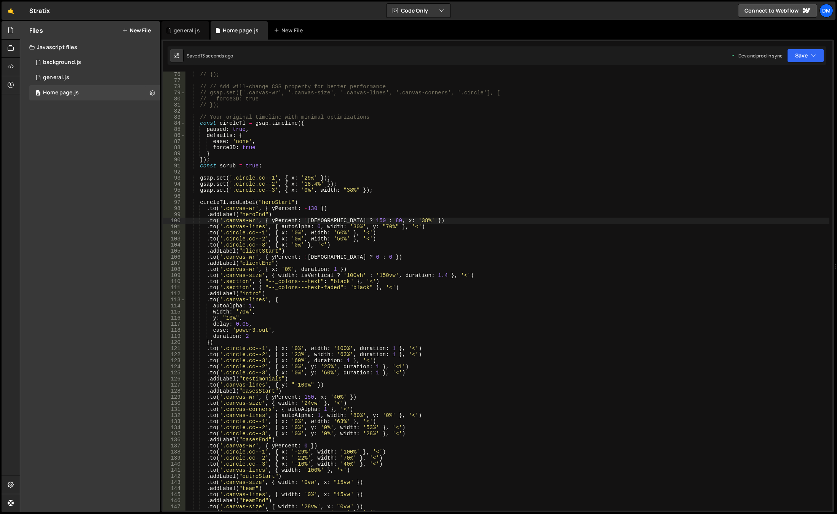
click at [352, 222] on div "// }); // // Add will-change CSS property for better performance // gsap.set(['…" at bounding box center [507, 297] width 644 height 451
click at [346, 258] on div "// }); // // Add will-change CSS property for better performance // gsap.set(['…" at bounding box center [507, 297] width 644 height 451
click at [808, 51] on button "Save" at bounding box center [805, 56] width 37 height 14
click at [791, 77] on div "Save to Staging S" at bounding box center [779, 74] width 79 height 8
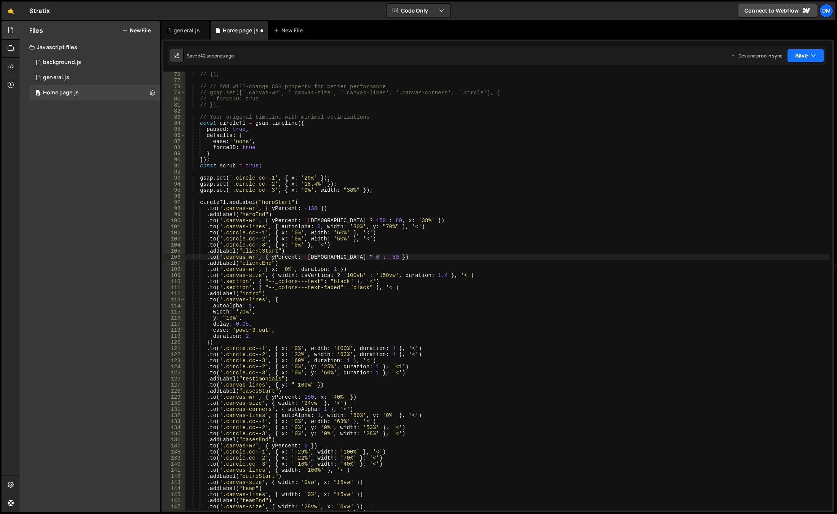
click at [807, 56] on button "Save" at bounding box center [805, 56] width 37 height 14
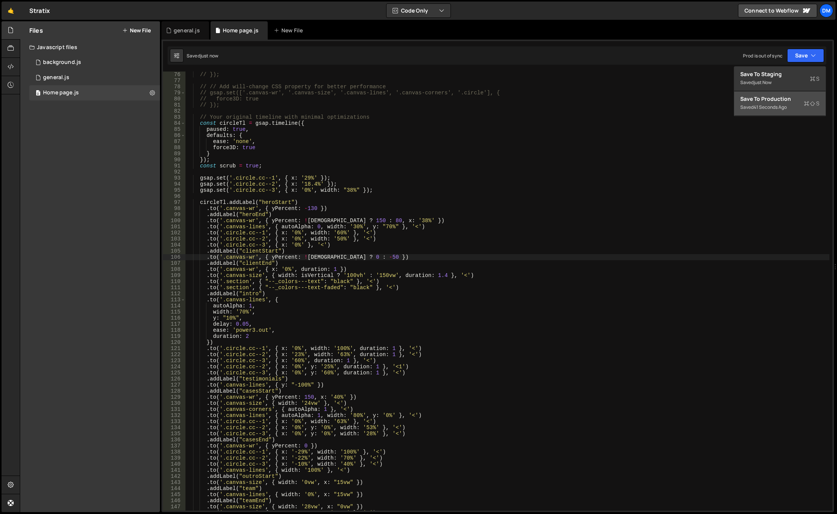
click at [787, 102] on div "Save to Production S" at bounding box center [779, 99] width 79 height 8
click at [460, 265] on div "// }); // // Add will-change CSS property for better performance // gsap.set(['…" at bounding box center [507, 297] width 644 height 451
drag, startPoint x: 351, startPoint y: 257, endPoint x: 332, endPoint y: 351, distance: 96.4
click at [351, 257] on div "// }); // // Add will-change CSS property for better performance // gsap.set(['…" at bounding box center [507, 297] width 644 height 451
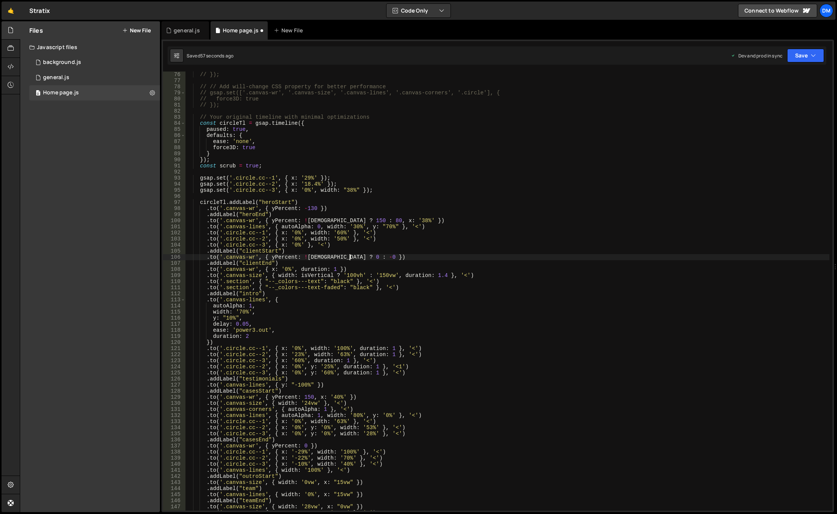
scroll to position [0, 11]
click at [804, 53] on button "Save" at bounding box center [805, 56] width 37 height 14
click at [787, 71] on div "Save to Staging S" at bounding box center [779, 74] width 79 height 8
click at [799, 54] on button "Save" at bounding box center [805, 56] width 37 height 14
click at [768, 105] on div "57 seconds ago" at bounding box center [769, 107] width 33 height 6
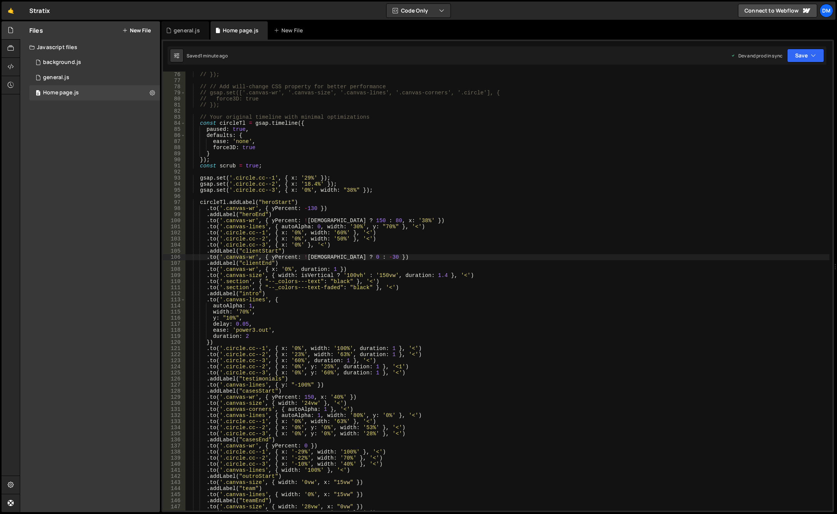
click at [403, 277] on div "// }); // // Add will-change CSS property for better performance // gsap.set(['…" at bounding box center [507, 297] width 644 height 451
drag, startPoint x: 270, startPoint y: 258, endPoint x: 356, endPoint y: 258, distance: 85.6
click at [356, 258] on div "// }); // // Add will-change CSS property for better performance // gsap.set(['…" at bounding box center [507, 297] width 644 height 451
click at [333, 268] on div "// }); // // Add will-change CSS property for better performance // gsap.set(['…" at bounding box center [507, 297] width 644 height 451
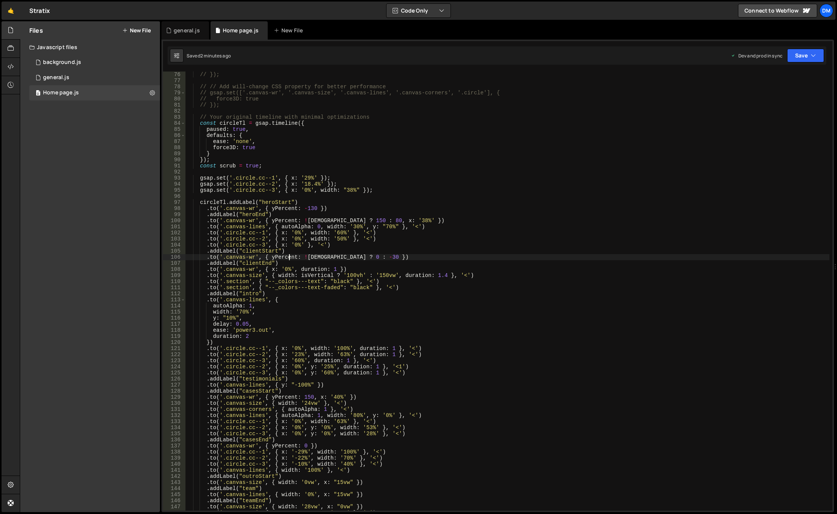
click at [290, 257] on div "// }); // // Add will-change CSS property for better performance // gsap.set(['…" at bounding box center [507, 297] width 644 height 451
click at [296, 269] on div "// }); // // Add will-change CSS property for better performance // gsap.set(['…" at bounding box center [507, 297] width 644 height 451
paste textarea "yPercent"
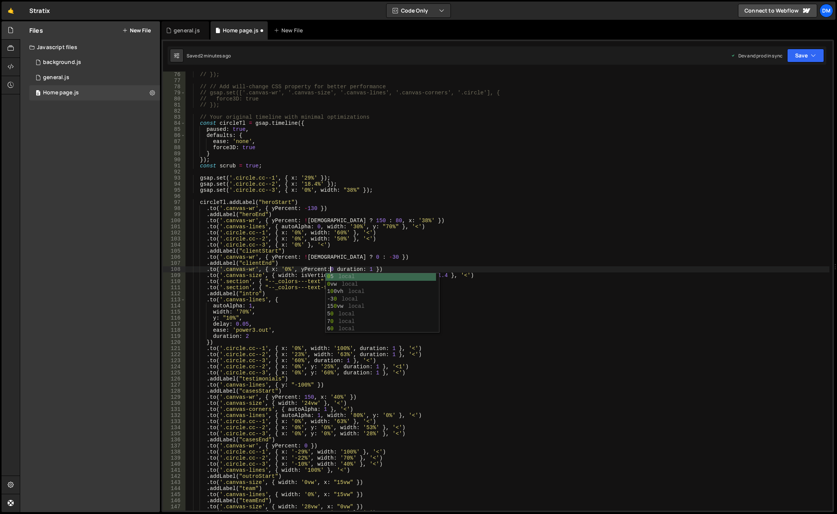
scroll to position [0, 10]
drag, startPoint x: 808, startPoint y: 57, endPoint x: 800, endPoint y: 69, distance: 14.3
click at [808, 57] on button "Save" at bounding box center [805, 56] width 37 height 14
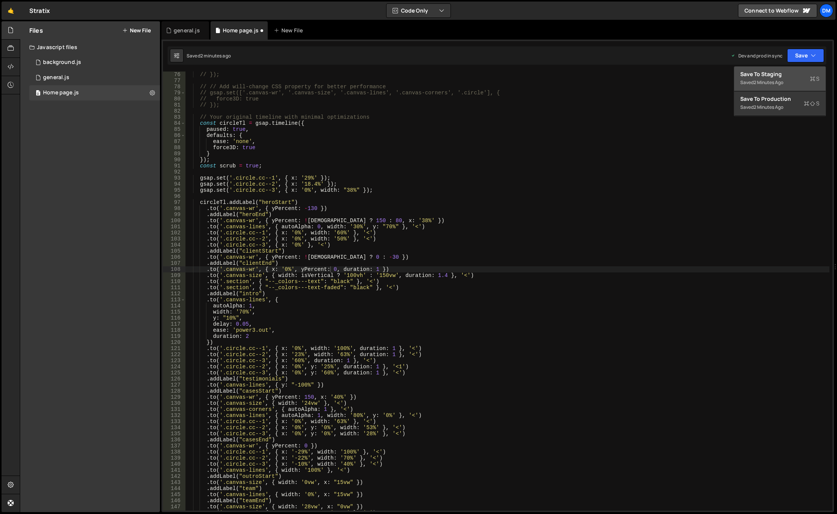
click at [796, 72] on div "Save to Staging S" at bounding box center [779, 74] width 79 height 8
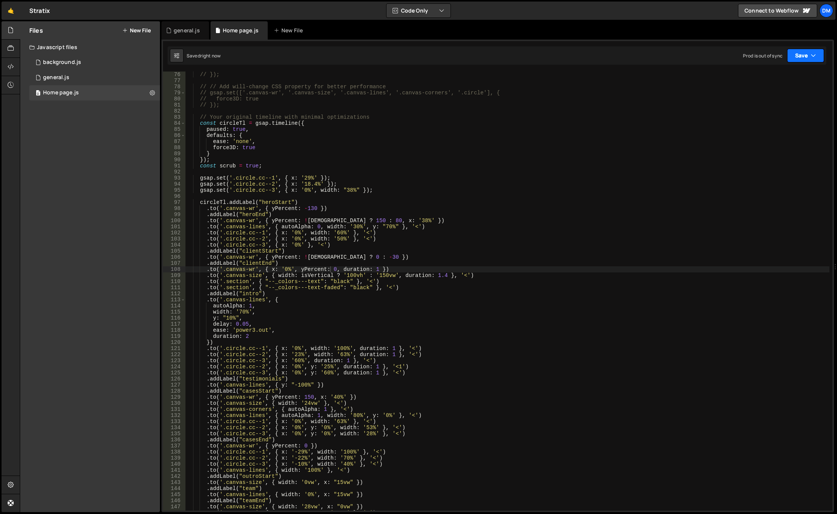
click at [807, 57] on button "Save" at bounding box center [805, 56] width 37 height 14
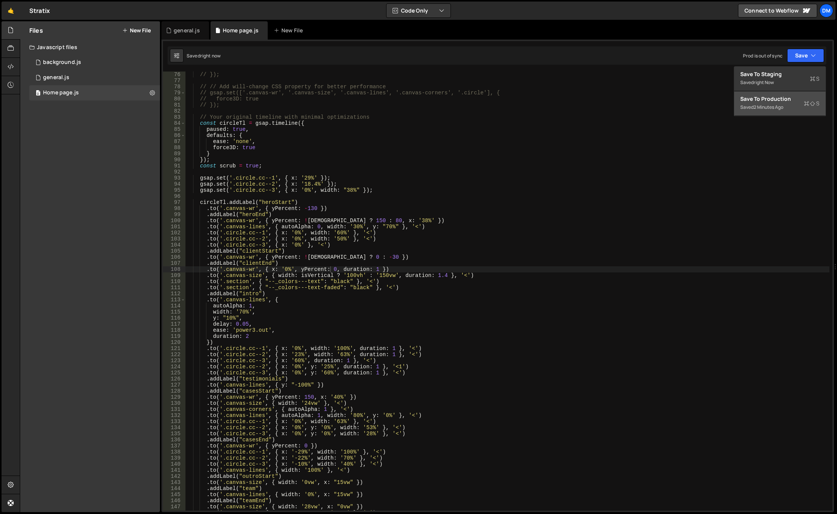
click at [778, 98] on div "Save to Production S" at bounding box center [779, 99] width 79 height 8
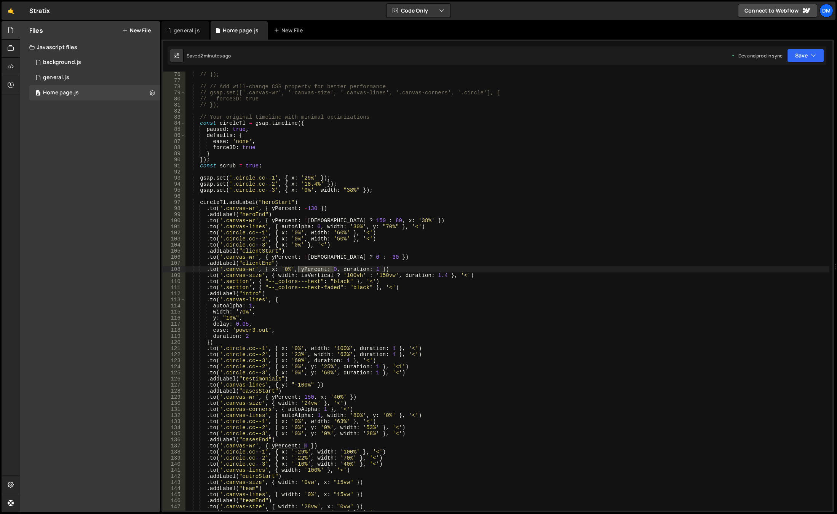
drag, startPoint x: 334, startPoint y: 268, endPoint x: 300, endPoint y: 270, distance: 34.3
click at [300, 270] on div "// }); // // Add will-change CSS property for better performance // gsap.set(['…" at bounding box center [507, 297] width 644 height 451
click at [335, 269] on div "// }); // // Add will-change CSS property for better performance // gsap.set(['…" at bounding box center [507, 291] width 644 height 439
paste textarea "yPercent: 0"
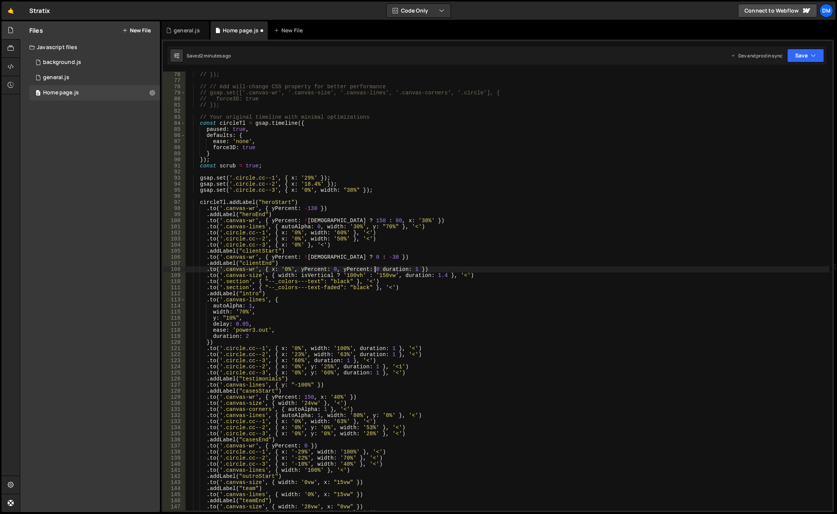
scroll to position [0, 13]
click at [339, 271] on div "// }); // // Add will-change CSS property for better performance // gsap.set(['…" at bounding box center [507, 297] width 644 height 451
click at [572, 213] on div "// }); // // Add will-change CSS property for better performance // gsap.set(['…" at bounding box center [507, 297] width 644 height 451
drag, startPoint x: 808, startPoint y: 50, endPoint x: 807, endPoint y: 55, distance: 5.1
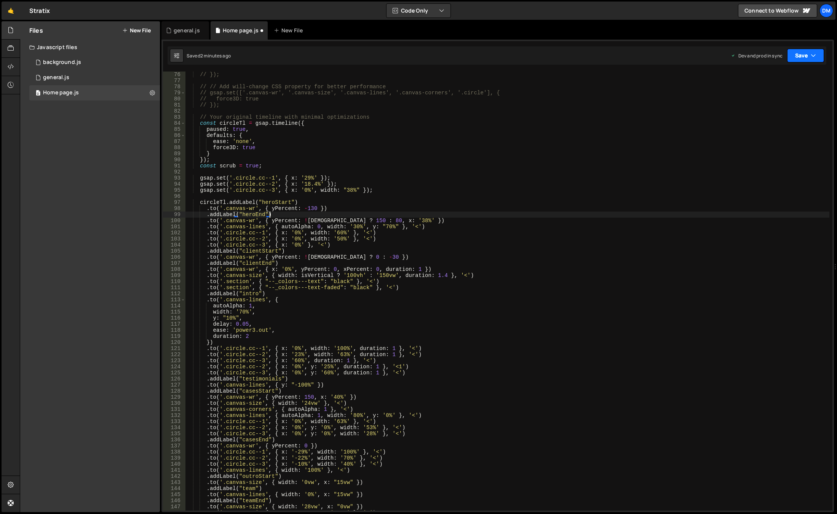
click at [808, 50] on button "Save" at bounding box center [805, 56] width 37 height 14
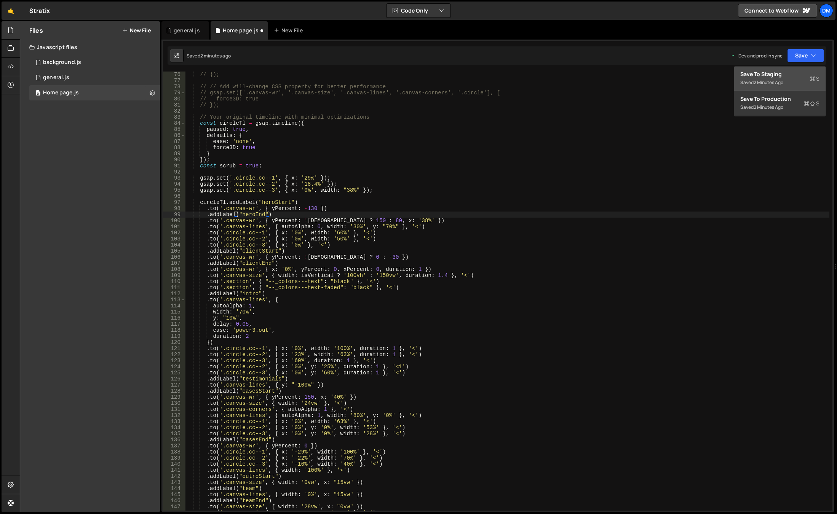
click at [796, 71] on div "Save to Staging S" at bounding box center [779, 74] width 79 height 8
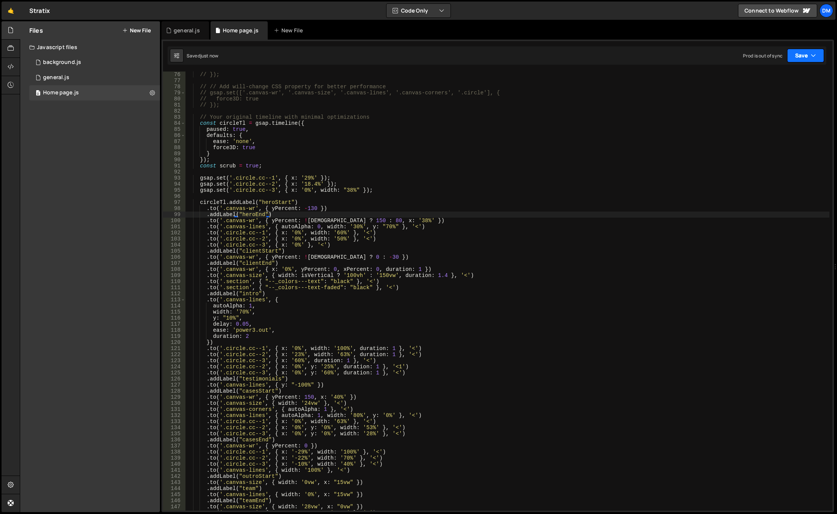
click at [805, 51] on button "Save" at bounding box center [805, 56] width 37 height 14
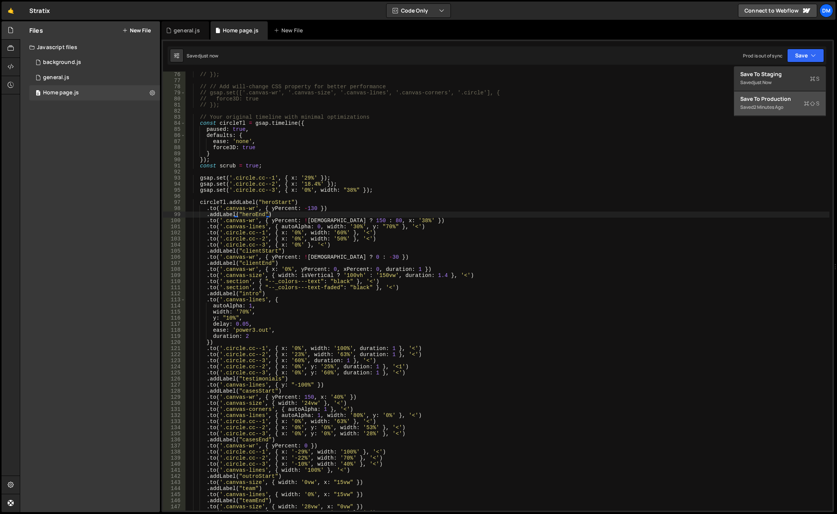
click at [780, 93] on button "Save to Production S Saved 2 minutes ago" at bounding box center [779, 103] width 91 height 25
click at [361, 308] on div "// }); // // Add will-change CSS property for better performance // gsap.set(['…" at bounding box center [507, 297] width 644 height 451
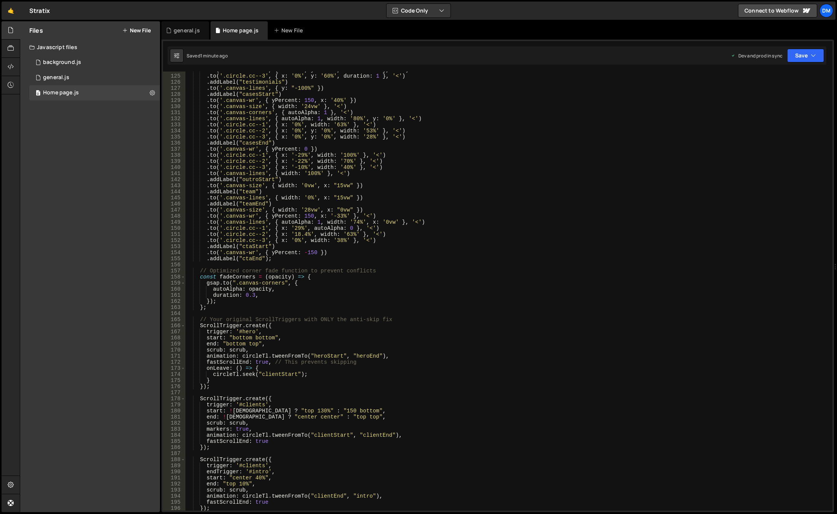
scroll to position [822, 0]
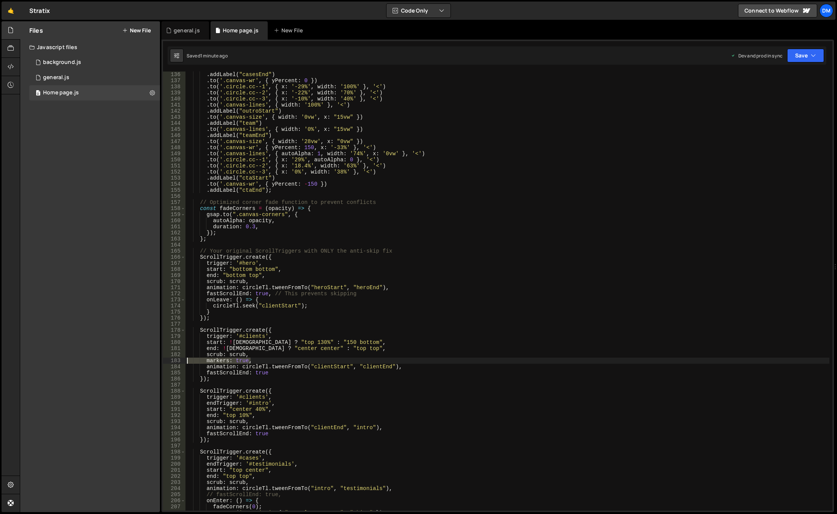
drag, startPoint x: 261, startPoint y: 359, endPoint x: 153, endPoint y: 358, distance: 108.1
click at [153, 358] on div "Files New File Javascript files 0 background.js 0 0 general.js 0 0 Home page.js…" at bounding box center [428, 266] width 817 height 491
click at [257, 418] on div ". addLabel ( "casesEnd" ) . to ( '.canvas-wr' , { yPercent : 0 }) . to ( '.circ…" at bounding box center [507, 297] width 644 height 451
type textarea "end: "top 10%","
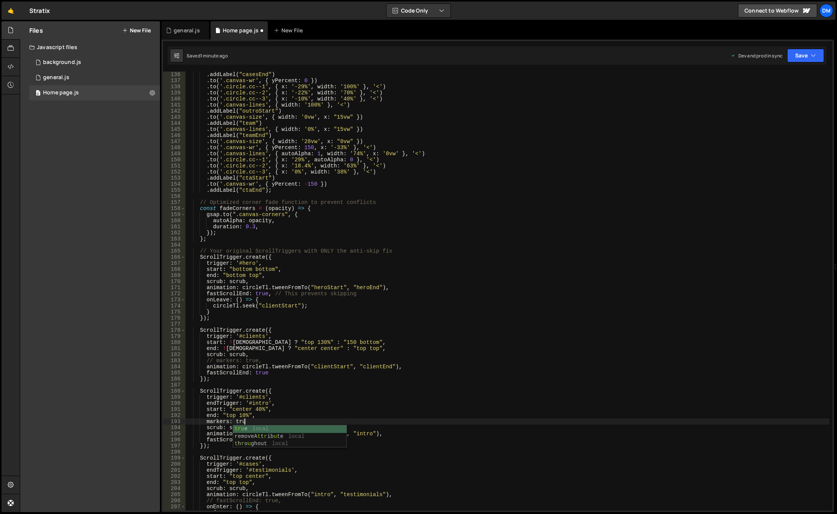
scroll to position [0, 4]
click at [799, 57] on button "Save" at bounding box center [805, 56] width 37 height 14
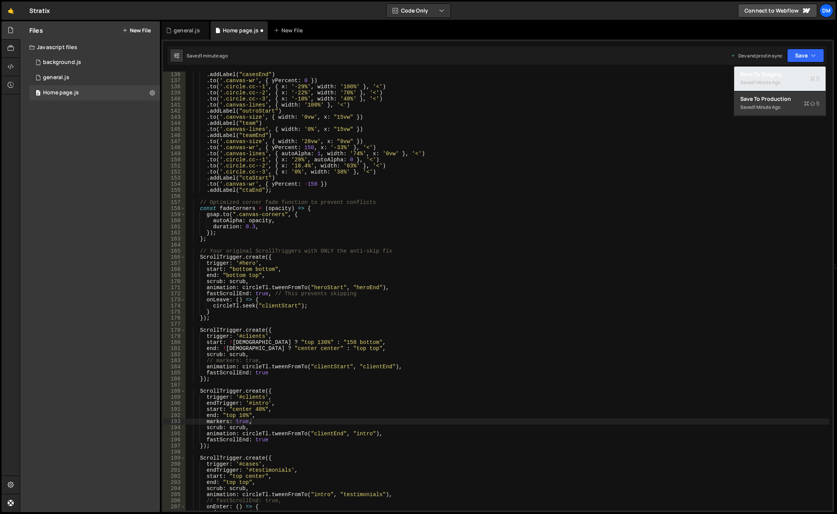
click at [791, 67] on button "Save to Staging S Saved 1 minute ago" at bounding box center [779, 79] width 91 height 25
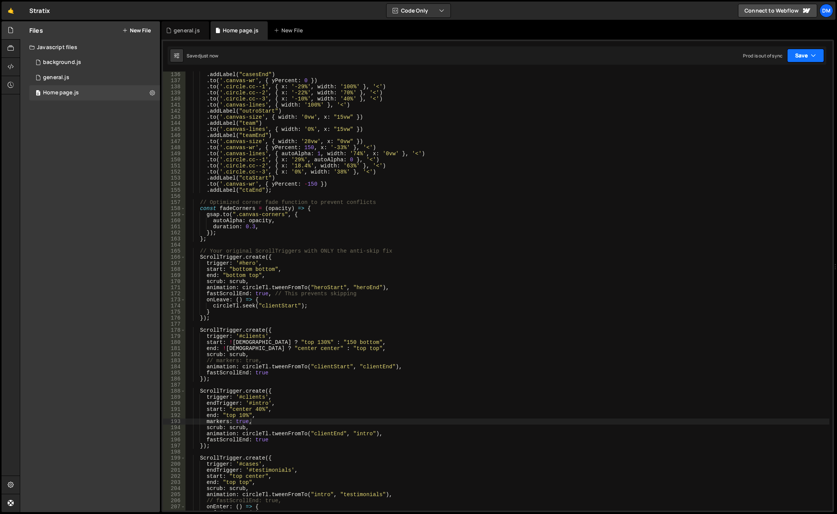
click at [805, 53] on button "Save" at bounding box center [805, 56] width 37 height 14
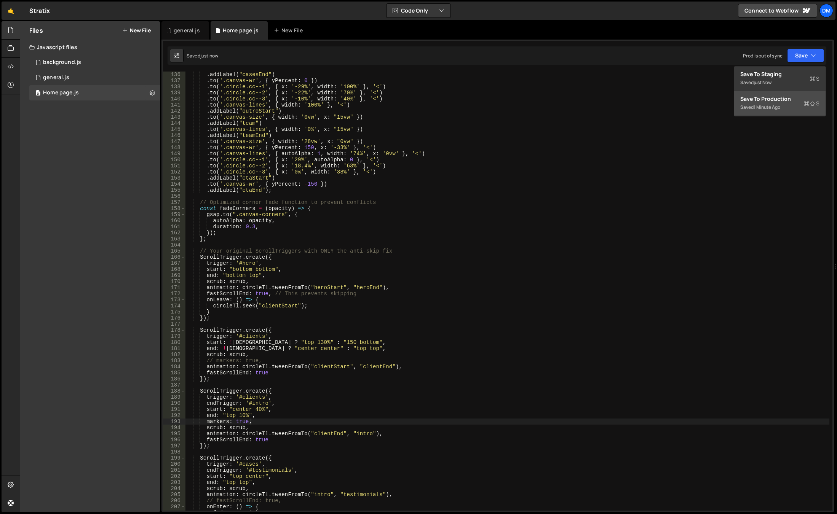
click at [776, 100] on div "Save to Production S" at bounding box center [779, 99] width 79 height 8
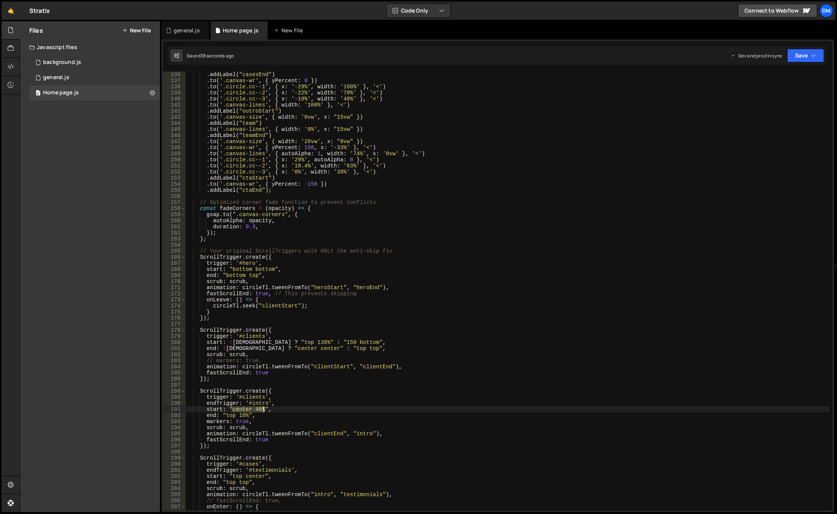
drag, startPoint x: 232, startPoint y: 409, endPoint x: 264, endPoint y: 410, distance: 32.0
click at [264, 410] on div ". addLabel ( "casesEnd" ) . to ( '.canvas-wr' , { yPercent : 0 }) . to ( '.circ…" at bounding box center [507, 297] width 644 height 451
click at [267, 411] on div ". addLabel ( "casesEnd" ) . to ( '.canvas-wr' , { yPercent : 0 }) . to ( '.circ…" at bounding box center [507, 297] width 644 height 451
click at [228, 410] on div ". addLabel ( "casesEnd" ) . to ( '.canvas-wr' , { yPercent : 0 }) . to ( '.circ…" at bounding box center [507, 297] width 644 height 451
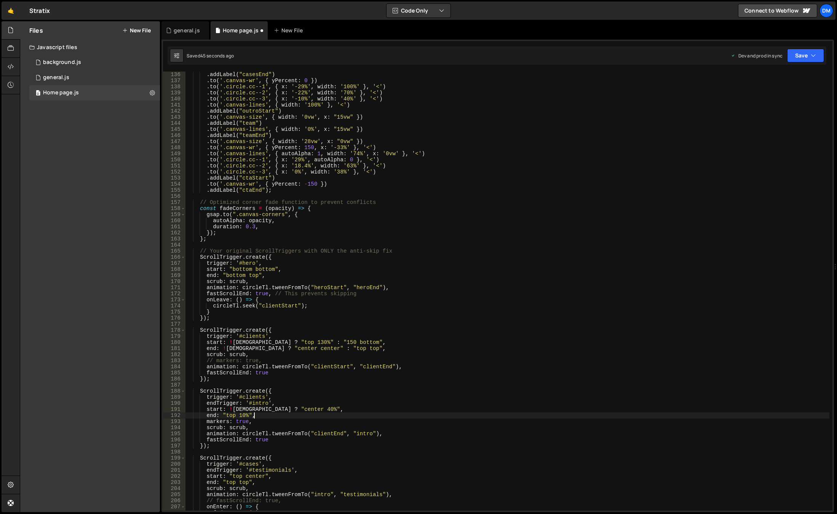
click at [276, 413] on div ". addLabel ( "casesEnd" ) . to ( '.canvas-wr' , { yPercent : 0 }) . to ( '.circ…" at bounding box center [507, 297] width 644 height 451
drag, startPoint x: 259, startPoint y: 409, endPoint x: 298, endPoint y: 410, distance: 38.8
click at [298, 410] on div ". addLabel ( "casesEnd" ) . to ( '.canvas-wr' , { yPercent : 0 }) . to ( '.circ…" at bounding box center [507, 297] width 644 height 451
click at [298, 411] on div ". addLabel ( "casesEnd" ) . to ( '.canvas-wr' , { yPercent : 0 }) . to ( '.circ…" at bounding box center [507, 291] width 644 height 439
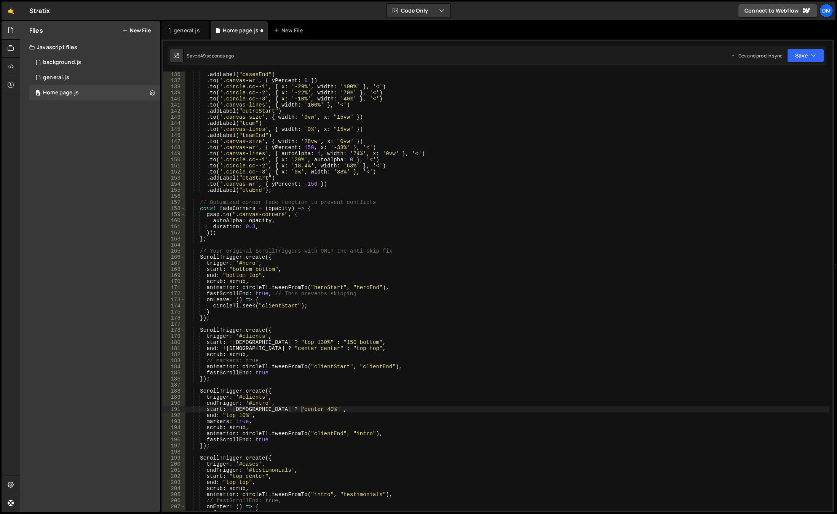
scroll to position [0, 8]
paste textarea ""center 40%""
drag, startPoint x: 300, startPoint y: 408, endPoint x: 283, endPoint y: 451, distance: 46.6
click at [300, 408] on div ". addLabel ( "casesEnd" ) . to ( '.canvas-wr' , { yPercent : 0 }) . to ( '.circ…" at bounding box center [507, 297] width 644 height 451
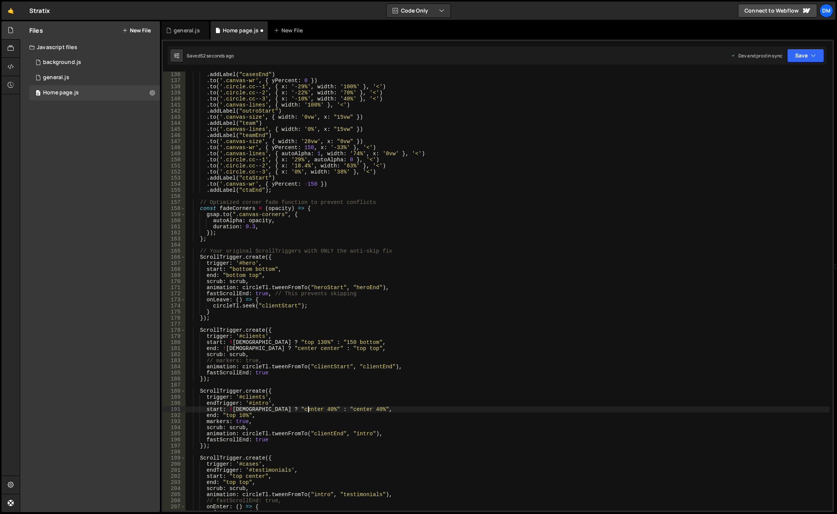
click at [324, 410] on div ". addLabel ( "casesEnd" ) . to ( '.canvas-wr' , { yPercent : 0 }) . to ( '.circ…" at bounding box center [507, 297] width 644 height 451
click at [336, 407] on div ". addLabel ( "casesEnd" ) . to ( '.canvas-wr' , { yPercent : 0 }) . to ( '.circ…" at bounding box center [507, 297] width 644 height 451
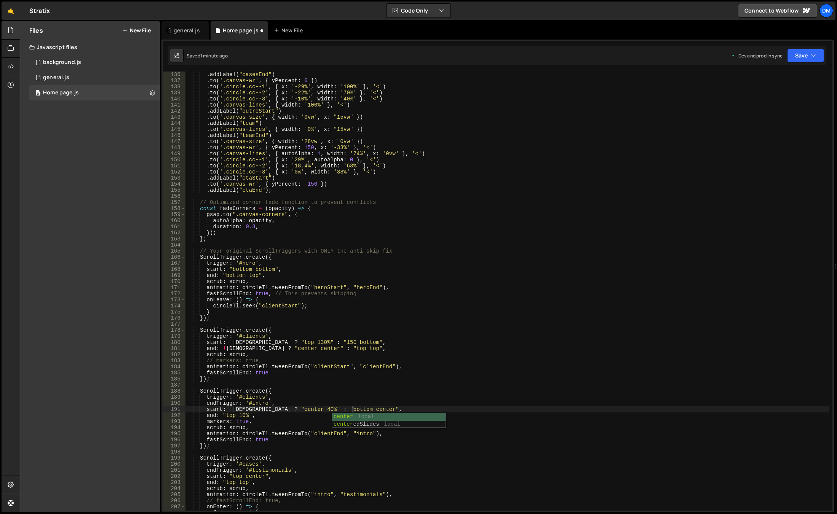
click at [344, 359] on div ". addLabel ( "casesEnd" ) . to ( '.canvas-wr' , { yPercent : 0 }) . to ( '.circ…" at bounding box center [507, 297] width 644 height 451
drag, startPoint x: 227, startPoint y: 408, endPoint x: 260, endPoint y: 408, distance: 32.4
click at [260, 408] on div ". addLabel ( "casesEnd" ) . to ( '.canvas-wr' , { yPercent : 0 }) . to ( '.circ…" at bounding box center [507, 297] width 644 height 451
drag, startPoint x: 222, startPoint y: 414, endPoint x: 227, endPoint y: 414, distance: 5.0
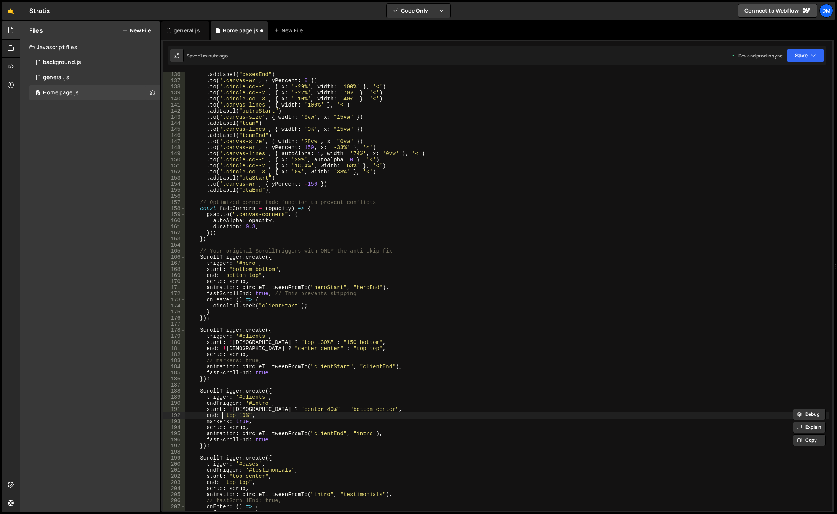
click at [222, 414] on div ". addLabel ( "casesEnd" ) . to ( '.canvas-wr' , { yPercent : 0 }) . to ( '.circ…" at bounding box center [507, 297] width 644 height 451
paste textarea "!isWide ?"
click at [286, 415] on div ". addLabel ( "casesEnd" ) . to ( '.canvas-wr' , { yPercent : 0 }) . to ( '.circ…" at bounding box center [507, 297] width 644 height 451
click at [530, 217] on div ". addLabel ( "casesEnd" ) . to ( '.canvas-wr' , { yPercent : 0 }) . to ( '.circ…" at bounding box center [507, 297] width 644 height 451
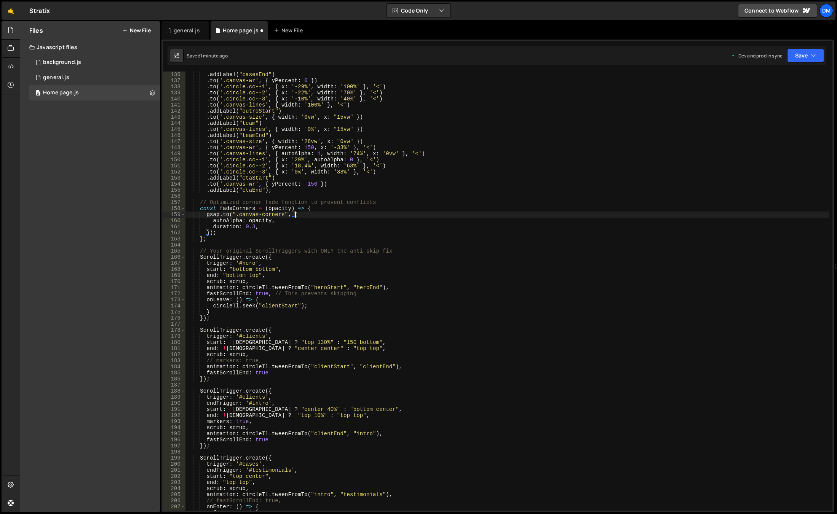
scroll to position [0, 7]
click at [799, 49] on button "Save" at bounding box center [805, 56] width 37 height 14
click at [797, 68] on button "Save to Staging S Saved 1 minute ago" at bounding box center [779, 79] width 91 height 25
click at [807, 52] on button "Save" at bounding box center [805, 56] width 37 height 14
click at [766, 104] on div "1 minute ago" at bounding box center [766, 107] width 27 height 6
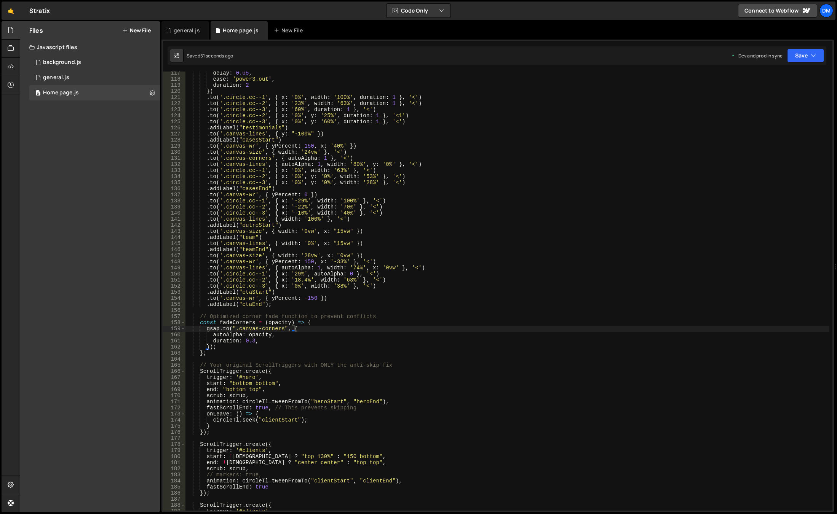
scroll to position [617, 0]
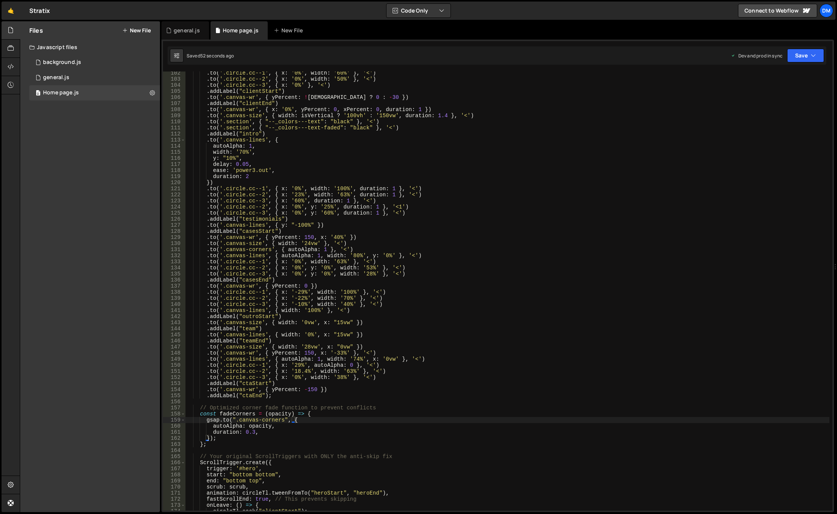
click at [362, 261] on div ". to ( '.circle.cc--1' , { x : '0%' , width : '60%' } , '<' ) . to ( '.circle.c…" at bounding box center [507, 295] width 644 height 451
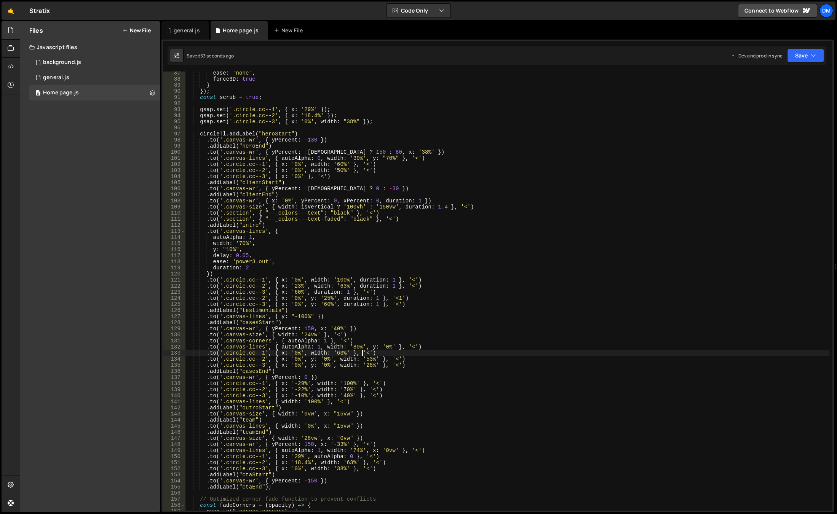
scroll to position [502, 0]
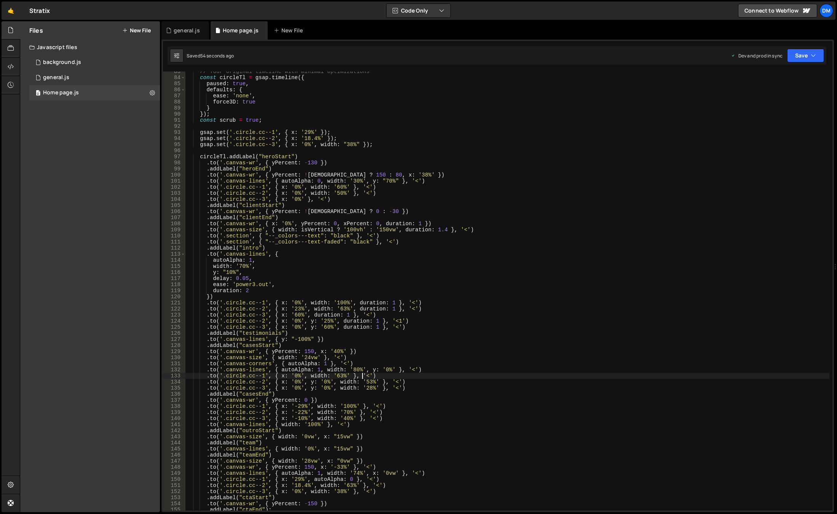
click at [352, 211] on div "// Your original timeline with minimal optimizations const circleTl = gsap . ti…" at bounding box center [507, 294] width 644 height 451
click at [598, 140] on div "// Your original timeline with minimal optimizations const circleTl = gsap . ti…" at bounding box center [507, 294] width 644 height 451
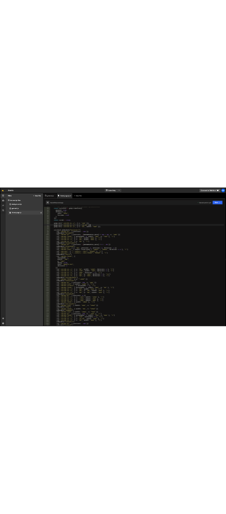
scroll to position [0, 10]
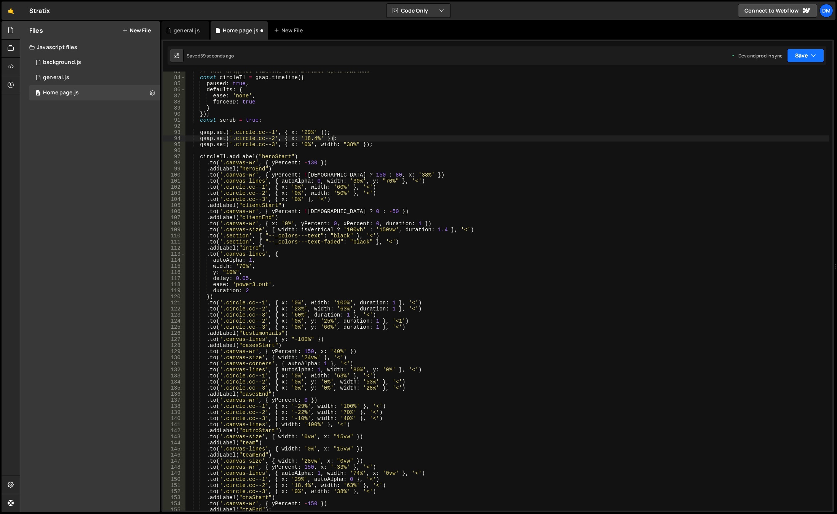
click at [818, 56] on button "Save" at bounding box center [805, 56] width 37 height 14
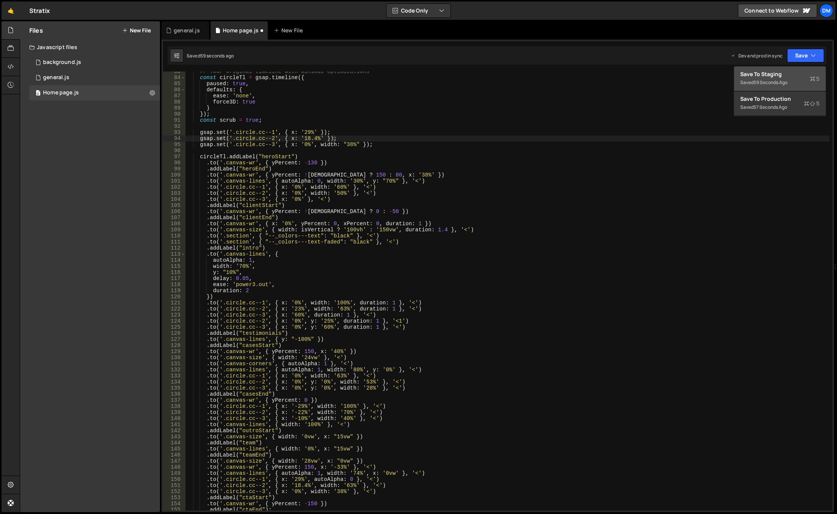
click at [782, 77] on div "Save to Staging S" at bounding box center [779, 74] width 79 height 8
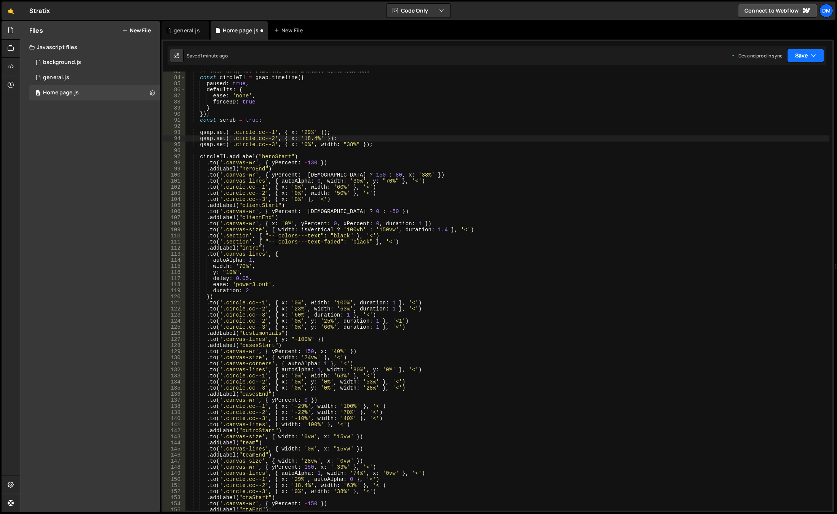
click at [798, 56] on button "Save" at bounding box center [805, 56] width 37 height 14
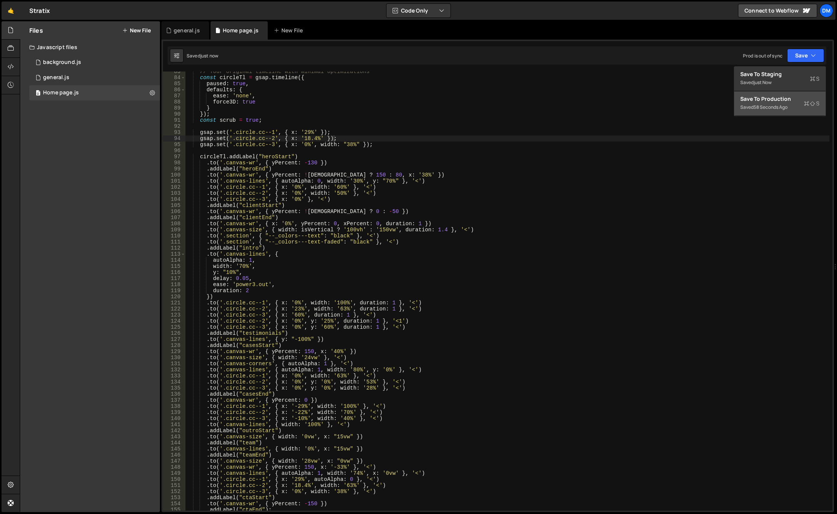
click at [772, 100] on div "Save to Production S" at bounding box center [779, 99] width 79 height 8
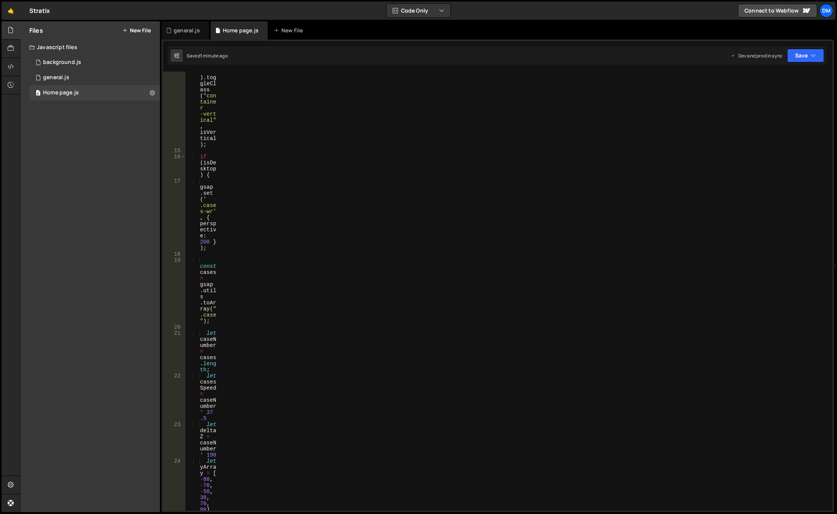
scroll to position [502, 0]
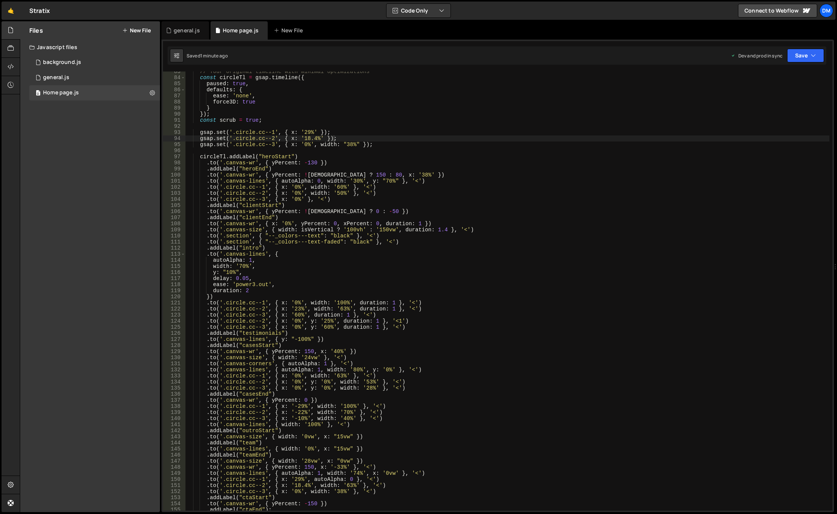
click at [419, 300] on div "// Your original timeline with minimal optimizations const circleTl = gsap . ti…" at bounding box center [507, 294] width 644 height 451
drag, startPoint x: 292, startPoint y: 224, endPoint x: 270, endPoint y: 224, distance: 22.1
click at [270, 224] on div "// Your original timeline with minimal optimizations const circleTl = gsap . ti…" at bounding box center [507, 294] width 644 height 451
click at [298, 224] on div "// Your original timeline with minimal optimizations const circleTl = gsap . ti…" at bounding box center [507, 294] width 644 height 451
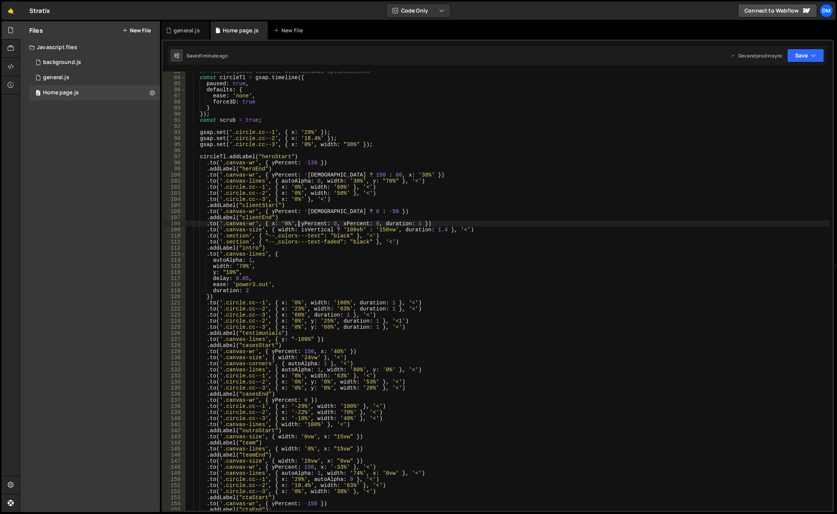
paste textarea "x: '0%'"
drag, startPoint x: 308, startPoint y: 224, endPoint x: 320, endPoint y: 224, distance: 12.2
click at [320, 224] on div "// Your original timeline with minimal optimizations const circleTl = gsap . ti…" at bounding box center [507, 294] width 644 height 451
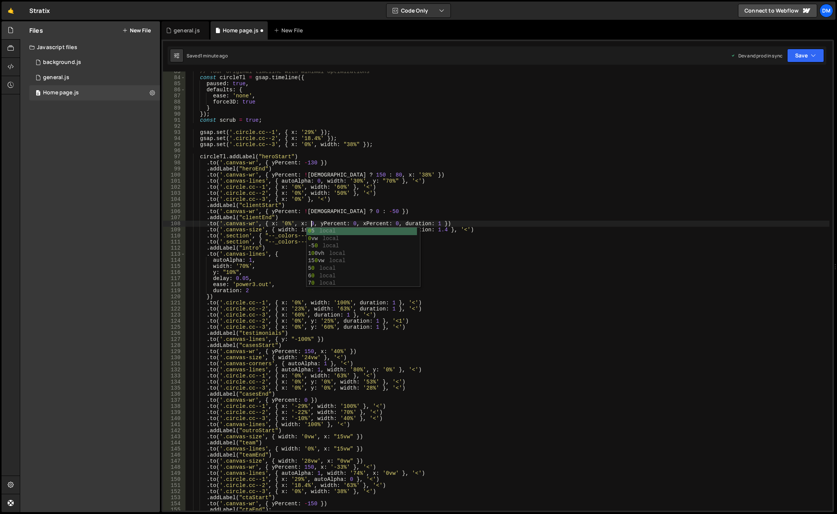
click at [325, 206] on div "// Your original timeline with minimal optimizations const circleTl = gsap . ti…" at bounding box center [507, 294] width 644 height 451
drag, startPoint x: 297, startPoint y: 222, endPoint x: 301, endPoint y: 222, distance: 3.8
click at [301, 222] on div "// Your original timeline with minimal optimizations const circleTl = gsap . ti…" at bounding box center [507, 294] width 644 height 451
click at [529, 158] on div "// Your original timeline with minimal optimizations const circleTl = gsap . ti…" at bounding box center [507, 294] width 644 height 451
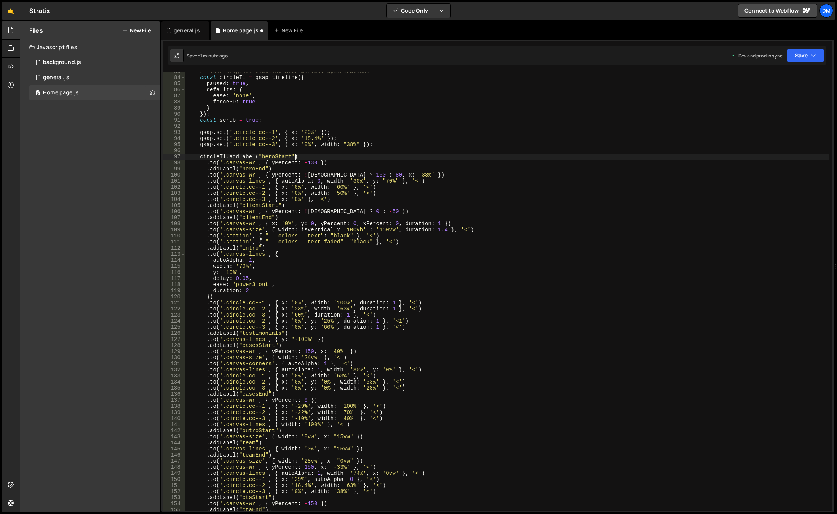
scroll to position [0, 7]
type textarea "circleTl.addLabel("heroStart")"
click at [794, 52] on button "Save" at bounding box center [805, 56] width 37 height 14
click at [787, 75] on div "Save to Staging S" at bounding box center [779, 74] width 79 height 8
click at [800, 55] on button "Save" at bounding box center [805, 56] width 37 height 14
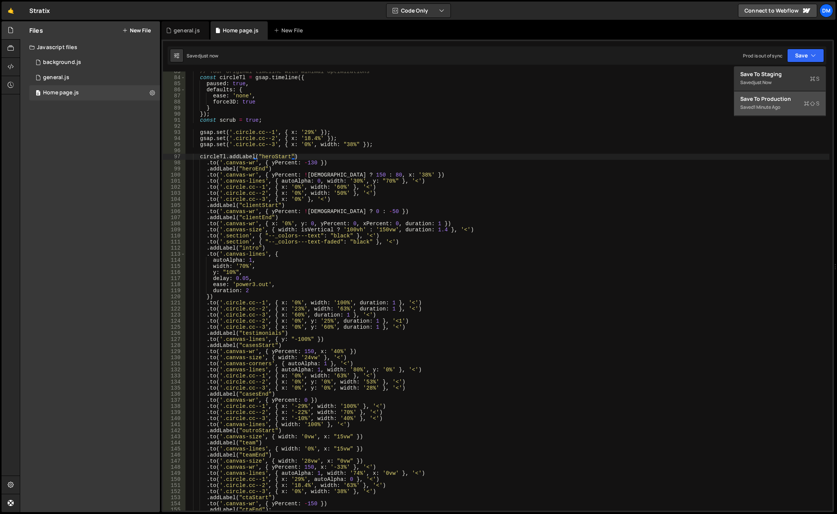
click at [774, 102] on div "Save to Production S" at bounding box center [779, 99] width 79 height 8
